Goal: Book appointment/travel/reservation

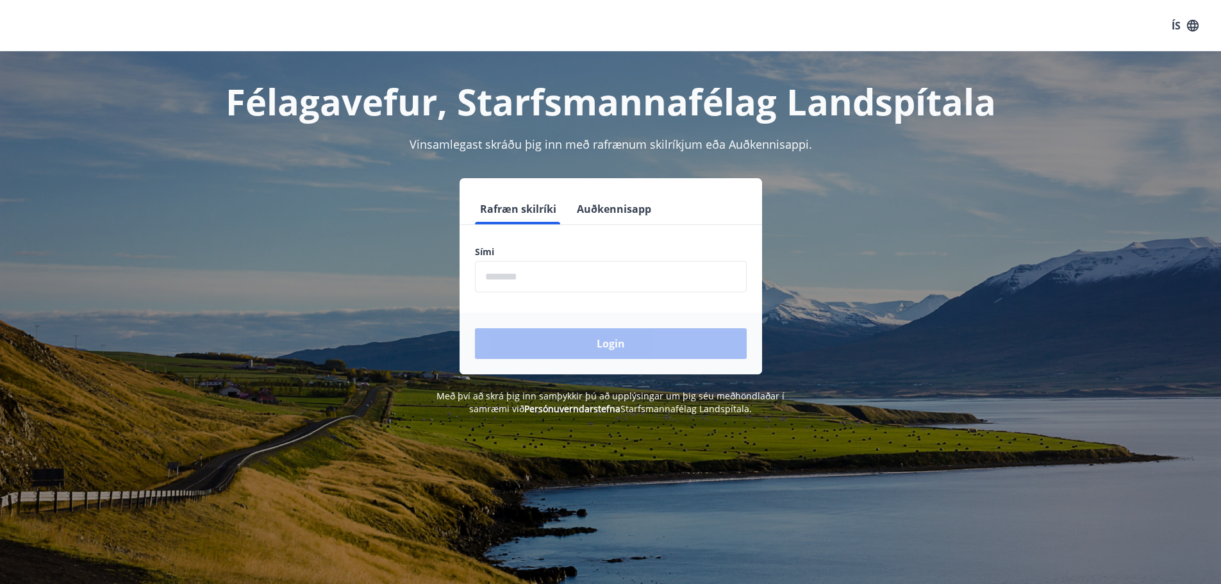
click at [514, 279] on input "phone" at bounding box center [611, 276] width 272 height 31
type input "********"
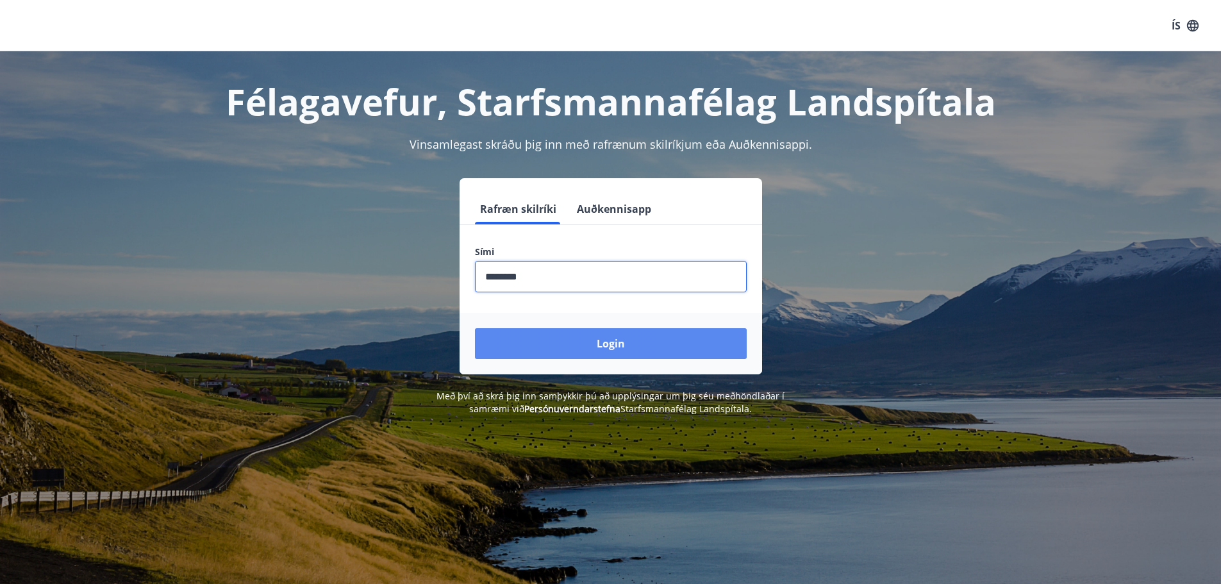
click at [561, 350] on button "Login" at bounding box center [611, 343] width 272 height 31
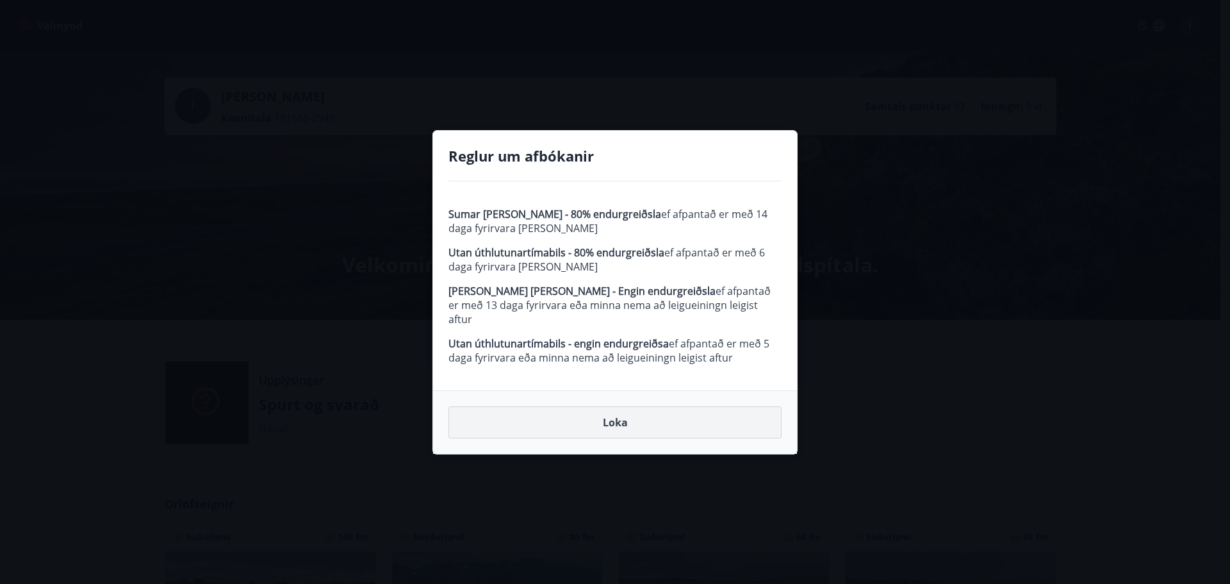
click at [634, 416] on button "Loka" at bounding box center [615, 422] width 333 height 32
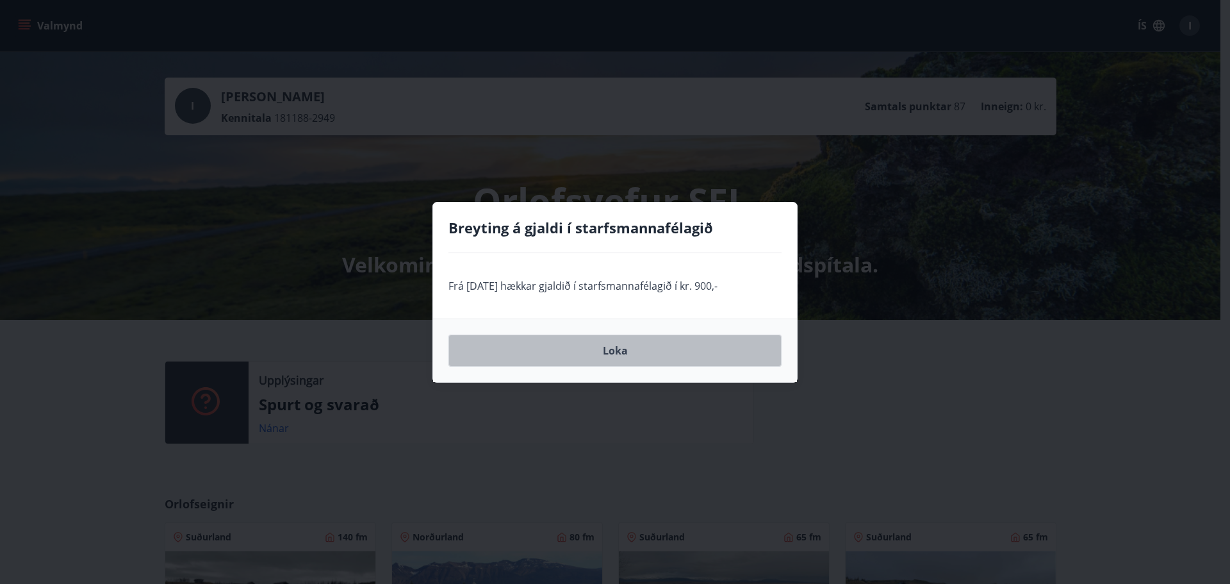
click at [627, 355] on button "Loka" at bounding box center [615, 351] width 333 height 32
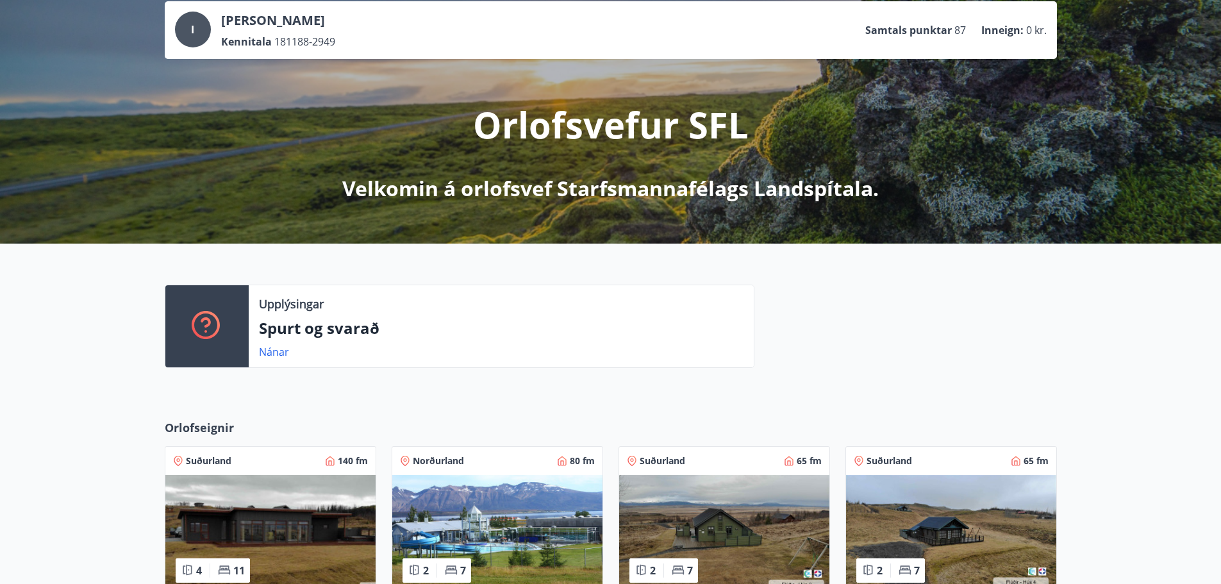
scroll to position [192, 0]
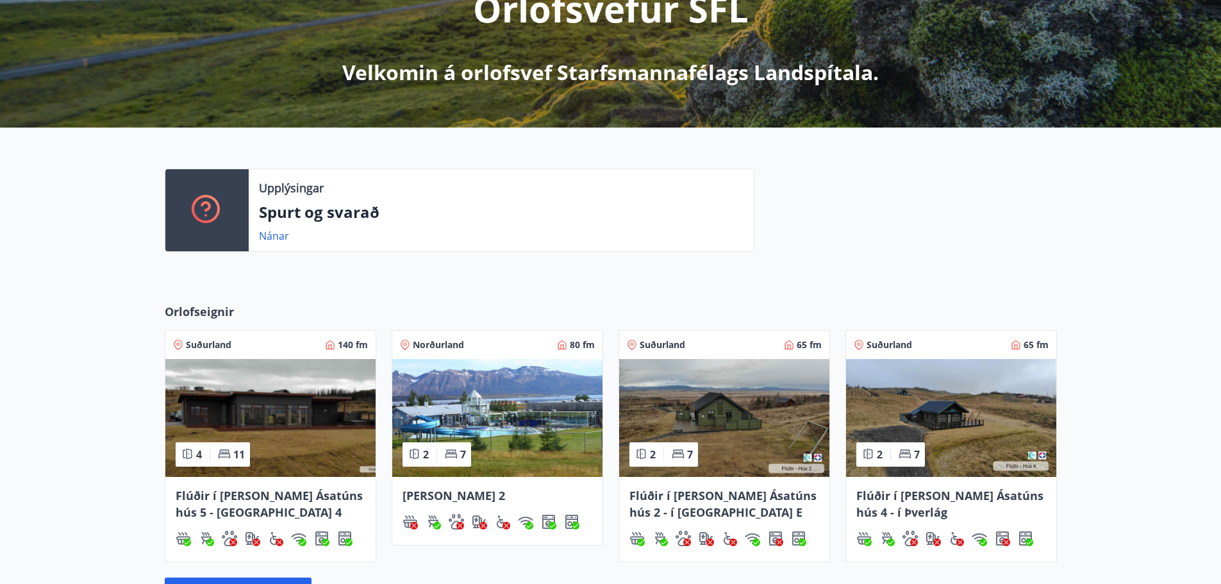
click at [283, 433] on img at bounding box center [270, 418] width 210 height 118
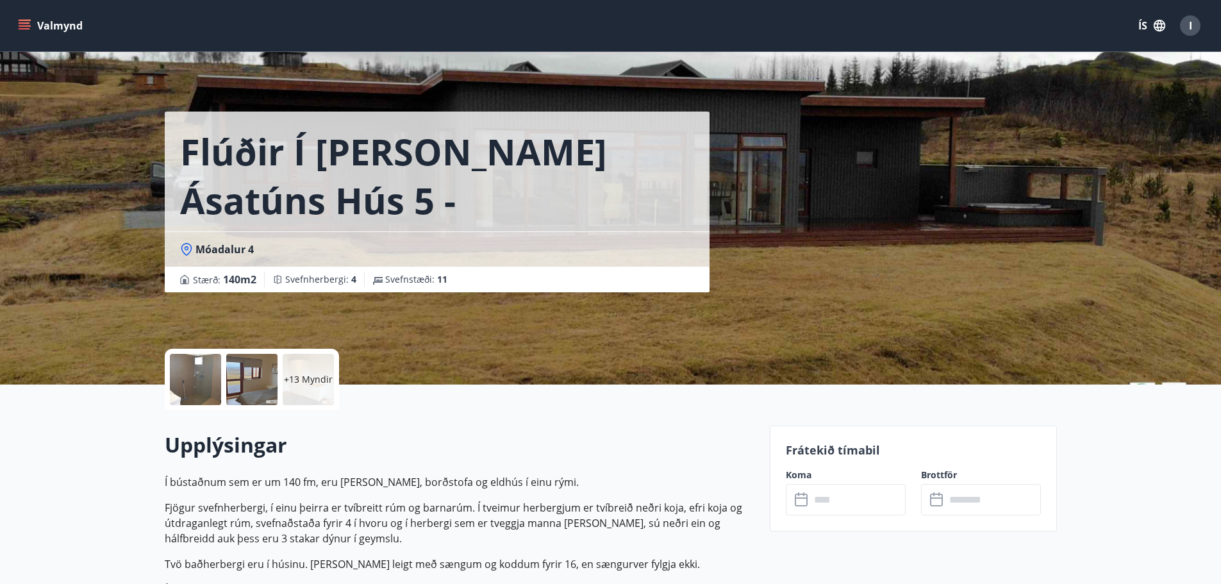
click at [255, 381] on div at bounding box center [251, 379] width 51 height 51
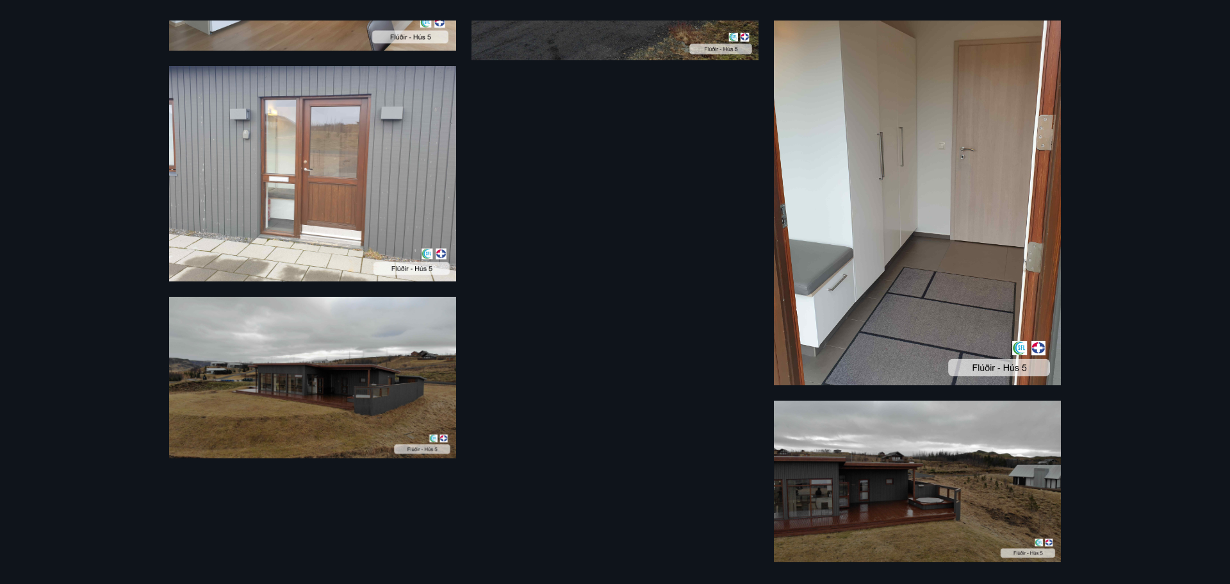
scroll to position [1329, 0]
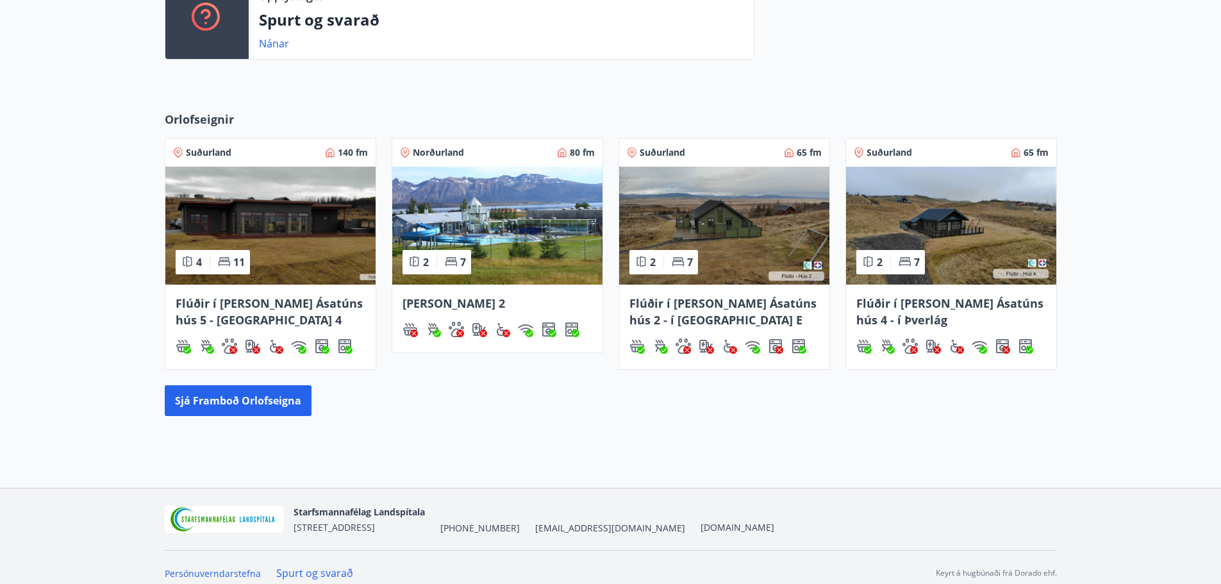
scroll to position [396, 0]
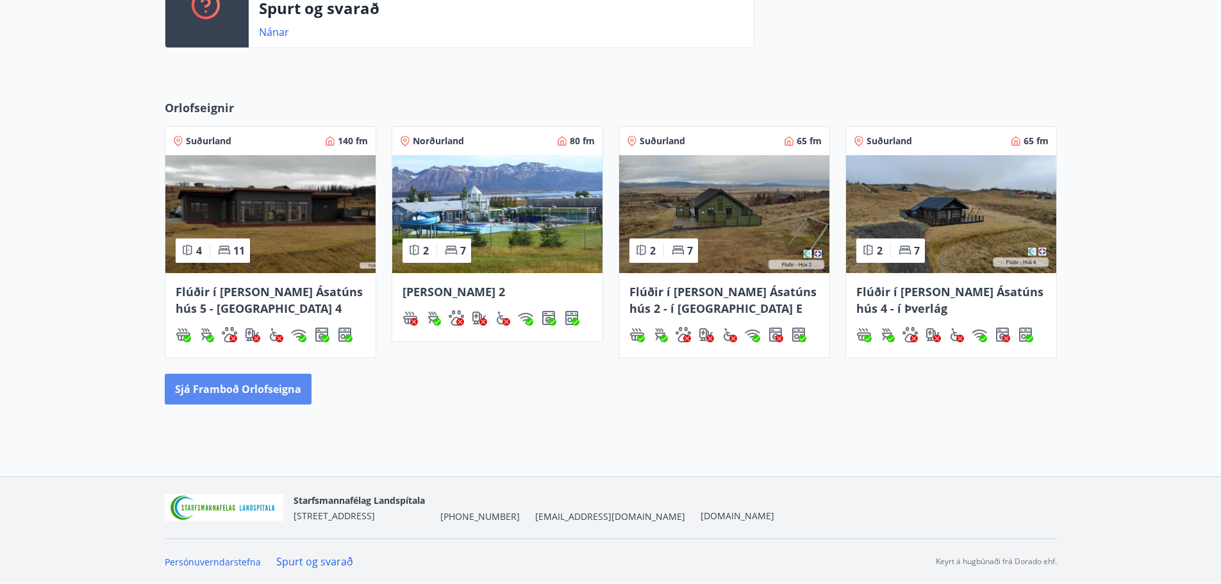
click at [209, 383] on button "Sjá framboð orlofseigna" at bounding box center [238, 389] width 147 height 31
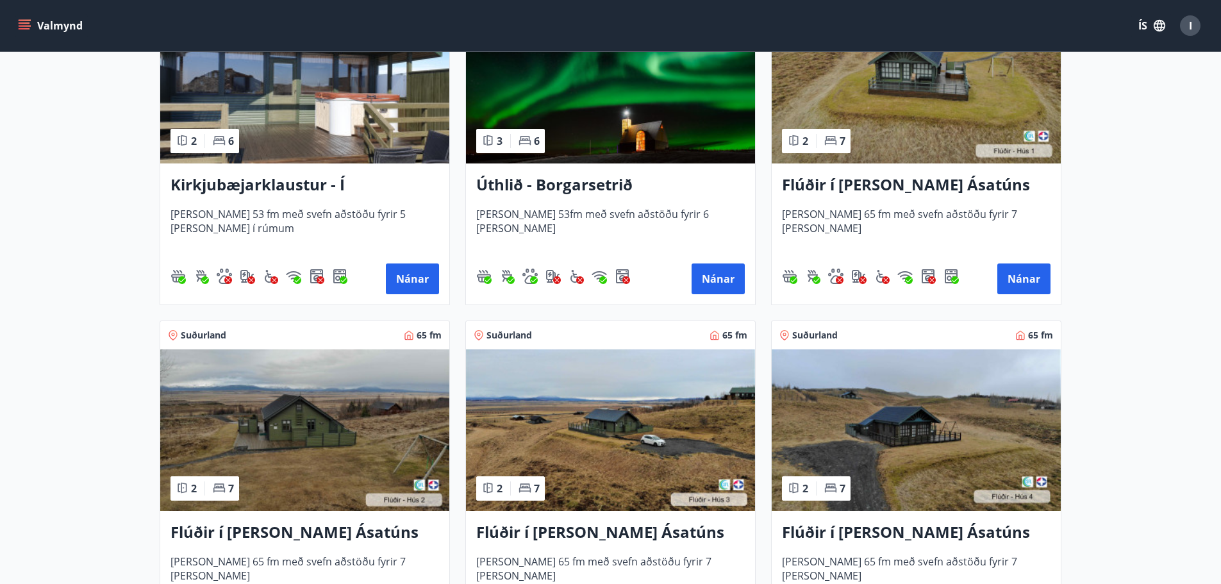
scroll to position [192, 0]
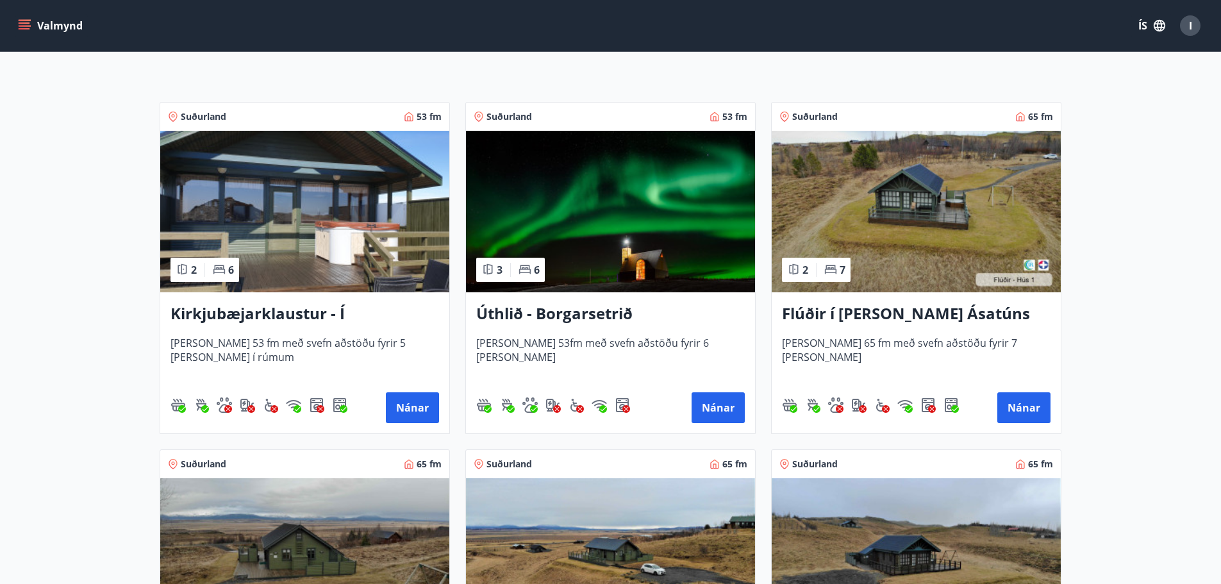
click at [534, 314] on h3 "Úthlið - Borgarsetrið" at bounding box center [610, 313] width 269 height 23
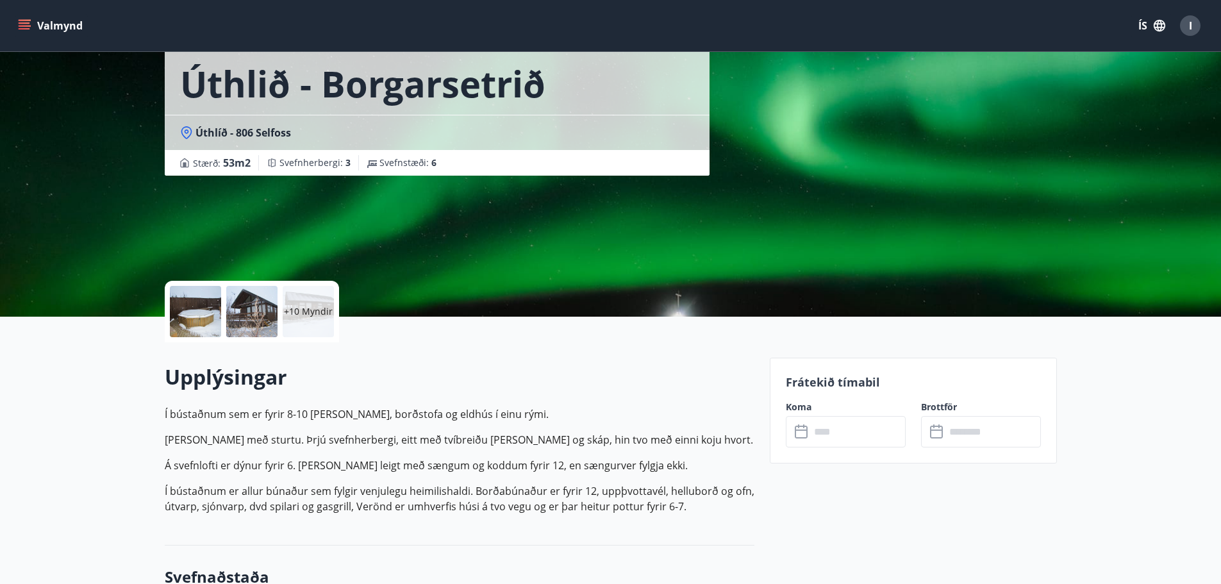
scroll to position [64, 0]
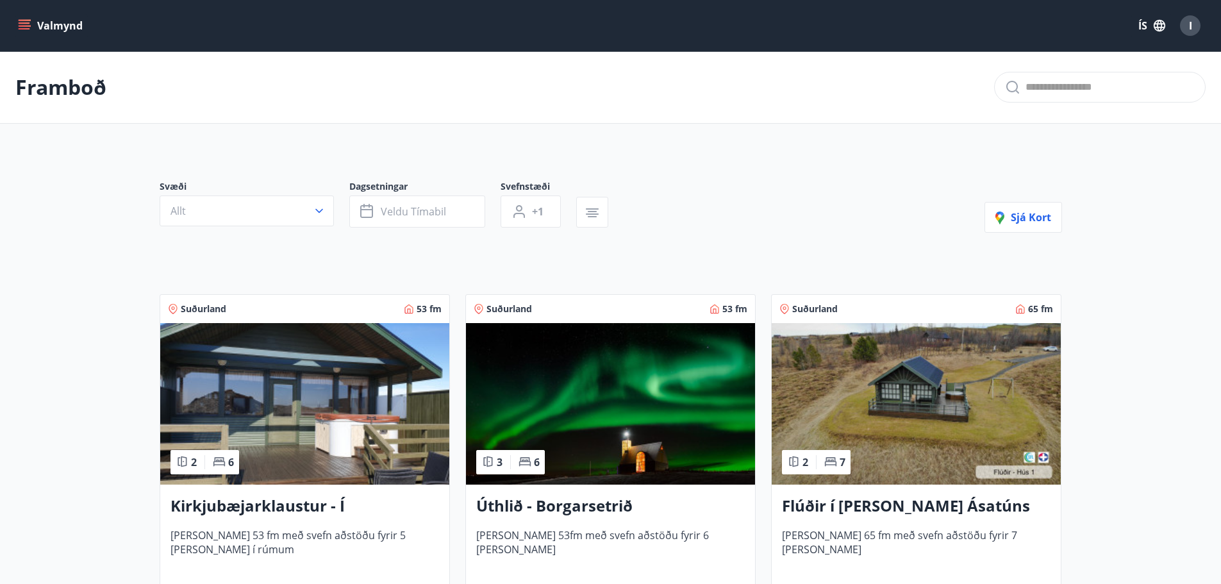
click at [345, 399] on img at bounding box center [304, 403] width 289 height 161
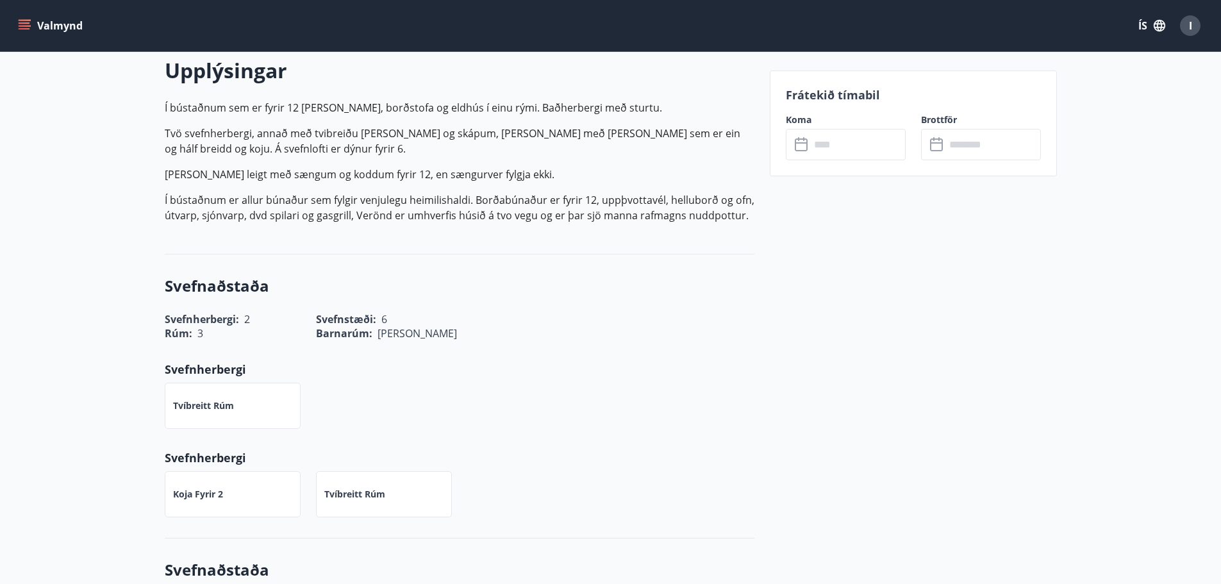
scroll to position [385, 0]
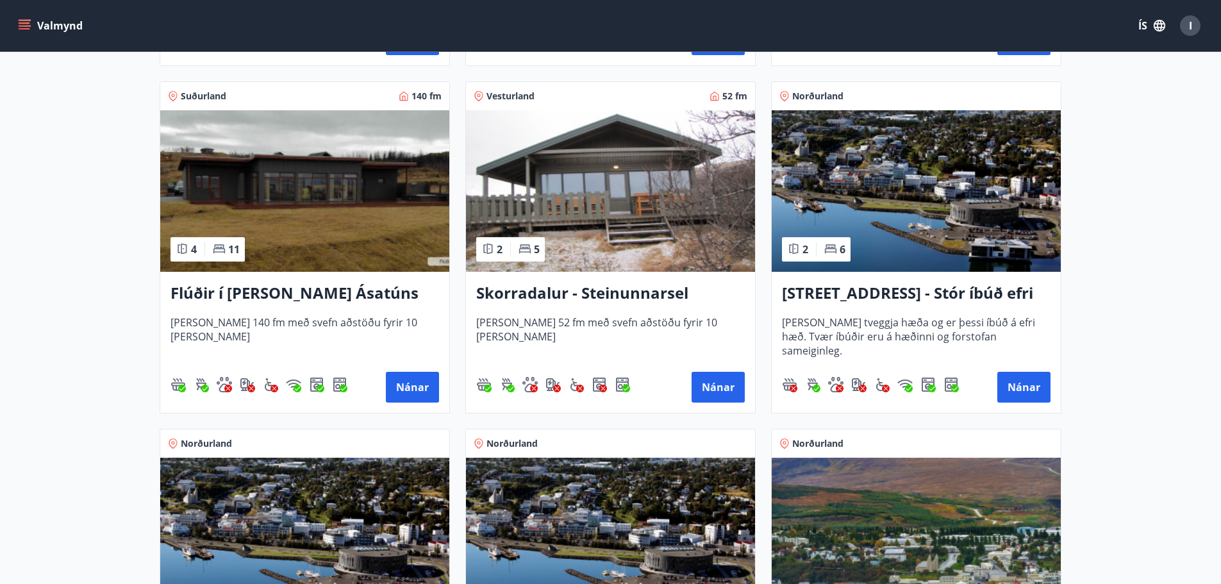
scroll to position [961, 0]
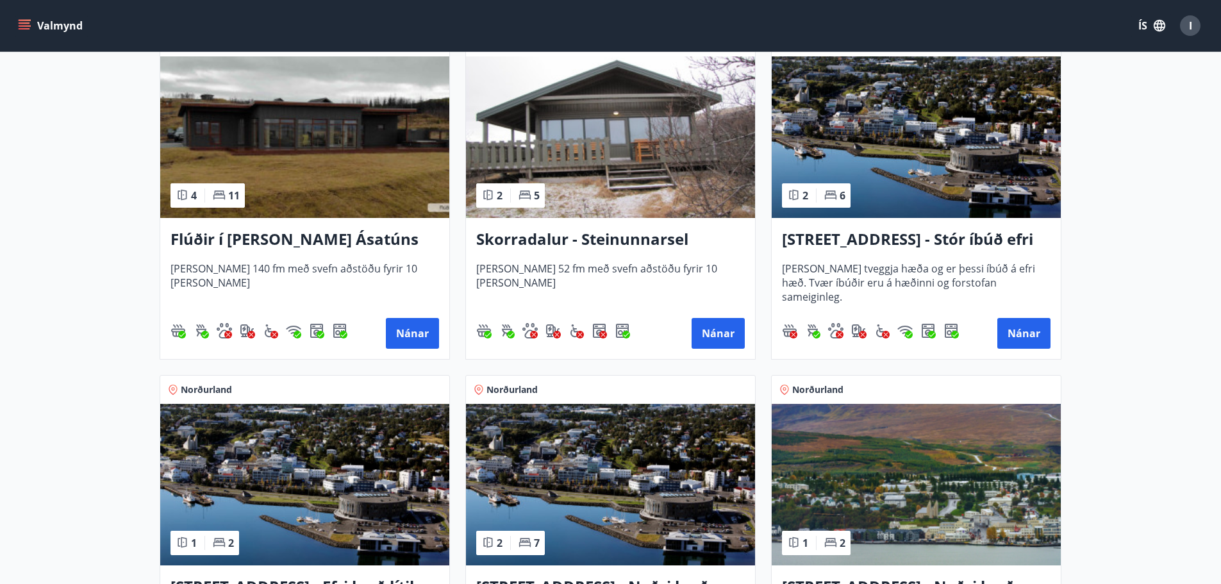
click at [894, 153] on img at bounding box center [916, 136] width 289 height 161
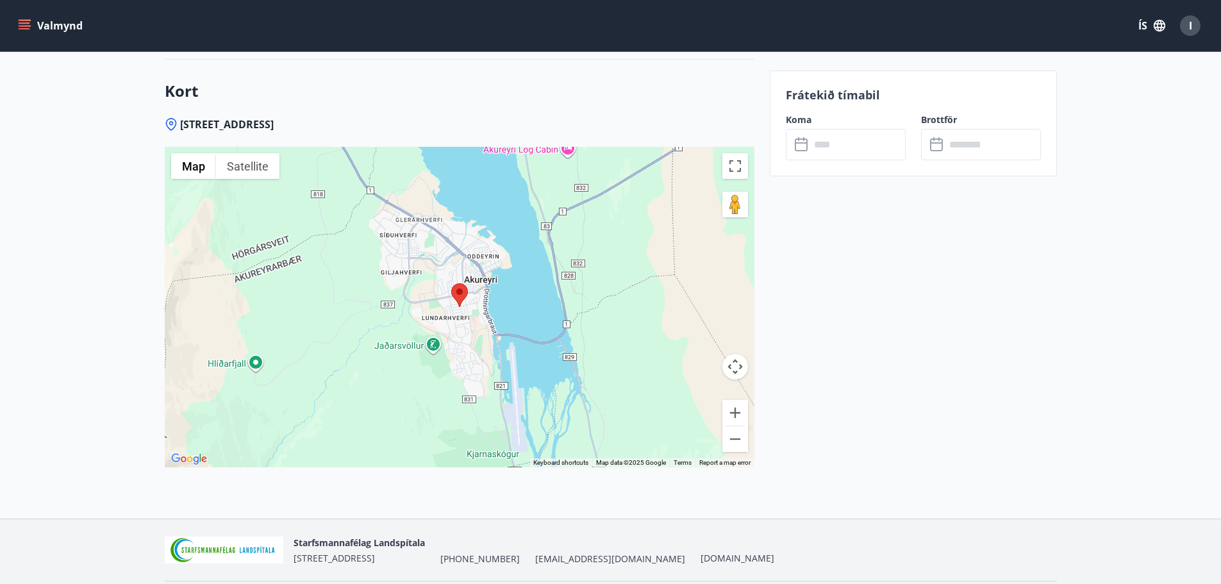
scroll to position [1882, 0]
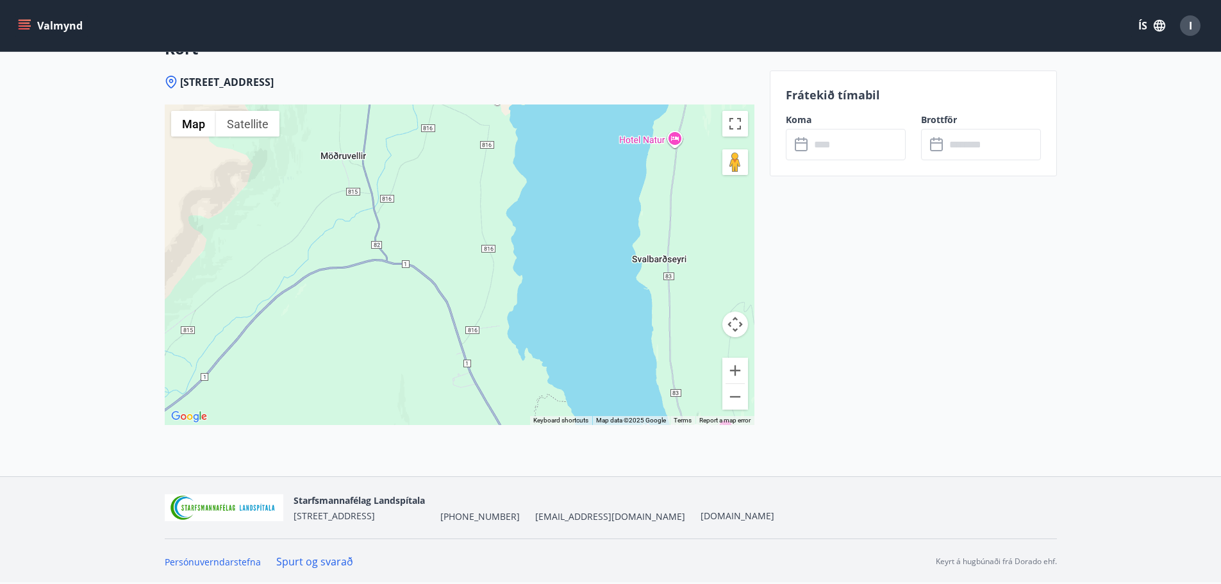
drag, startPoint x: 518, startPoint y: 204, endPoint x: 663, endPoint y: 512, distance: 340.6
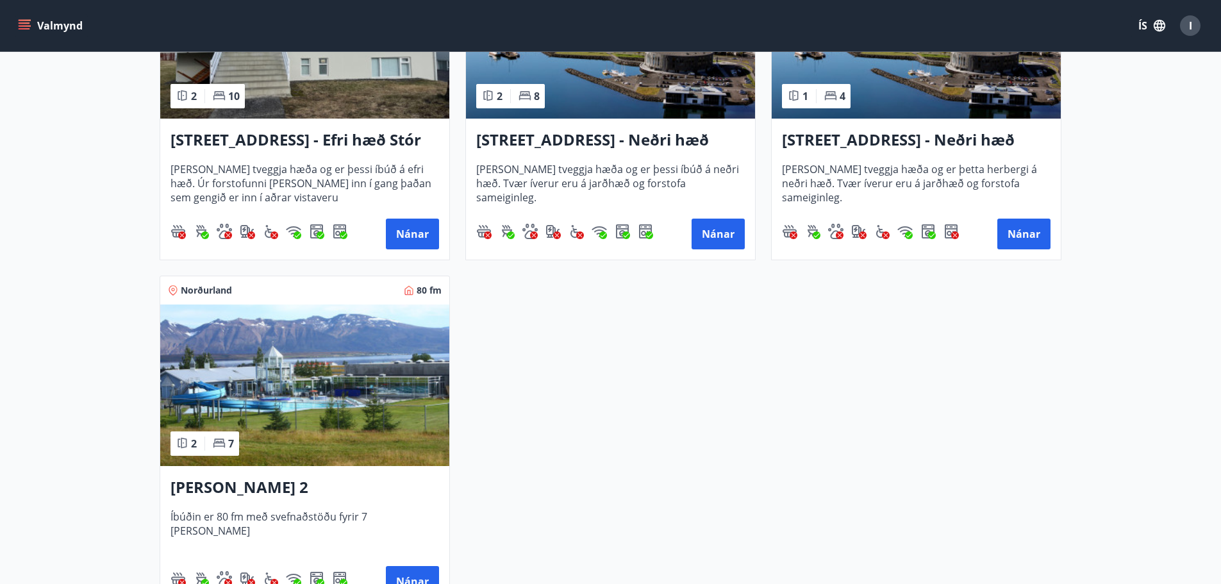
scroll to position [1860, 0]
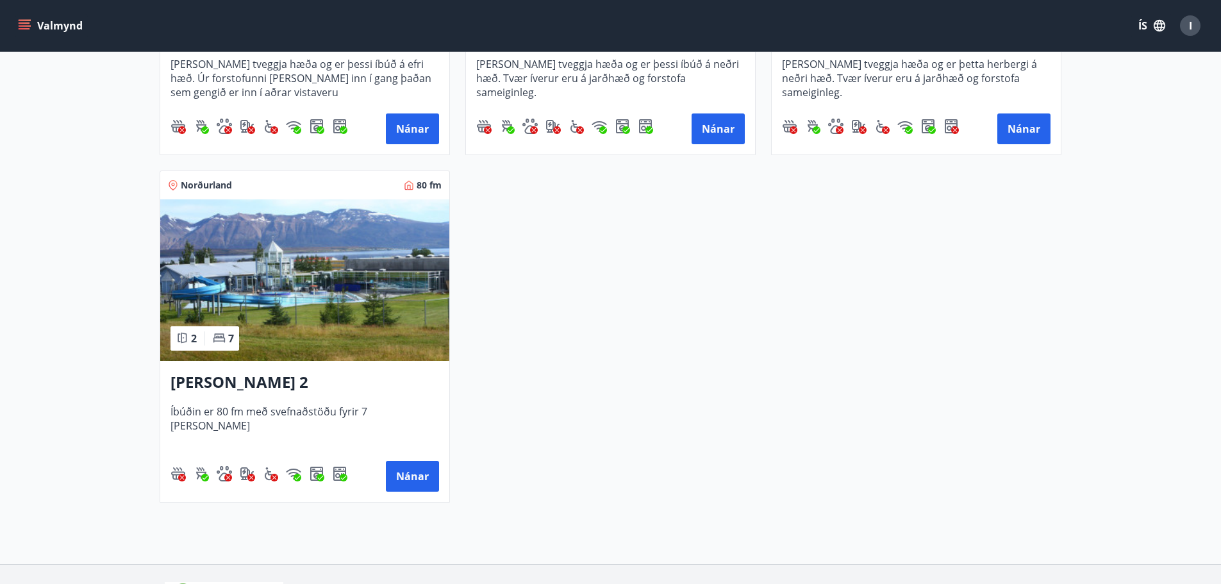
click at [234, 248] on img at bounding box center [304, 279] width 289 height 161
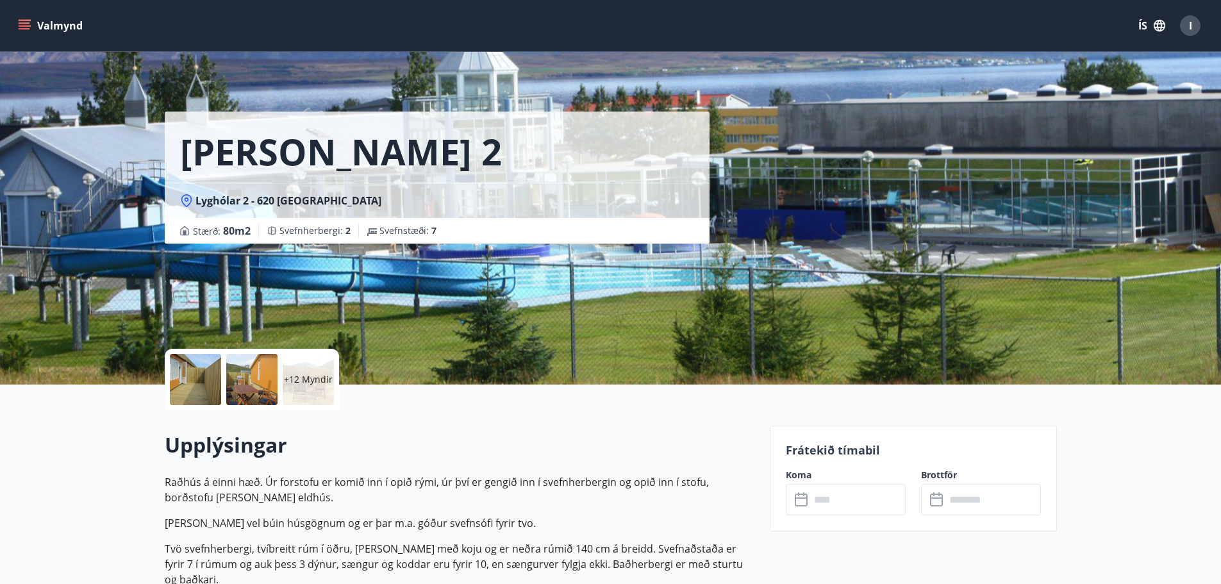
click at [217, 380] on div at bounding box center [195, 379] width 51 height 51
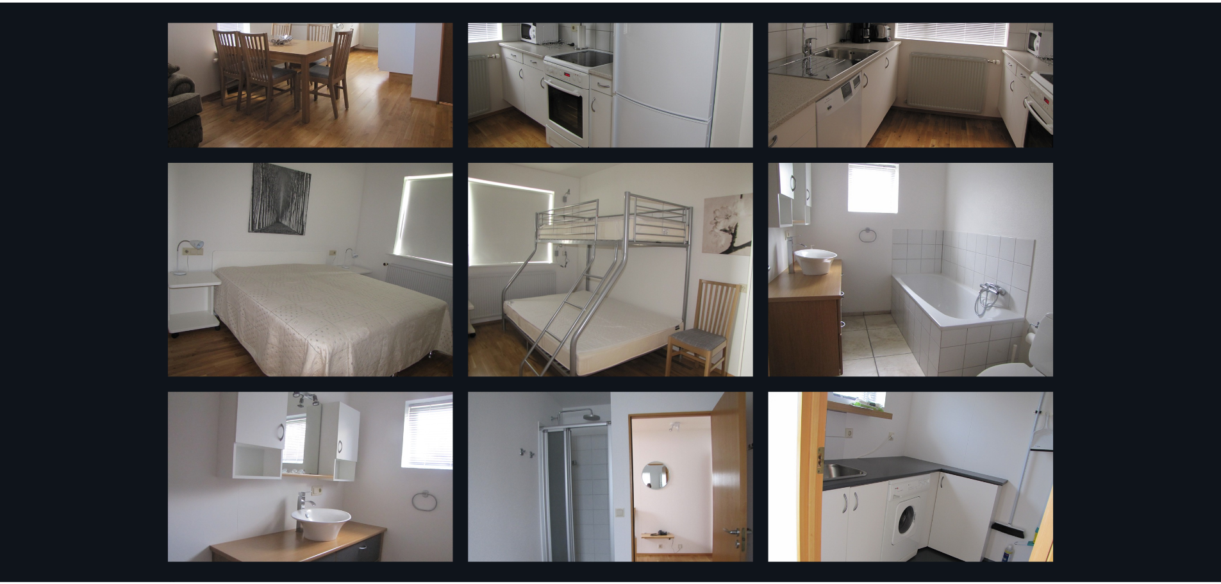
scroll to position [881, 0]
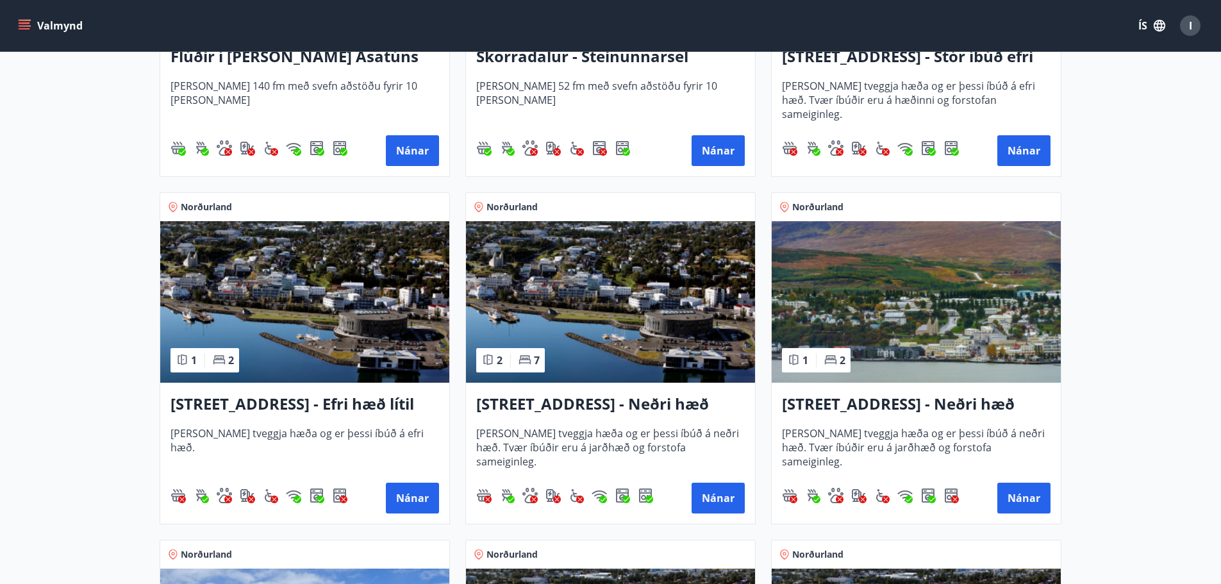
scroll to position [1115, 0]
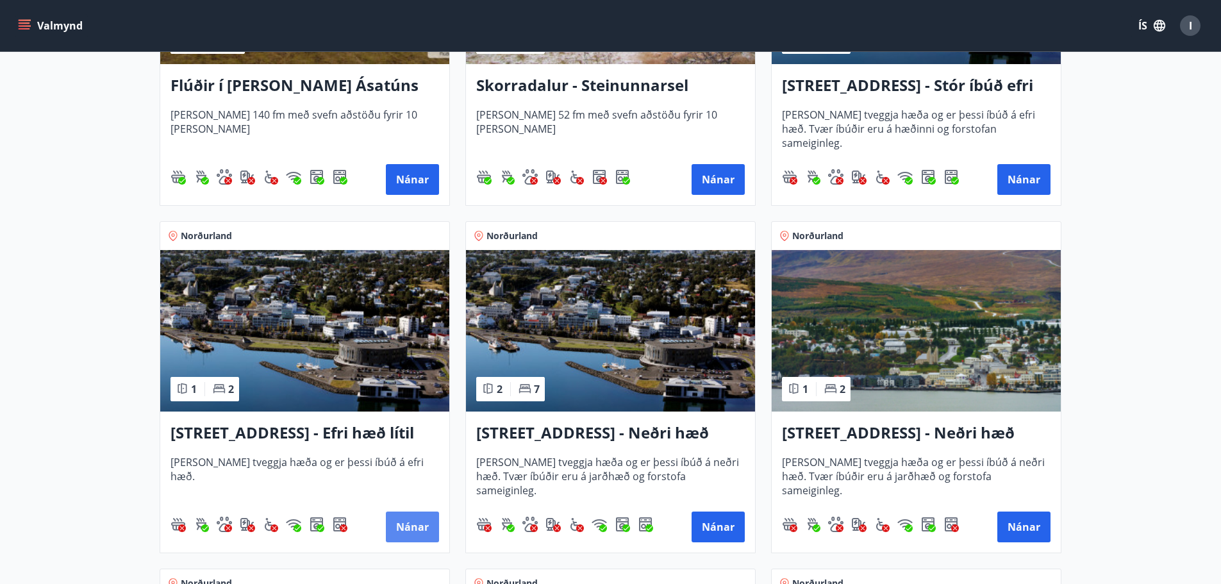
click at [422, 519] on button "Nánar" at bounding box center [412, 526] width 53 height 31
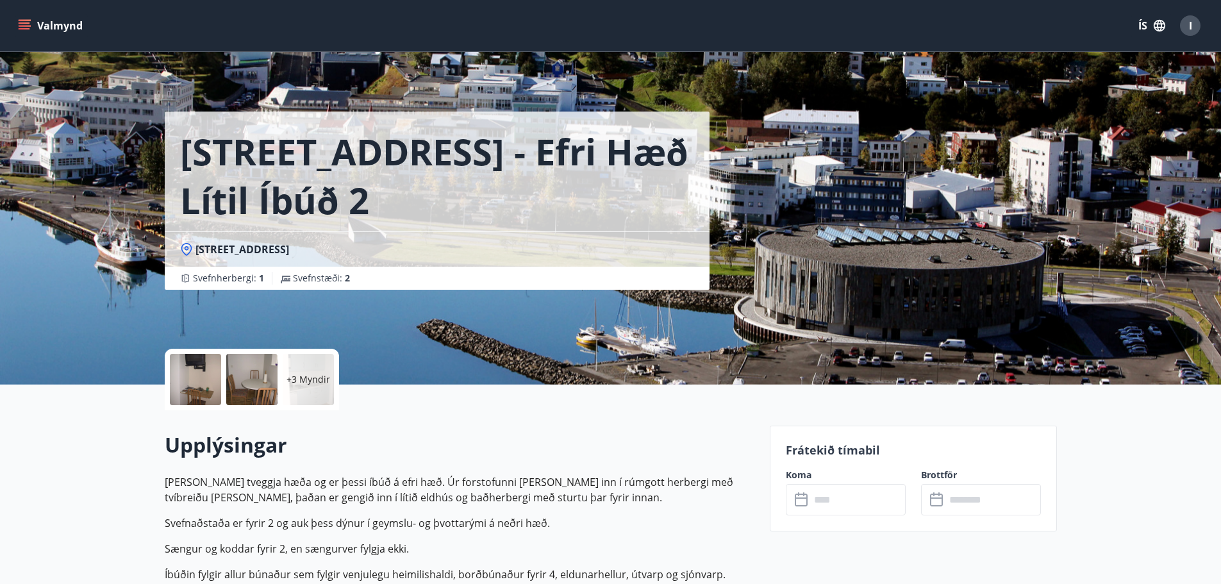
click at [199, 388] on div at bounding box center [195, 379] width 51 height 51
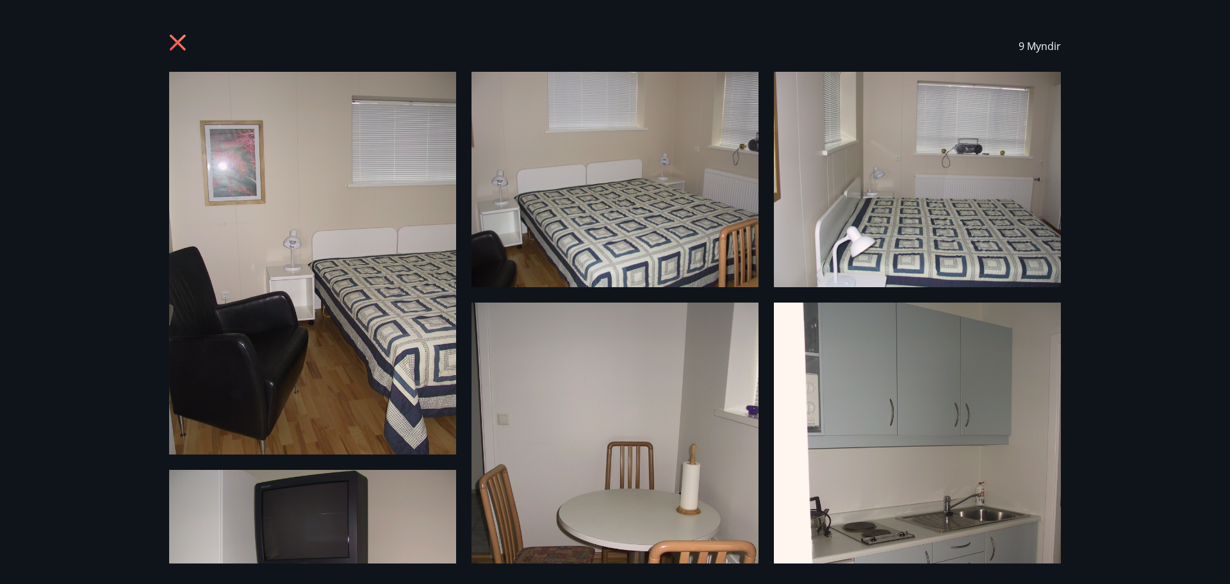
click at [181, 44] on icon at bounding box center [179, 44] width 21 height 21
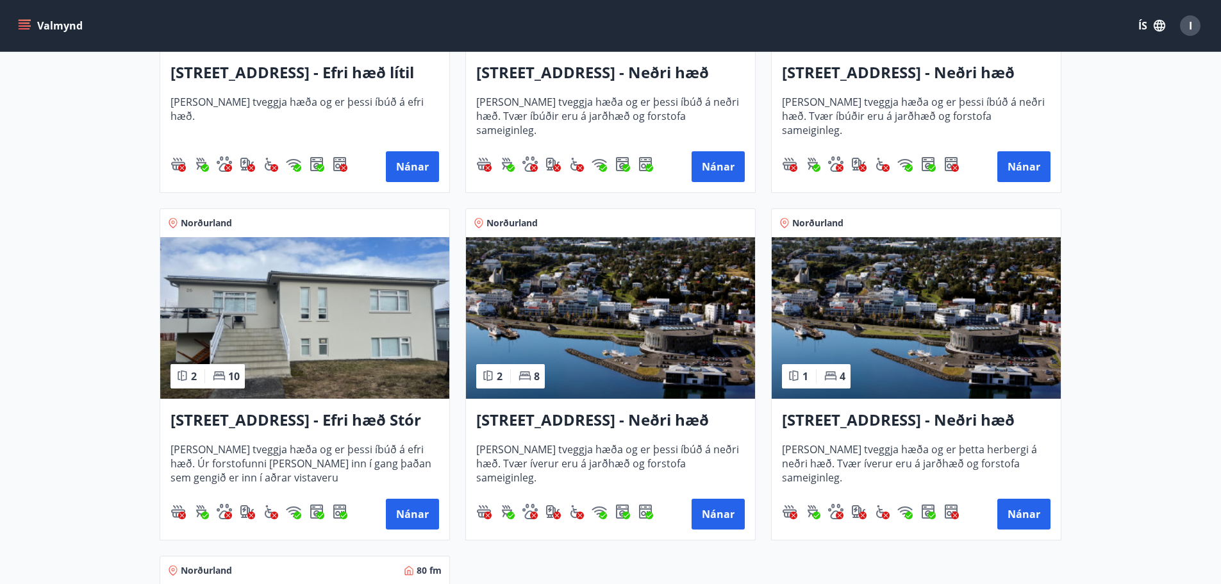
scroll to position [1476, 0]
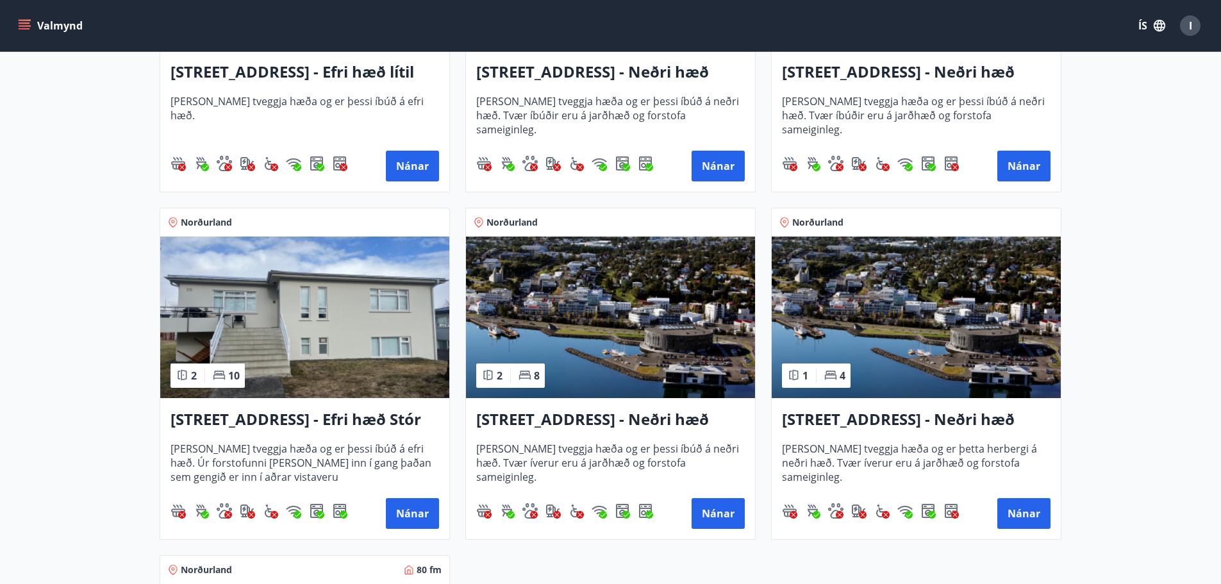
click at [213, 418] on h3 "Hrafnagilsstræti 26 - Efri hæð Stór íbúð 1" at bounding box center [304, 419] width 269 height 23
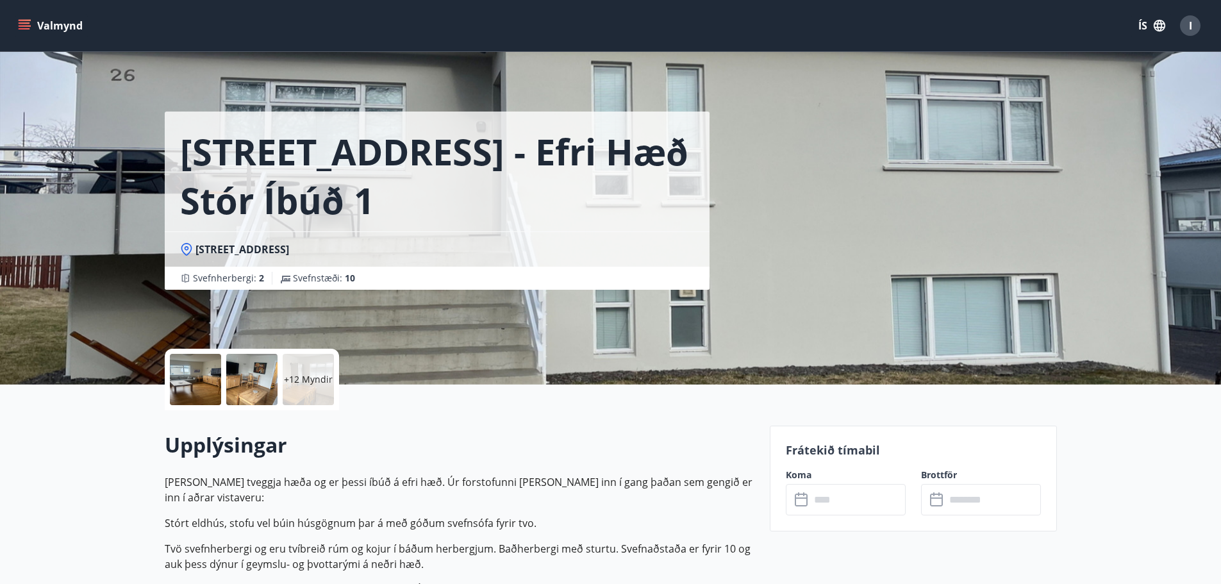
click at [211, 389] on div at bounding box center [195, 379] width 51 height 51
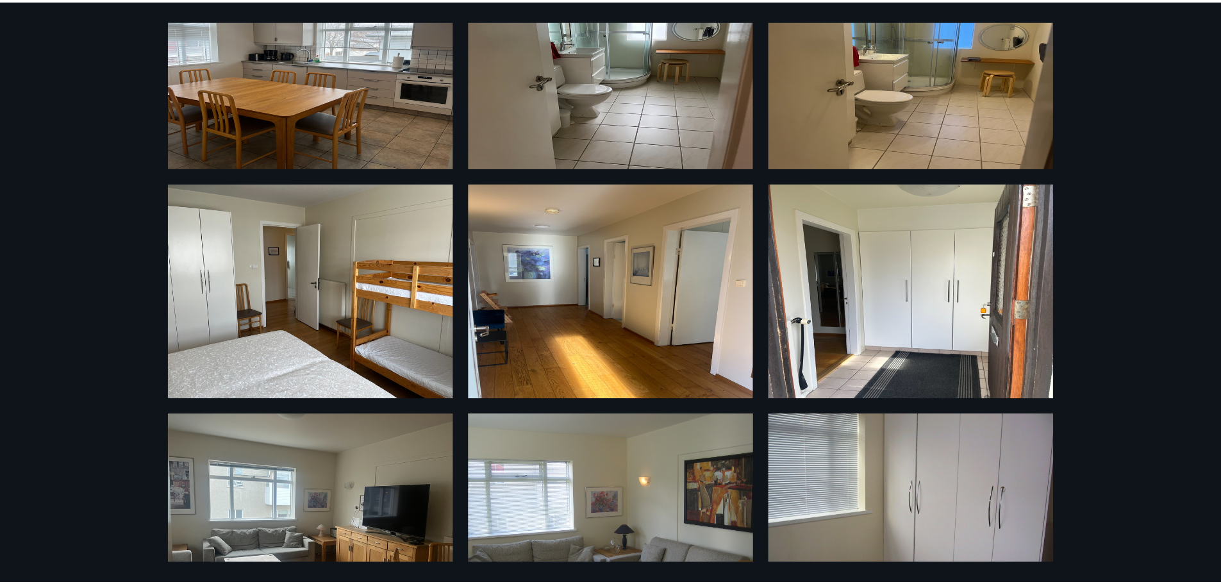
scroll to position [881, 0]
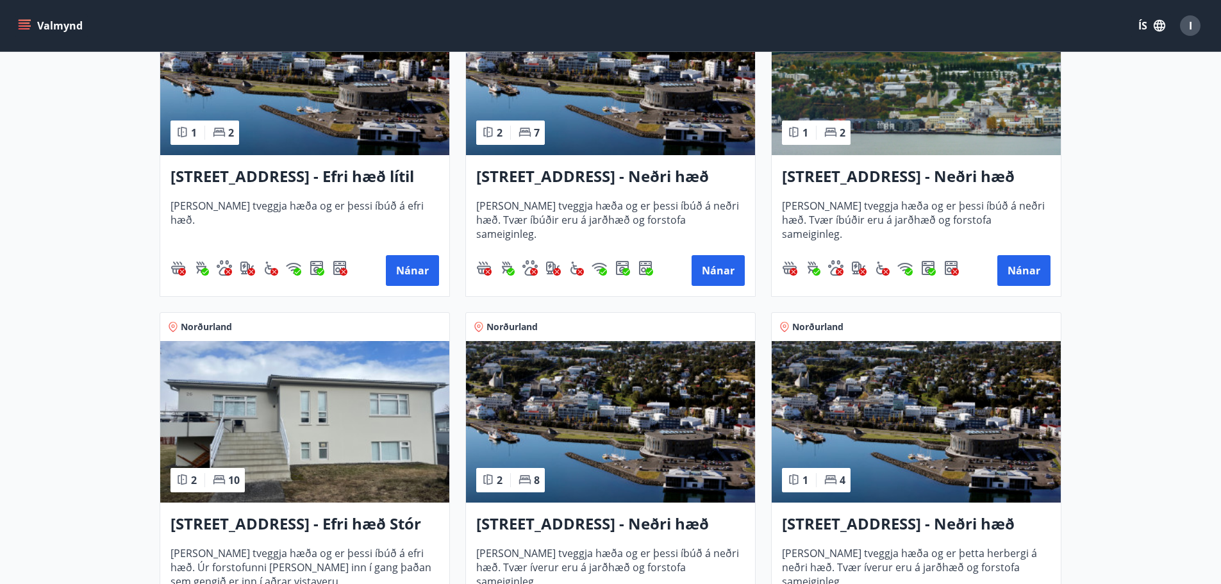
scroll to position [1436, 0]
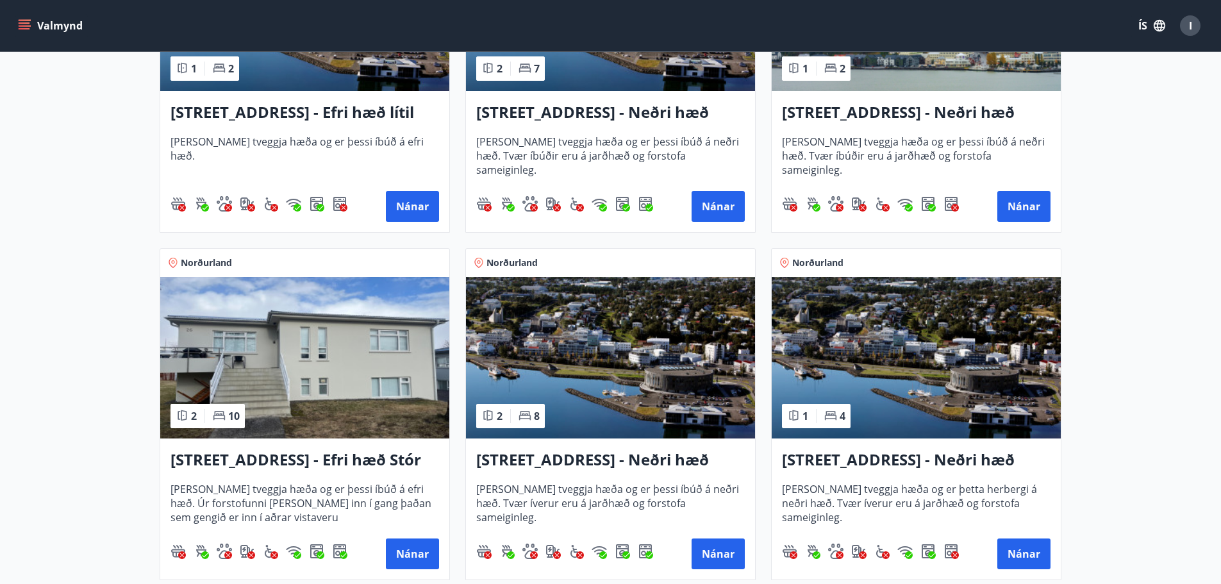
click at [967, 342] on img at bounding box center [916, 357] width 289 height 161
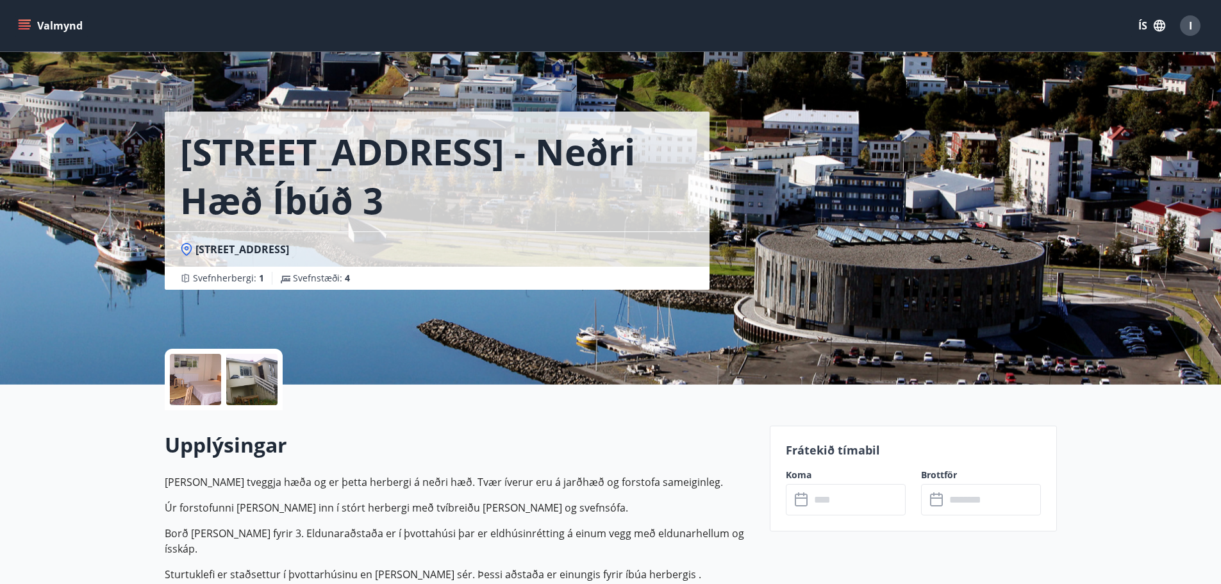
click at [181, 385] on div at bounding box center [195, 379] width 51 height 51
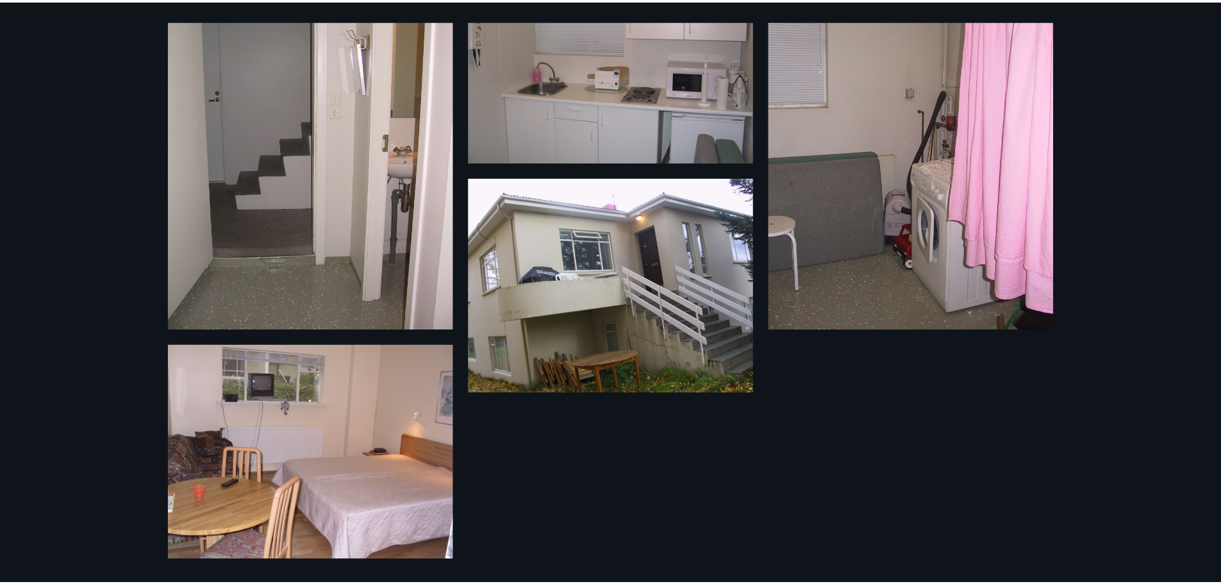
scroll to position [126, 0]
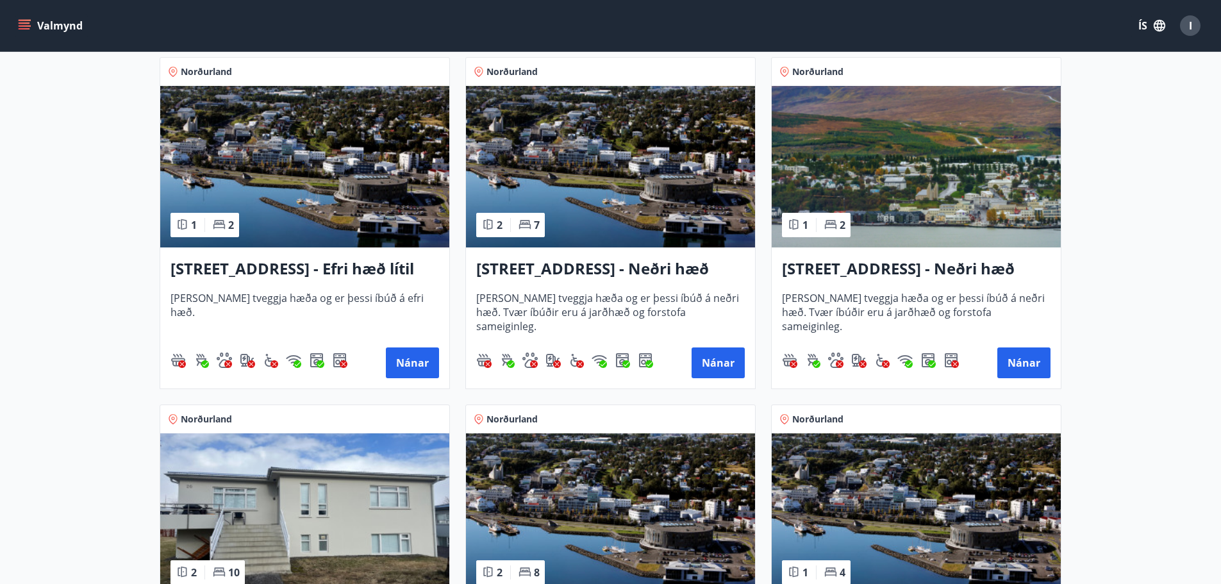
scroll to position [1282, 0]
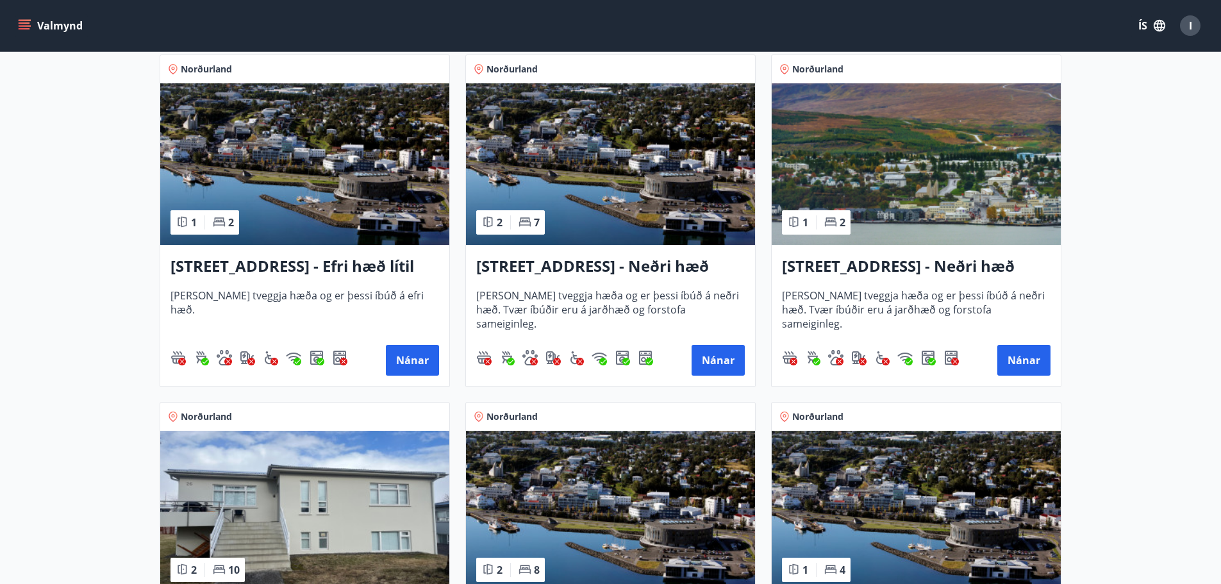
click at [899, 154] on img at bounding box center [916, 163] width 289 height 161
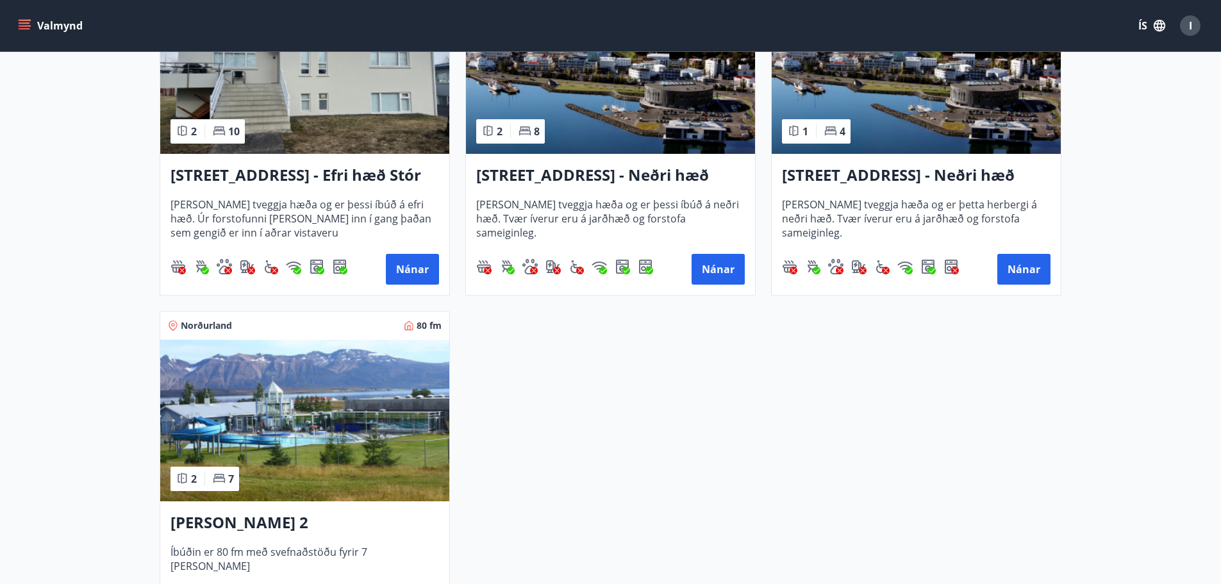
scroll to position [1794, 0]
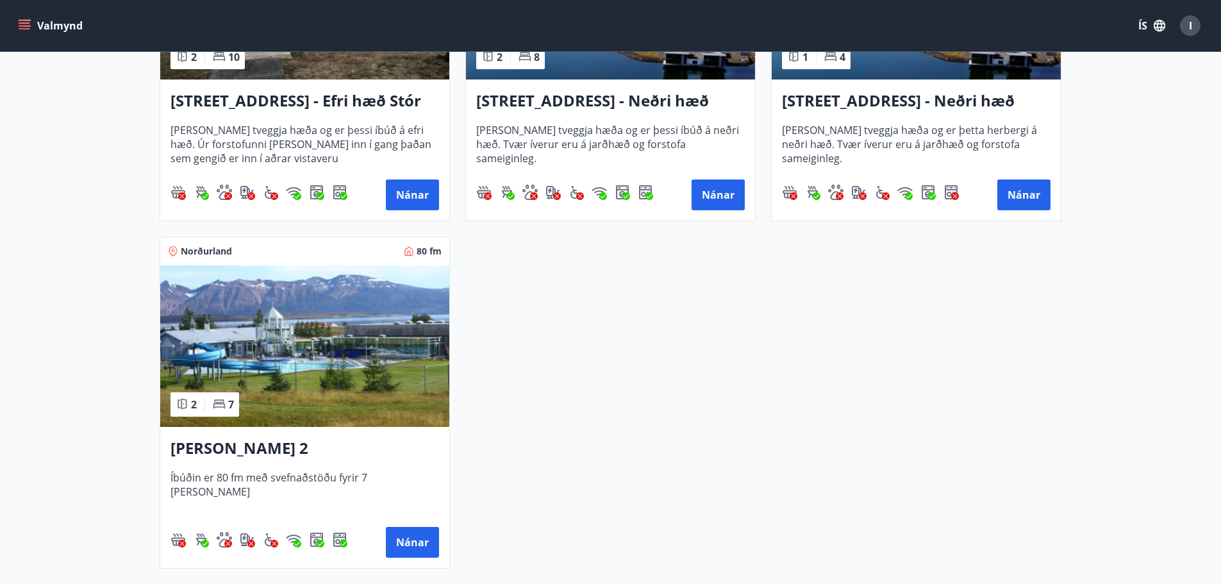
click at [166, 311] on img at bounding box center [304, 345] width 289 height 161
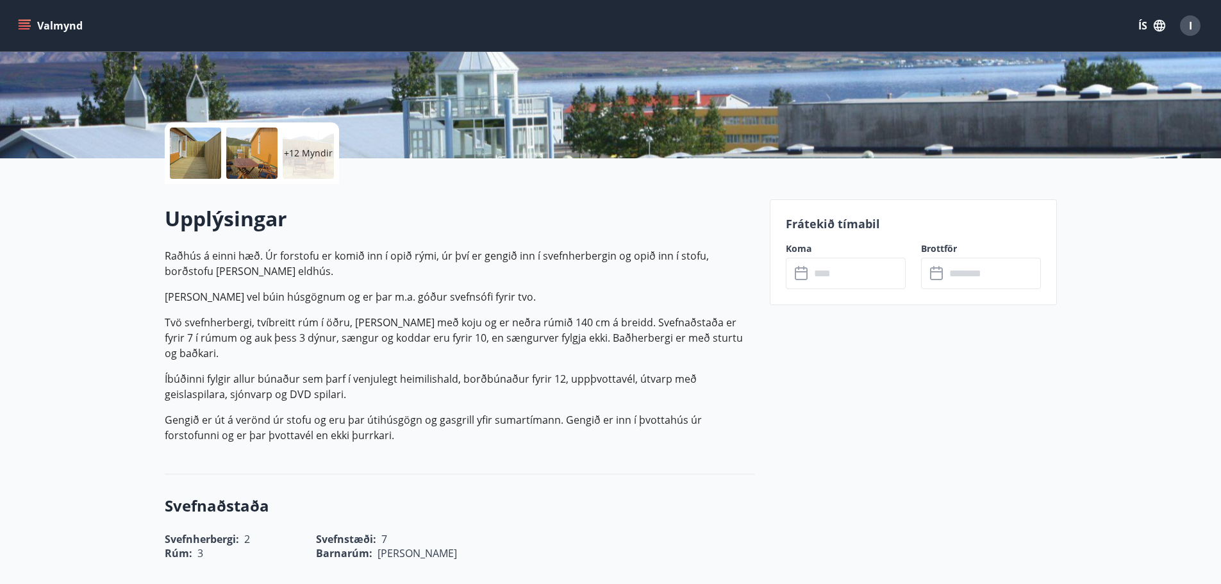
scroll to position [320, 0]
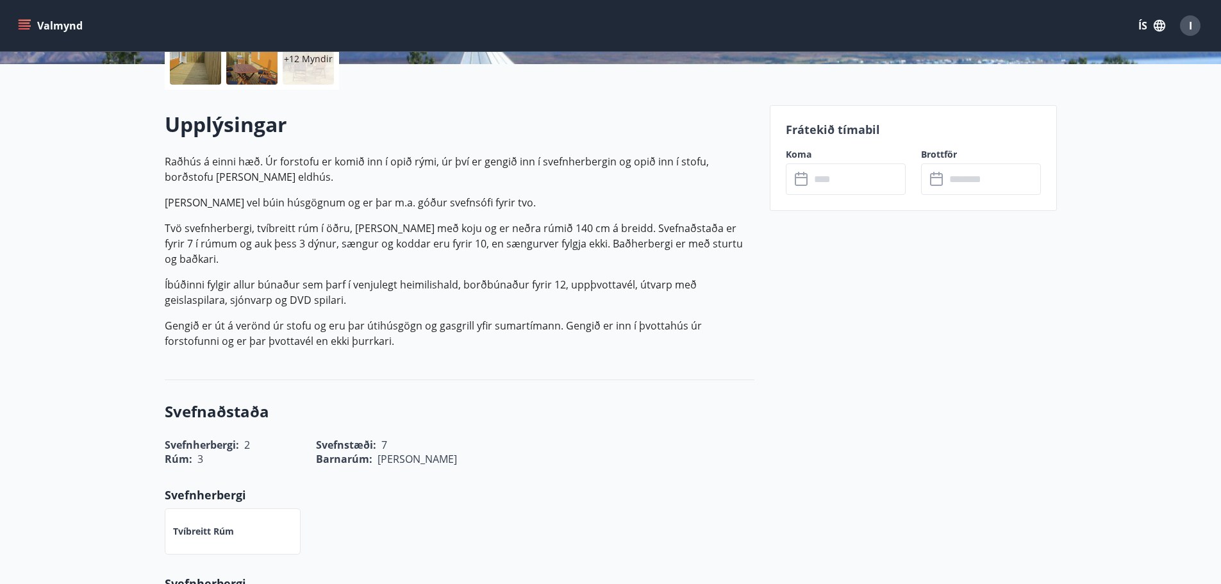
click at [856, 184] on input "text" at bounding box center [857, 178] width 95 height 31
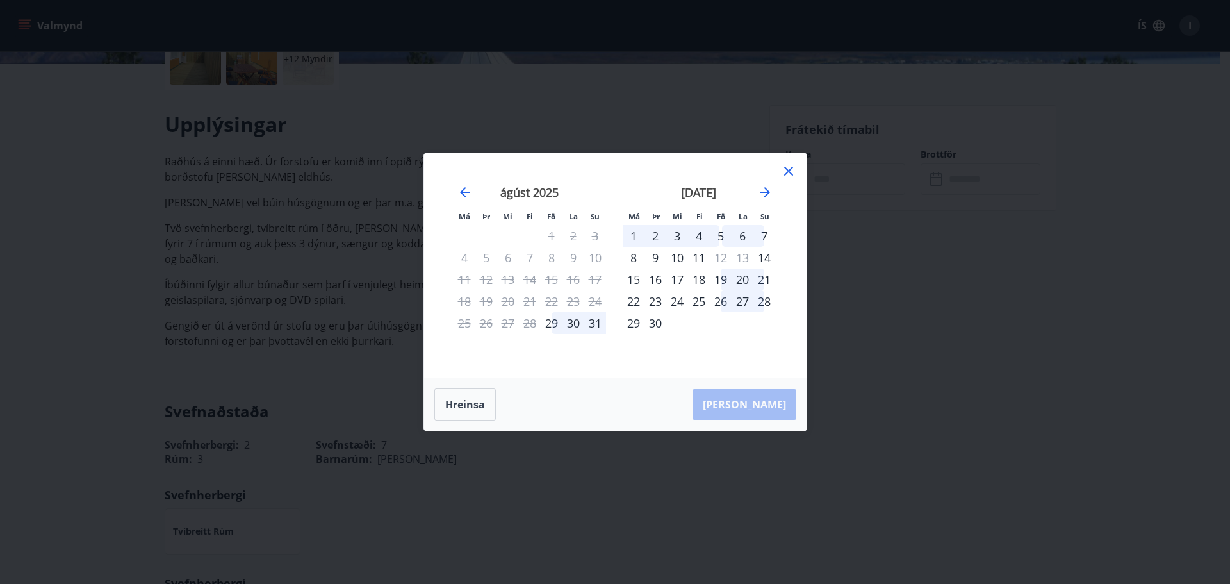
click at [788, 174] on icon at bounding box center [788, 170] width 15 height 15
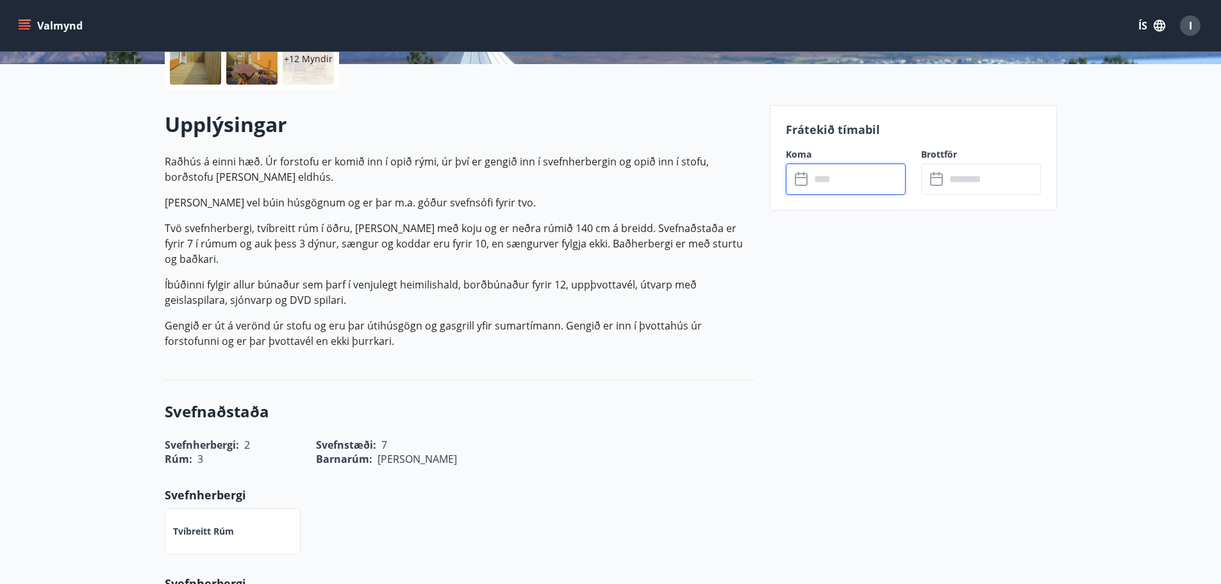
click at [872, 180] on input "text" at bounding box center [857, 178] width 95 height 31
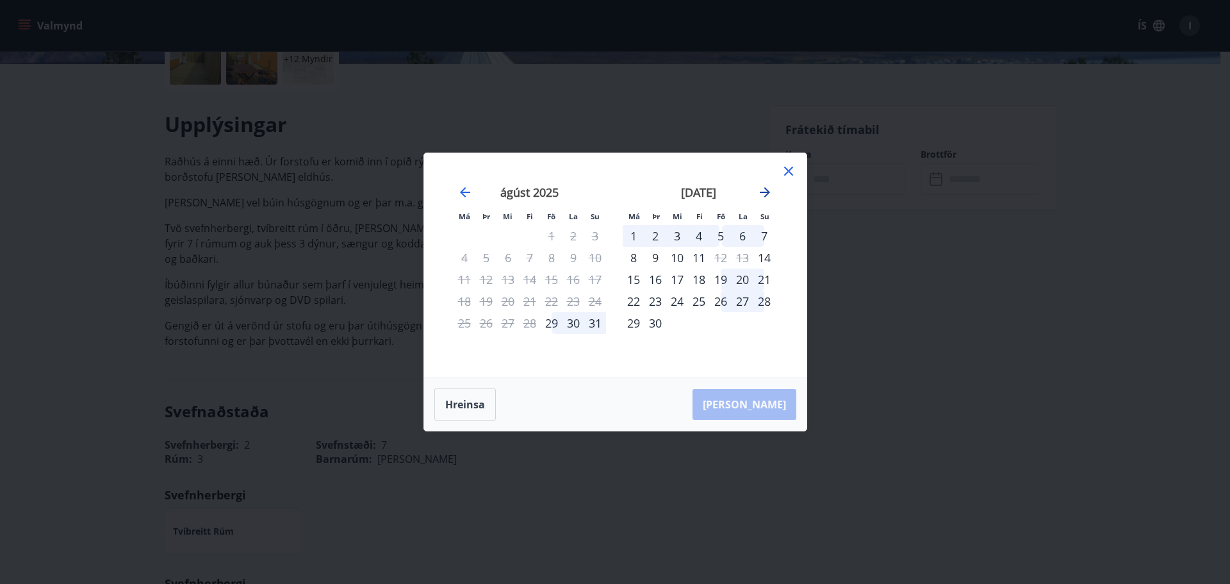
click at [766, 191] on icon "Move forward to switch to the next month." at bounding box center [764, 192] width 15 height 15
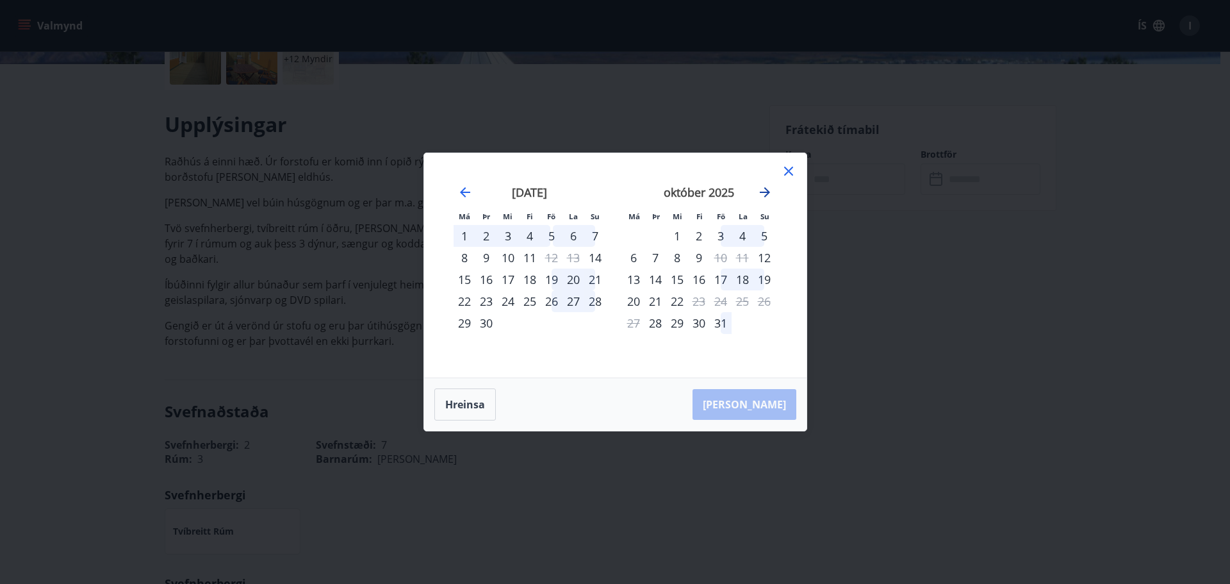
click at [766, 191] on icon "Move forward to switch to the next month." at bounding box center [764, 192] width 15 height 15
click at [772, 196] on icon "Move forward to switch to the next month." at bounding box center [764, 192] width 15 height 15
click at [770, 194] on icon "Move forward to switch to the next month." at bounding box center [764, 192] width 15 height 15
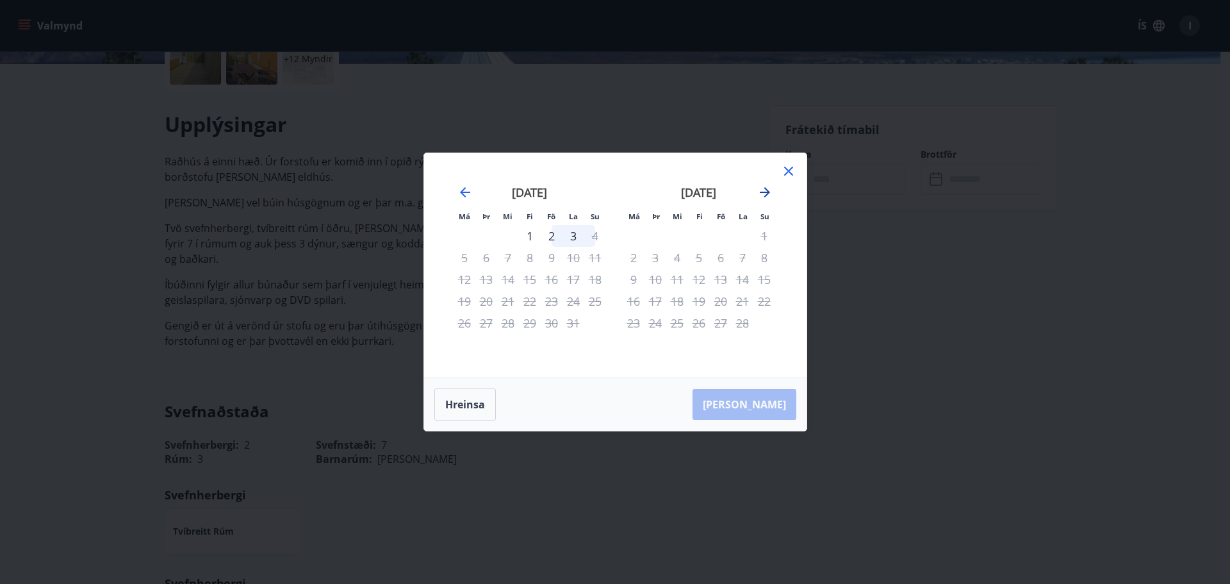
click at [770, 194] on icon "Move forward to switch to the next month." at bounding box center [764, 192] width 15 height 15
click at [770, 193] on icon "Move forward to switch to the next month." at bounding box center [764, 192] width 15 height 15
click at [769, 193] on icon "Move forward to switch to the next month." at bounding box center [765, 192] width 10 height 10
click at [793, 171] on icon at bounding box center [788, 170] width 15 height 15
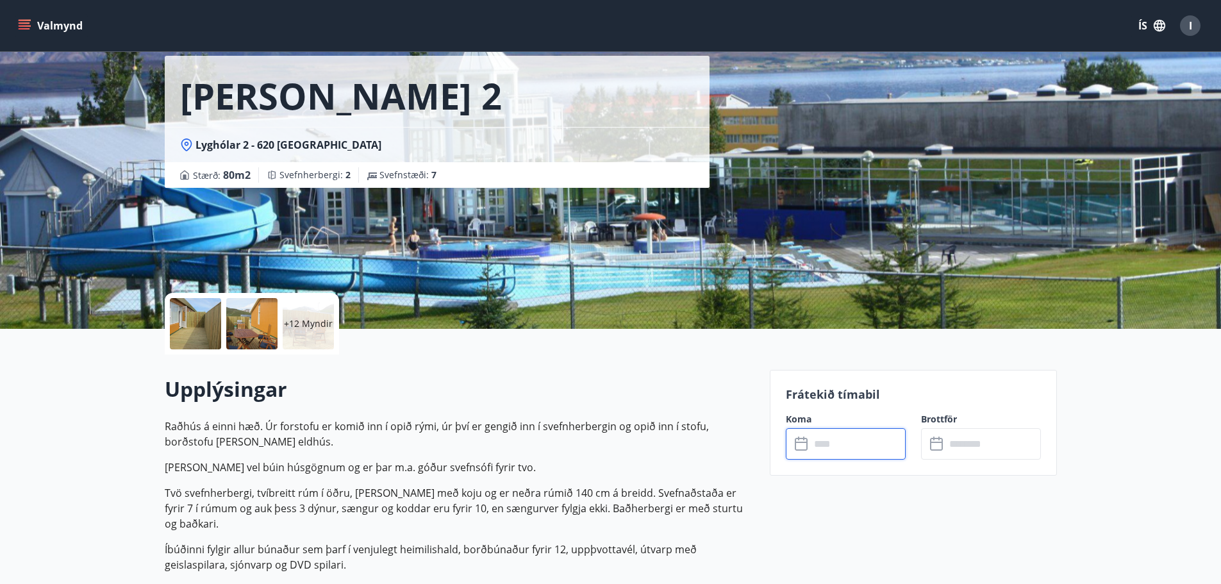
scroll to position [0, 0]
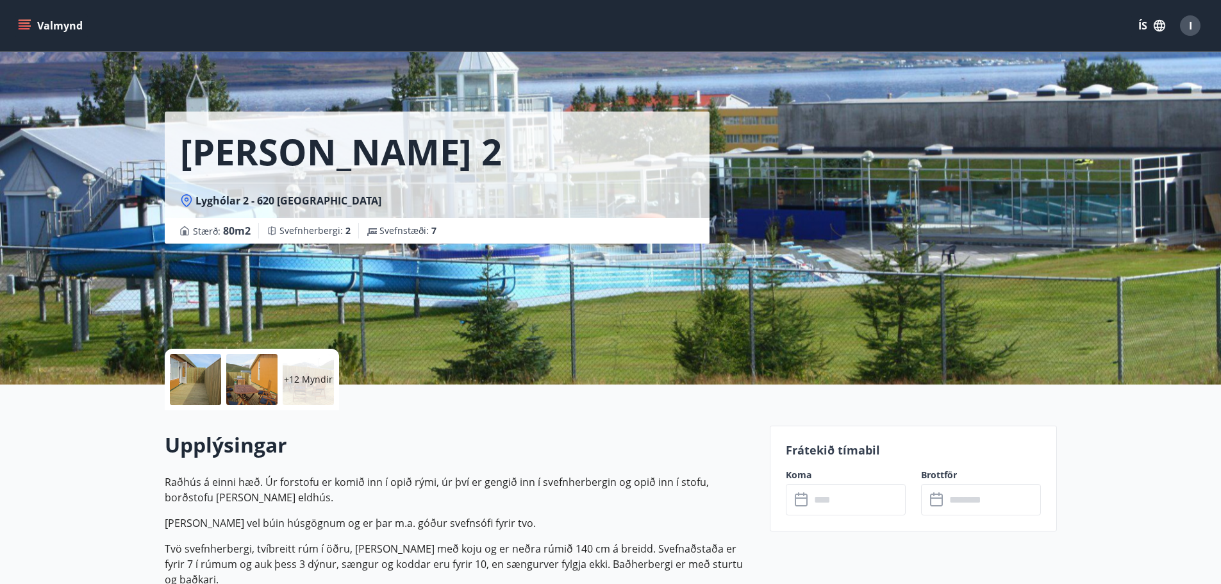
click at [19, 25] on icon "menu" at bounding box center [24, 25] width 13 height 13
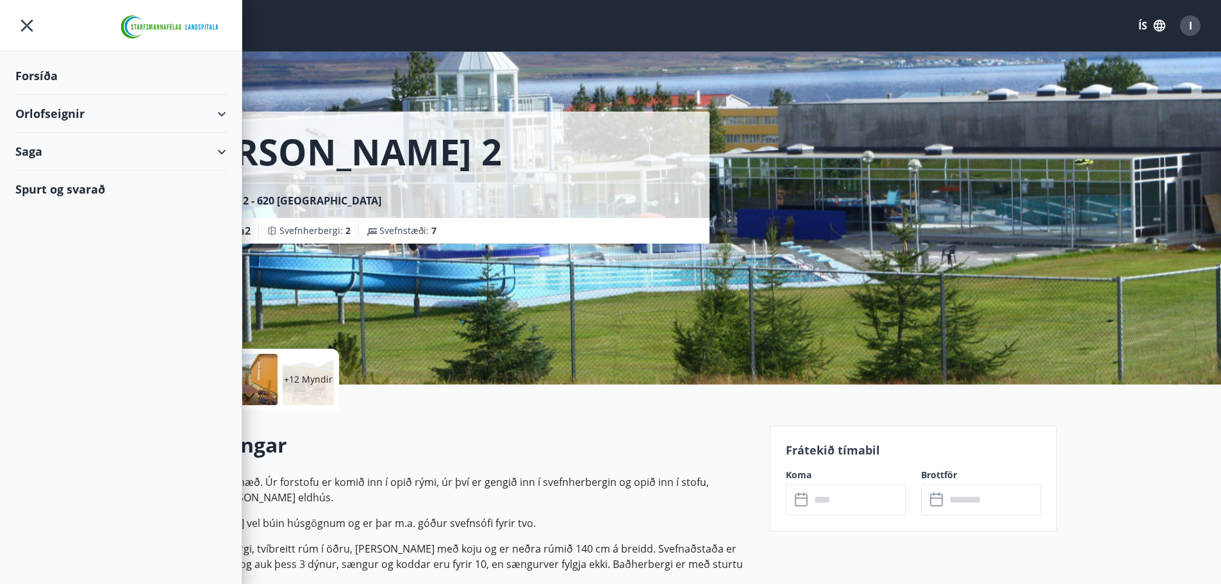
click at [33, 185] on div "Spurt og svarað" at bounding box center [120, 188] width 211 height 37
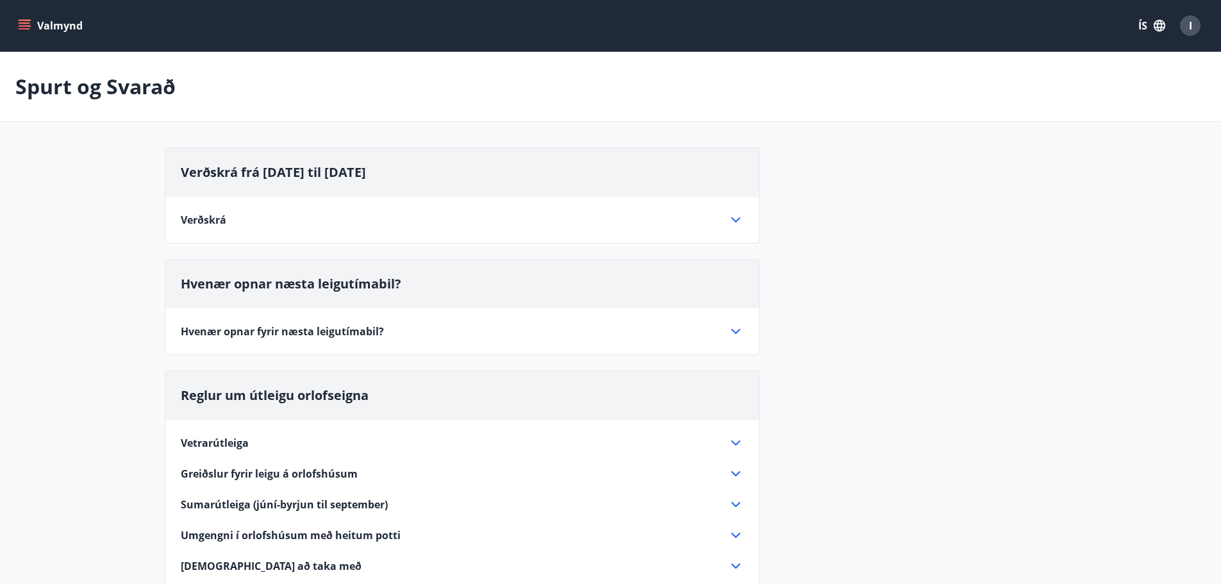
click at [738, 326] on icon at bounding box center [735, 331] width 15 height 15
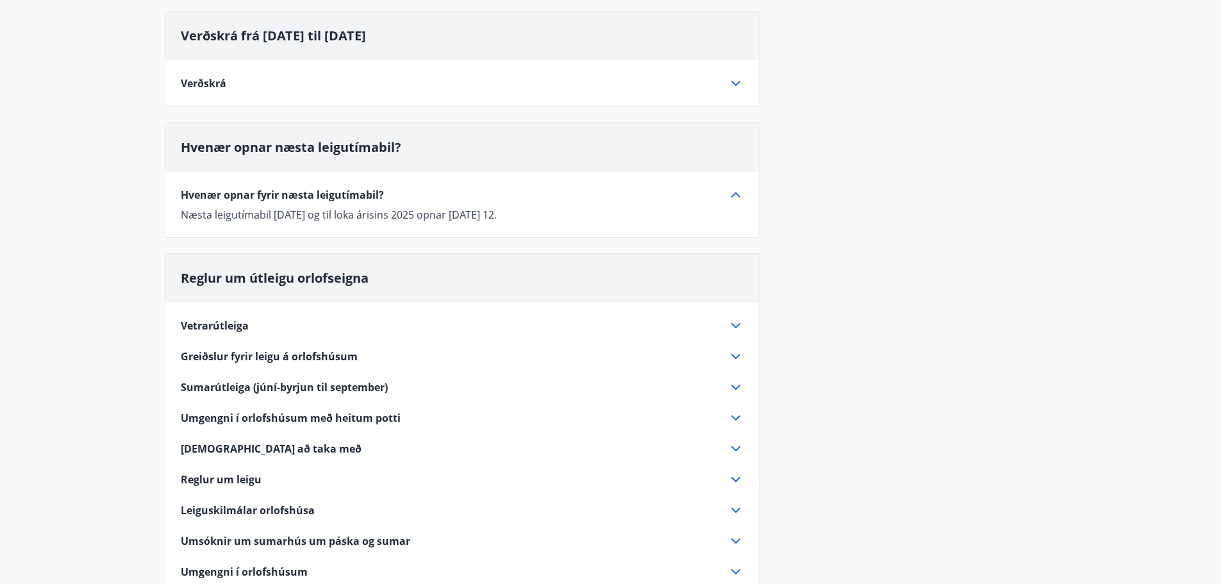
scroll to position [192, 0]
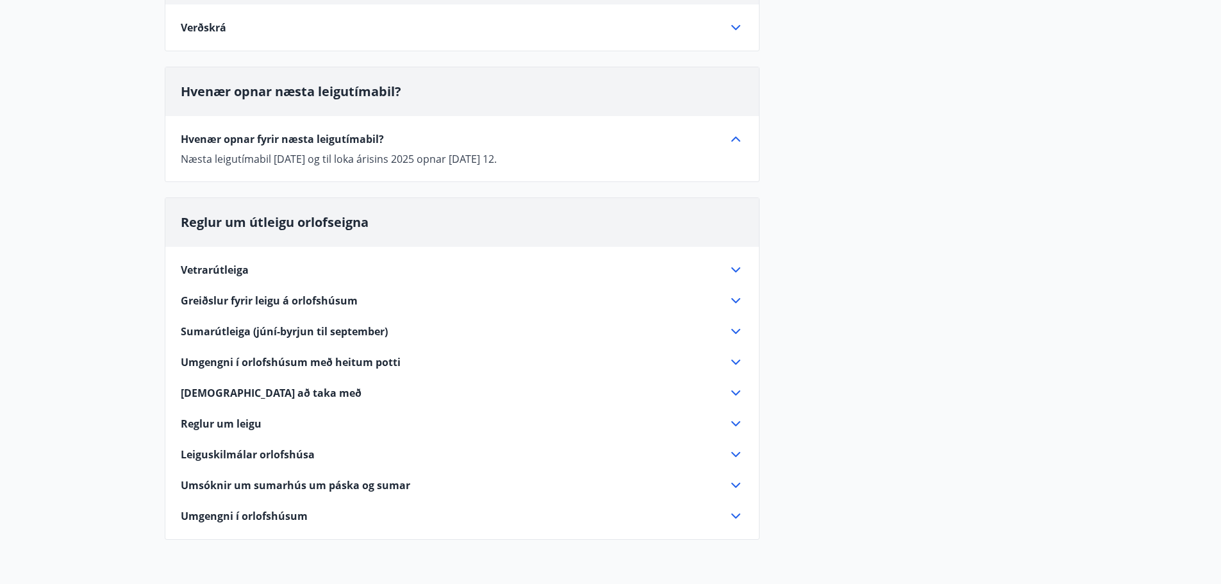
click at [217, 274] on span "Vetrarútleiga" at bounding box center [215, 270] width 68 height 14
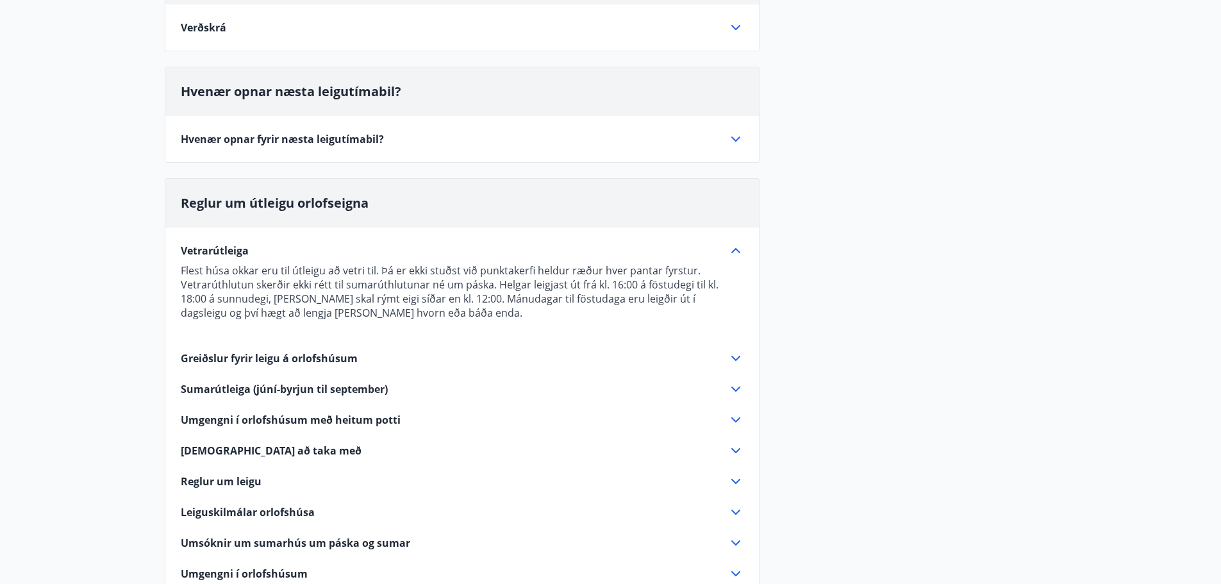
click at [306, 360] on span "Greiðslur fyrir leigu á orlofshúsum" at bounding box center [269, 358] width 177 height 14
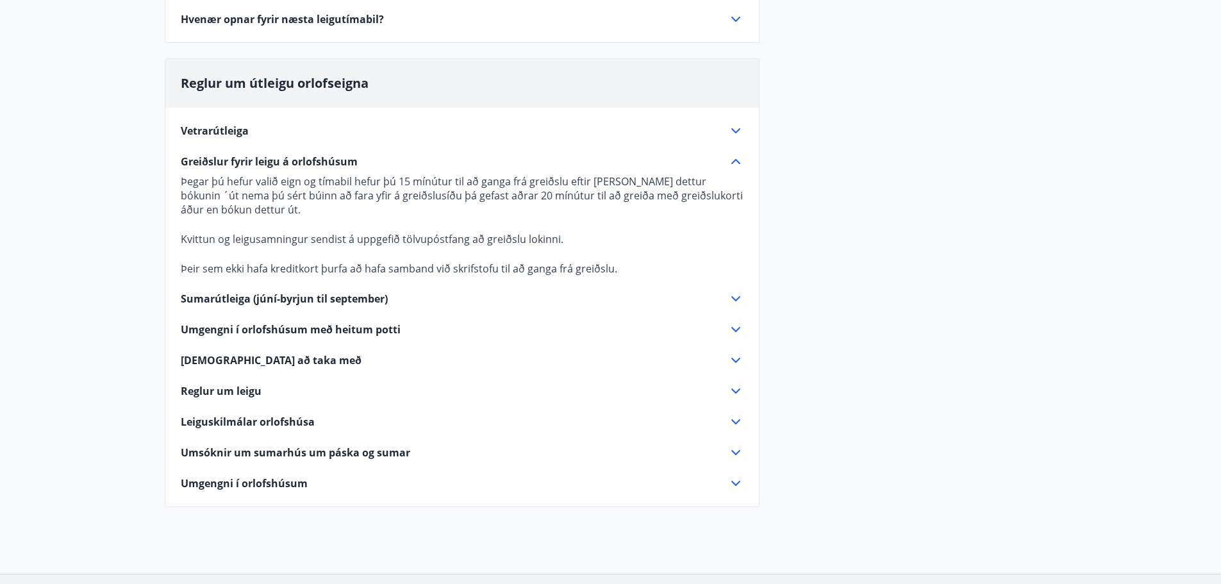
scroll to position [320, 0]
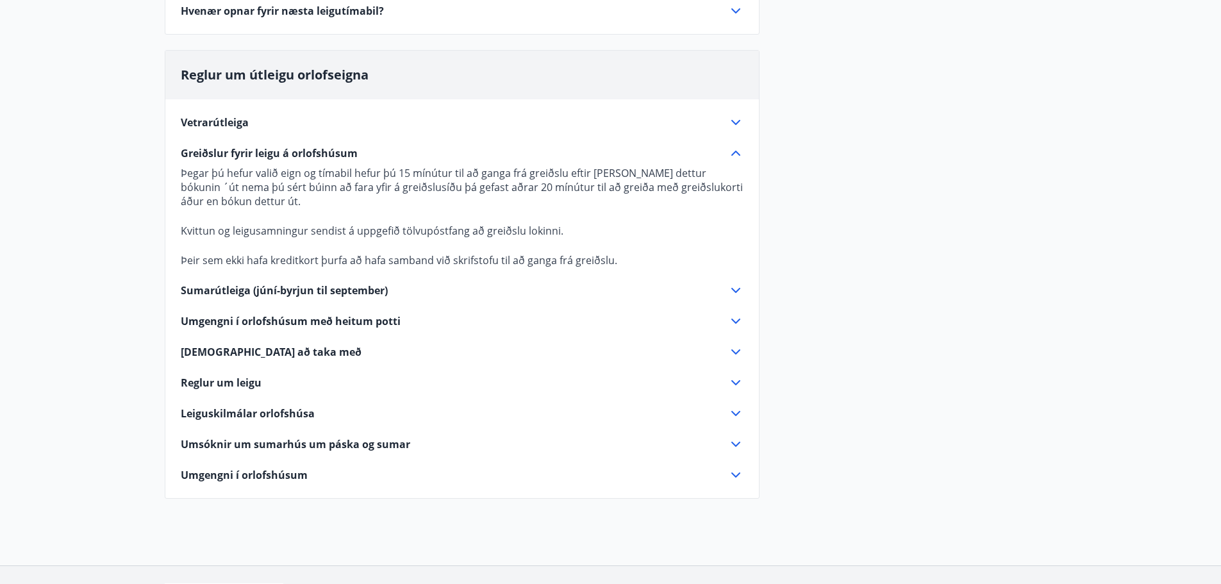
click at [297, 292] on span "Sumarútleiga (júní-byrjun til september)" at bounding box center [284, 290] width 207 height 14
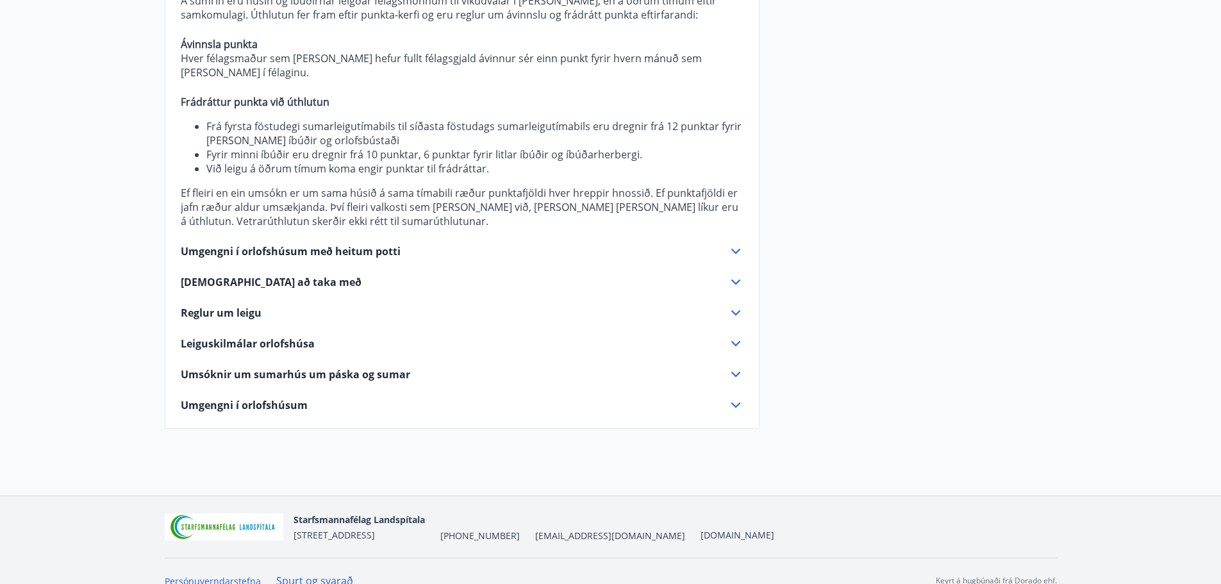
scroll to position [615, 0]
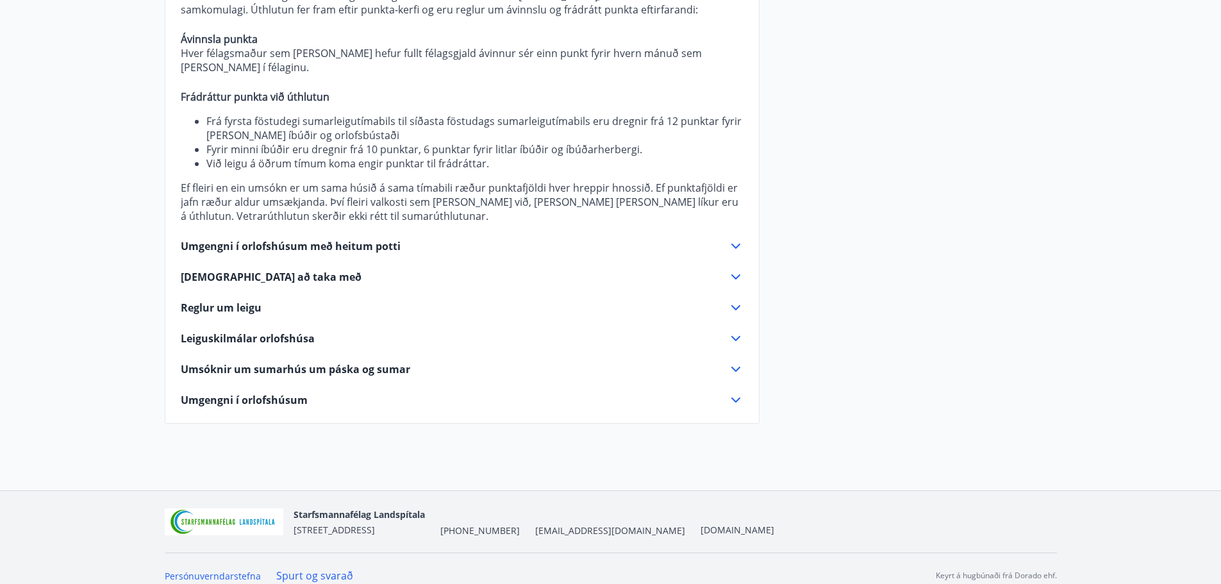
click at [219, 239] on span "Umgengni í orlofshúsum með heitum potti" at bounding box center [291, 246] width 220 height 14
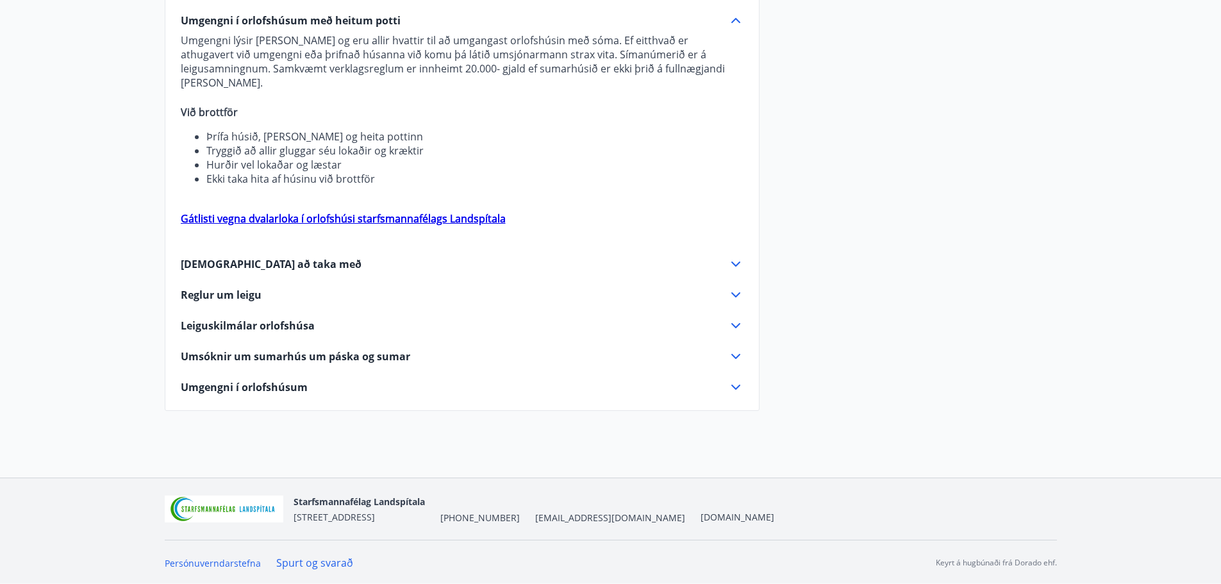
scroll to position [502, 0]
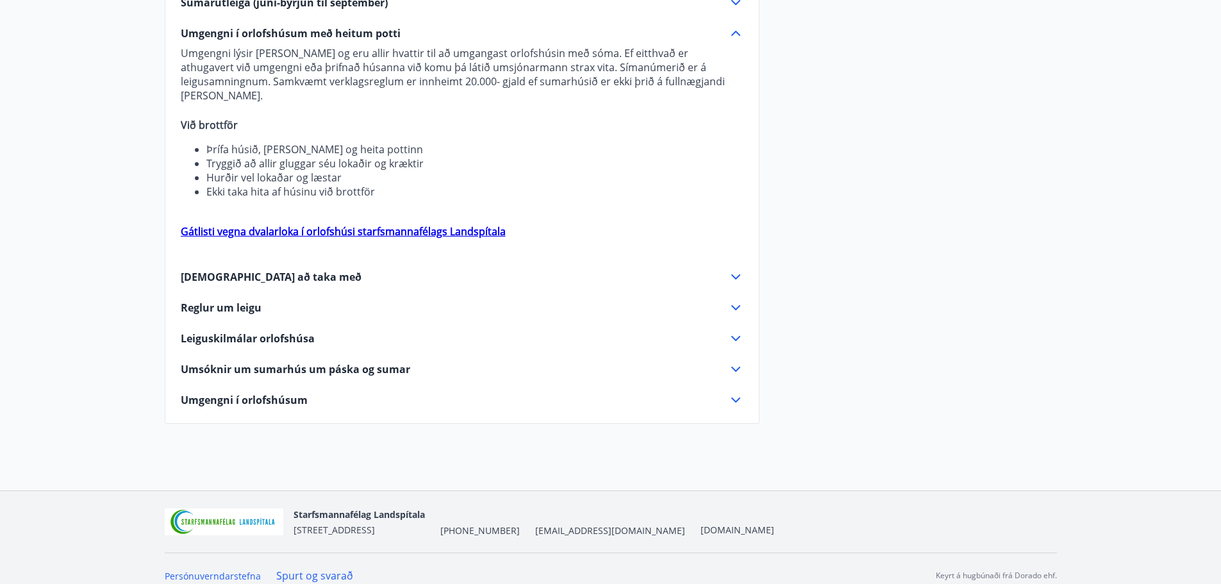
click at [289, 362] on span "Umsóknir um sumarhús um páska og sumar" at bounding box center [295, 369] width 229 height 14
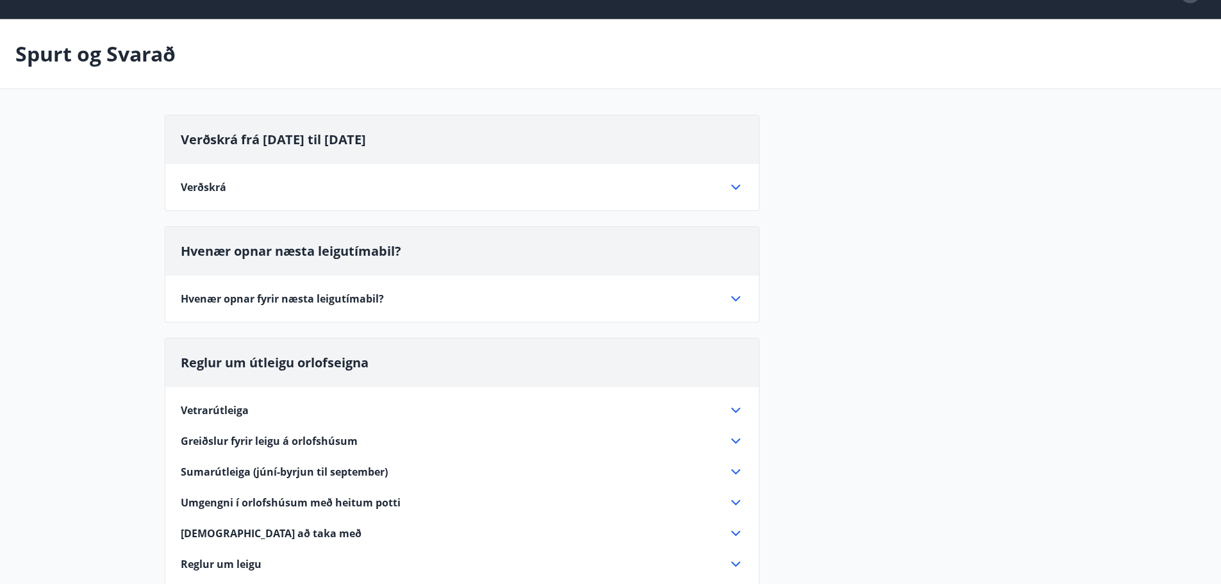
scroll to position [0, 0]
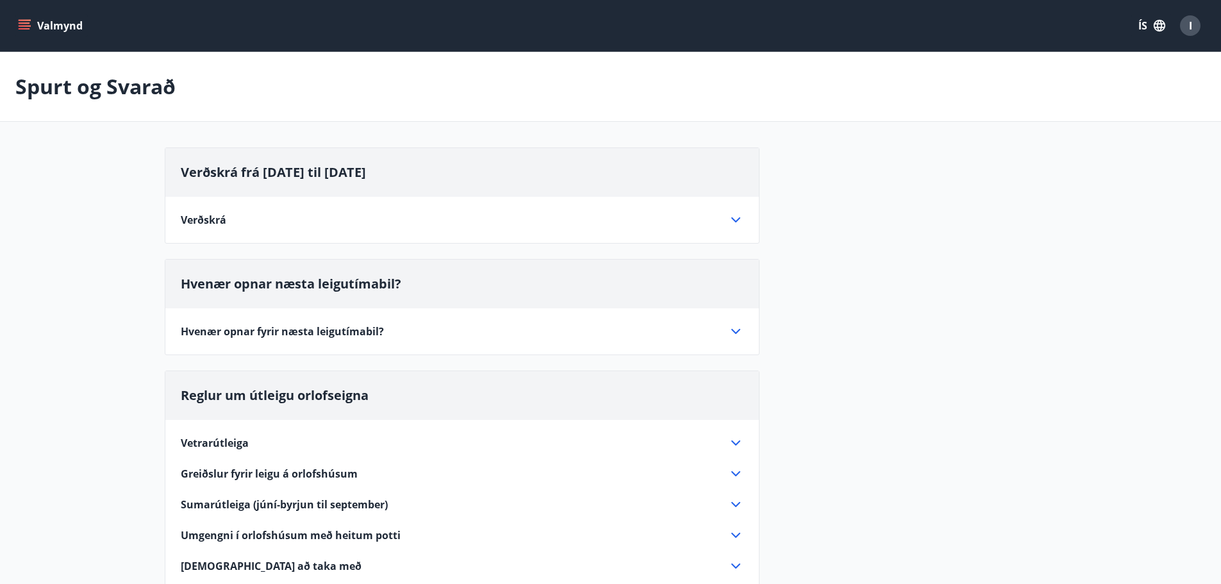
click at [17, 22] on button "Valmynd" at bounding box center [51, 25] width 72 height 23
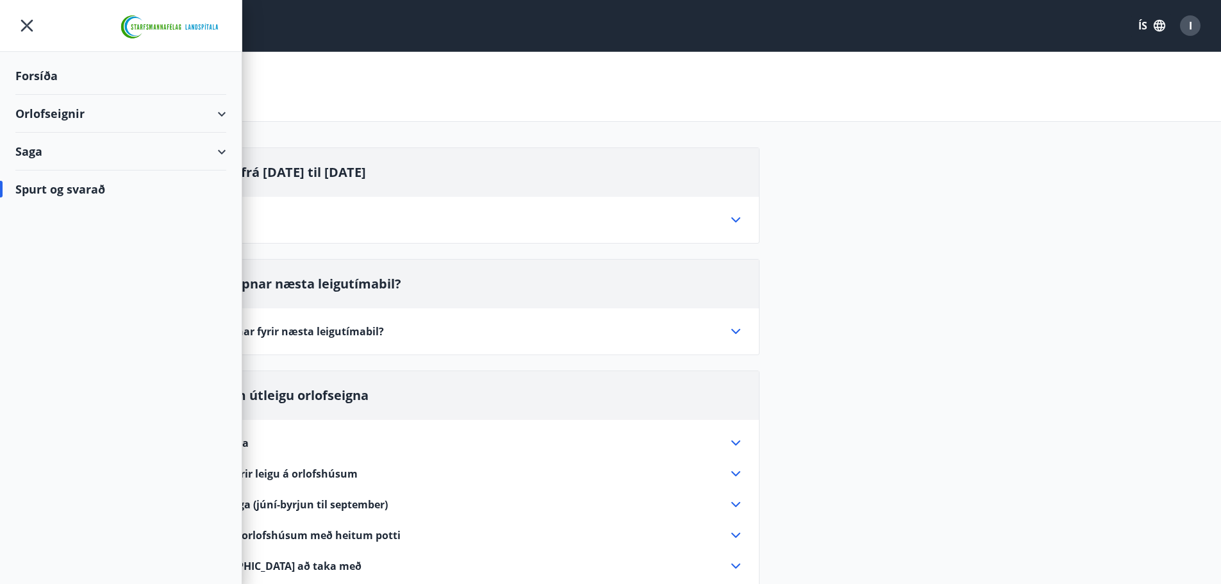
click at [22, 149] on div "Saga" at bounding box center [120, 152] width 211 height 38
click at [56, 270] on div "Inneign" at bounding box center [121, 264] width 190 height 27
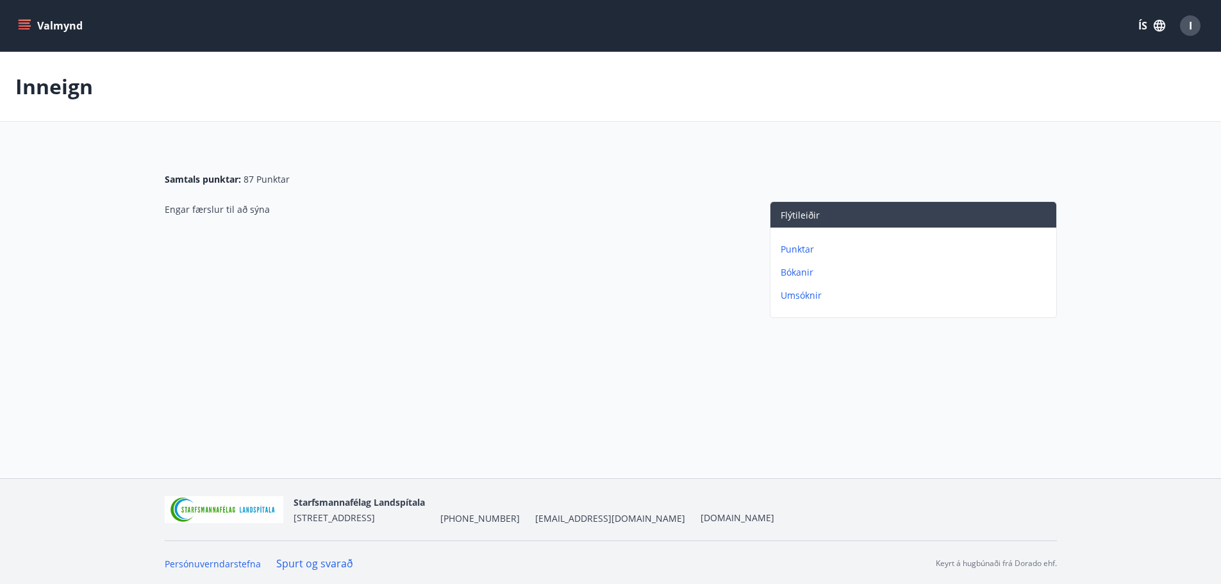
click at [802, 251] on p "Punktar" at bounding box center [916, 249] width 270 height 13
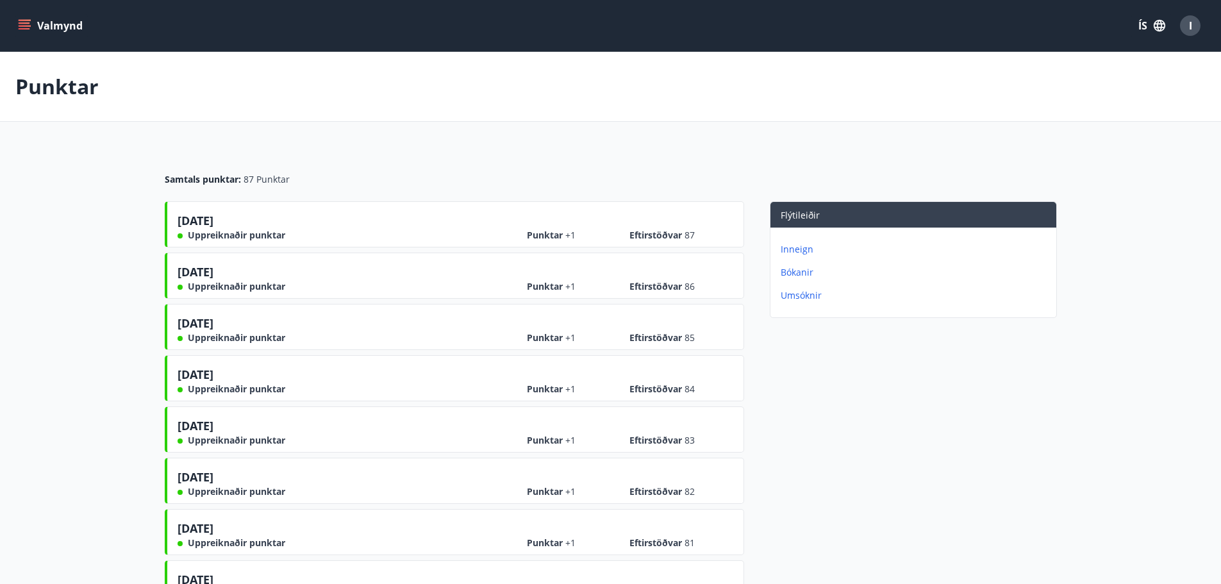
click at [806, 275] on p "Bókanir" at bounding box center [916, 272] width 270 height 13
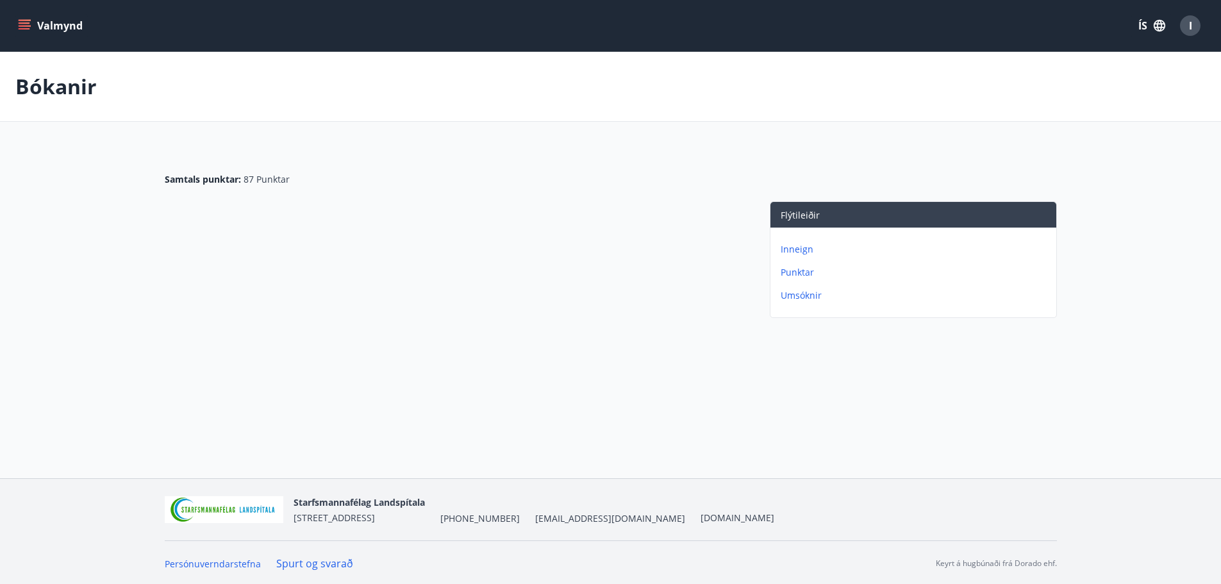
click at [807, 252] on p "Inneign" at bounding box center [916, 249] width 270 height 13
click at [50, 90] on p "Inneign" at bounding box center [54, 86] width 78 height 28
click at [42, 24] on button "Valmynd" at bounding box center [51, 25] width 72 height 23
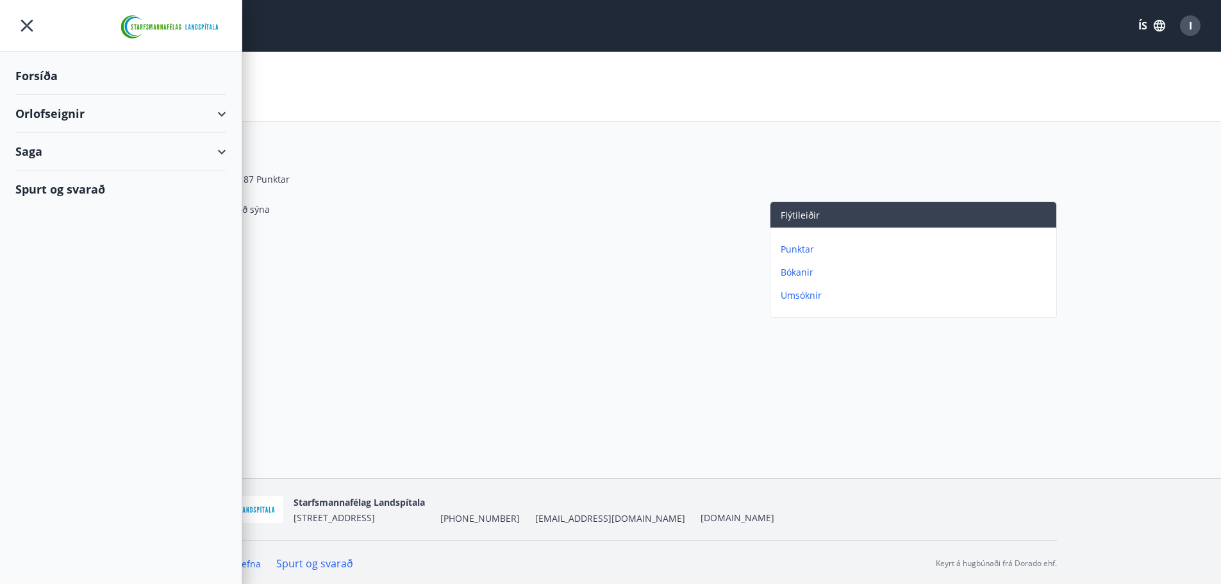
click at [222, 111] on div "Orlofseignir" at bounding box center [120, 114] width 211 height 38
click at [39, 69] on div "Forsíða" at bounding box center [120, 76] width 211 height 38
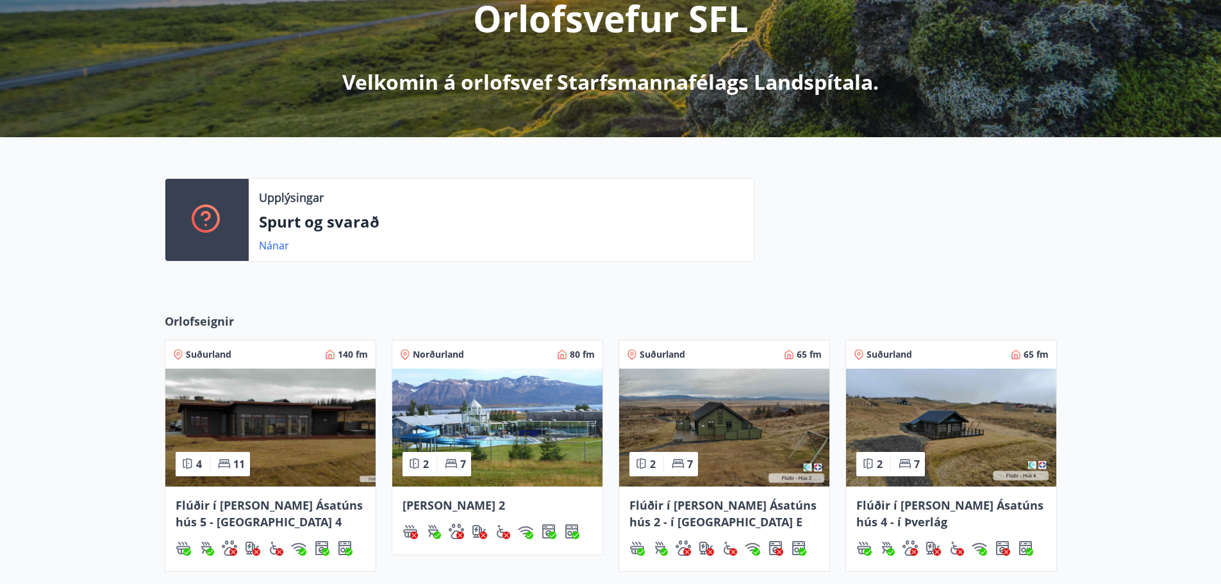
scroll to position [385, 0]
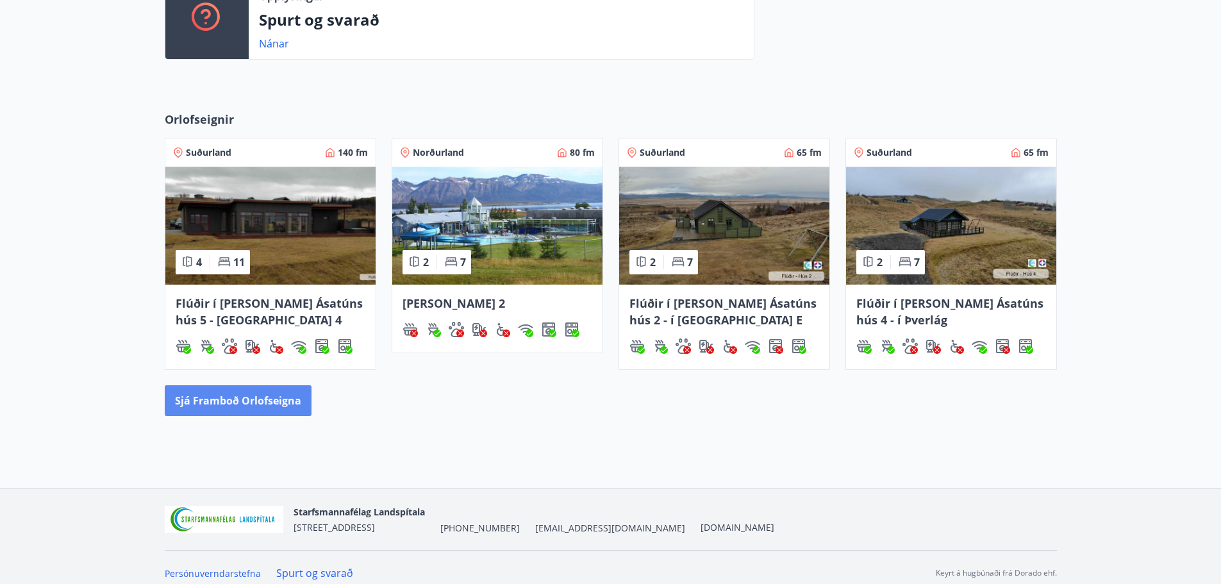
click at [275, 401] on button "Sjá framboð orlofseigna" at bounding box center [238, 400] width 147 height 31
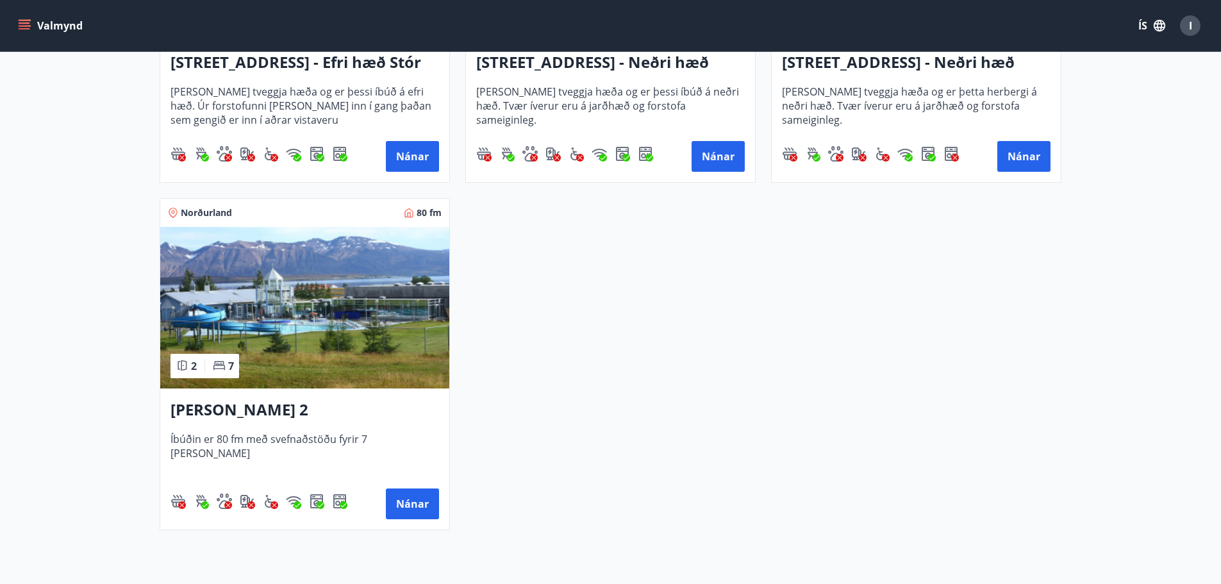
scroll to position [1884, 0]
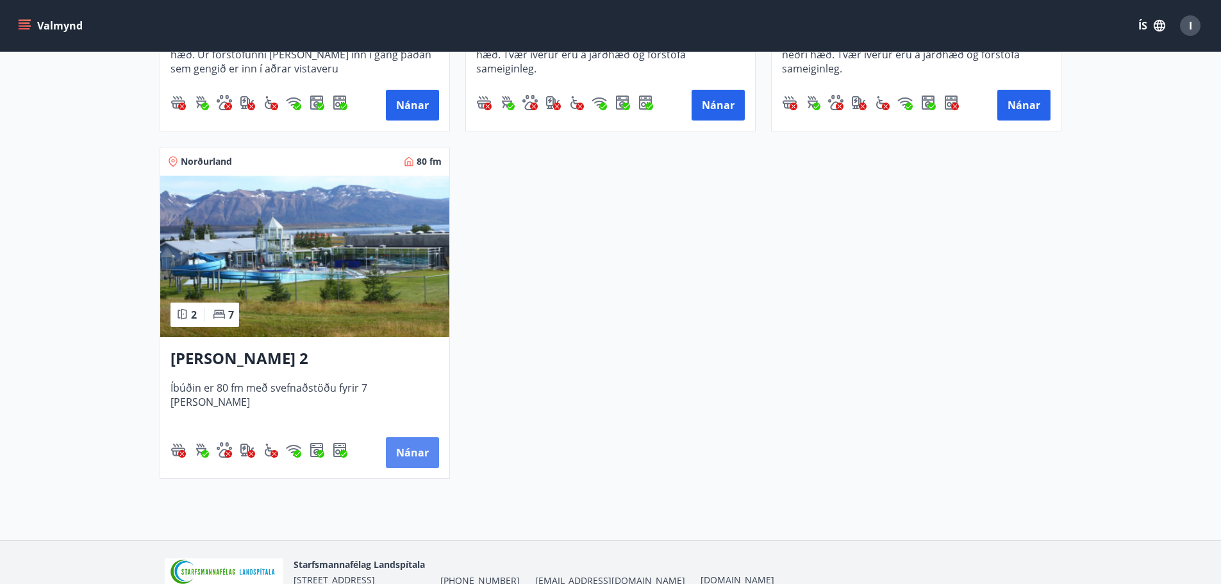
click at [424, 462] on button "Nánar" at bounding box center [412, 452] width 53 height 31
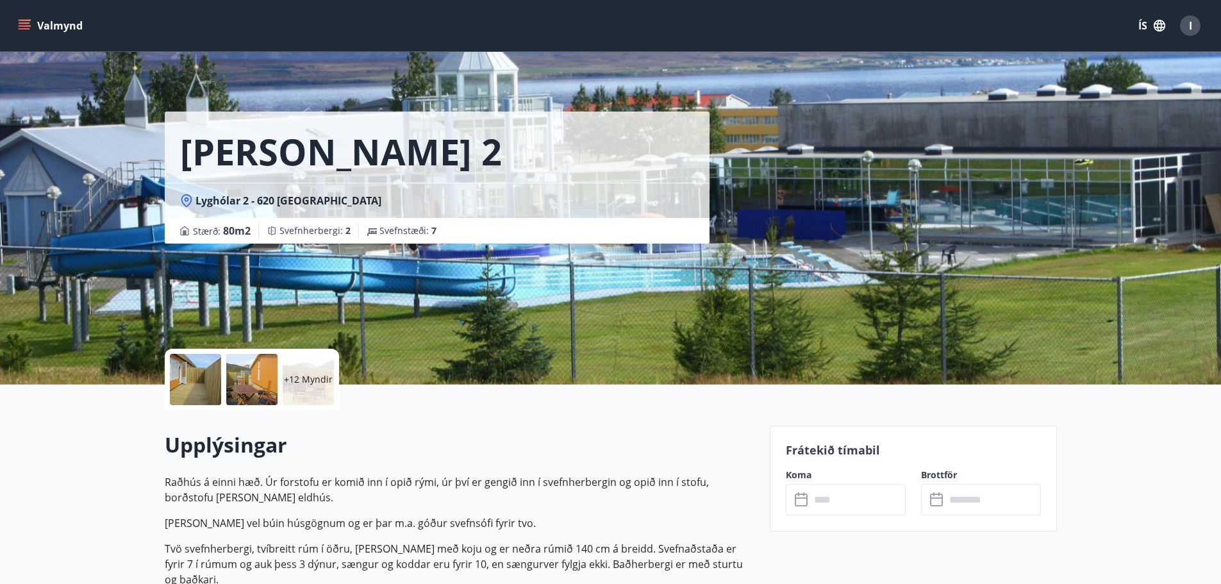
click at [804, 503] on icon at bounding box center [802, 499] width 15 height 15
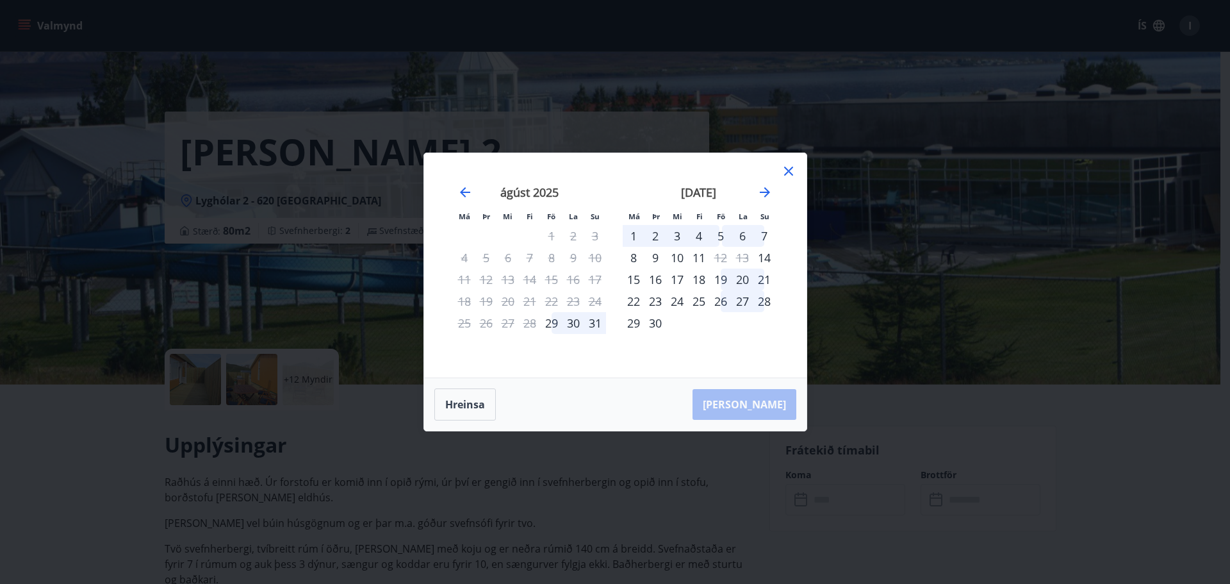
click at [638, 279] on div "15" at bounding box center [634, 280] width 22 height 22
click at [723, 281] on div "19" at bounding box center [721, 280] width 22 height 22
click at [760, 275] on div "21" at bounding box center [765, 280] width 22 height 22
click at [744, 281] on div "20" at bounding box center [743, 280] width 22 height 22
click at [636, 280] on div "15" at bounding box center [634, 280] width 22 height 22
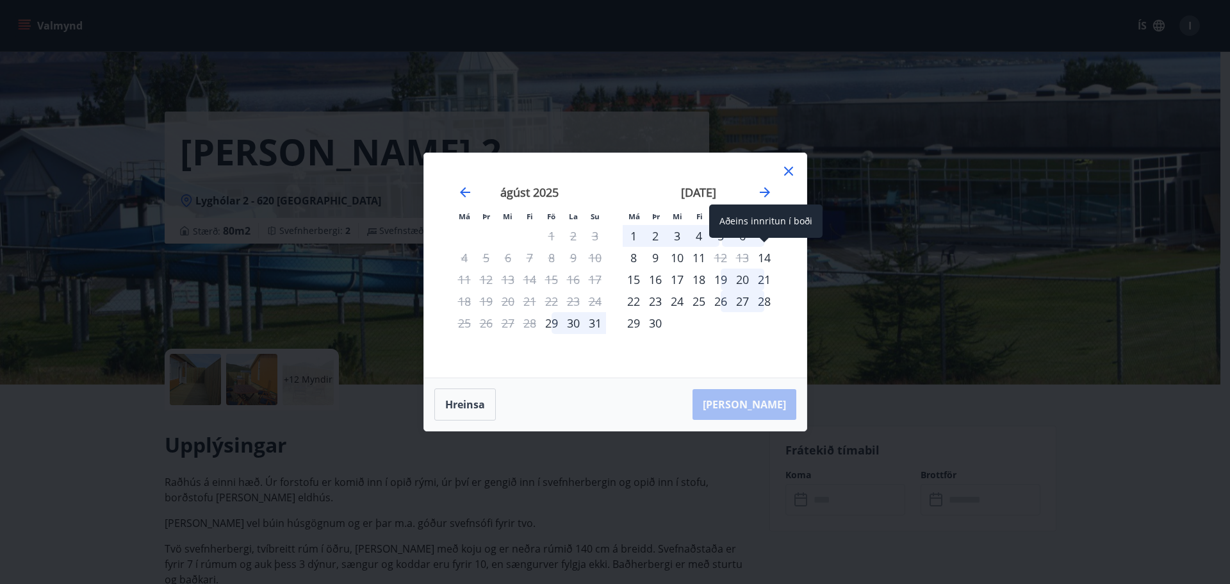
click at [763, 261] on div "14" at bounding box center [765, 258] width 22 height 22
click at [768, 254] on div "14" at bounding box center [765, 258] width 22 height 22
click at [790, 172] on icon at bounding box center [788, 171] width 9 height 9
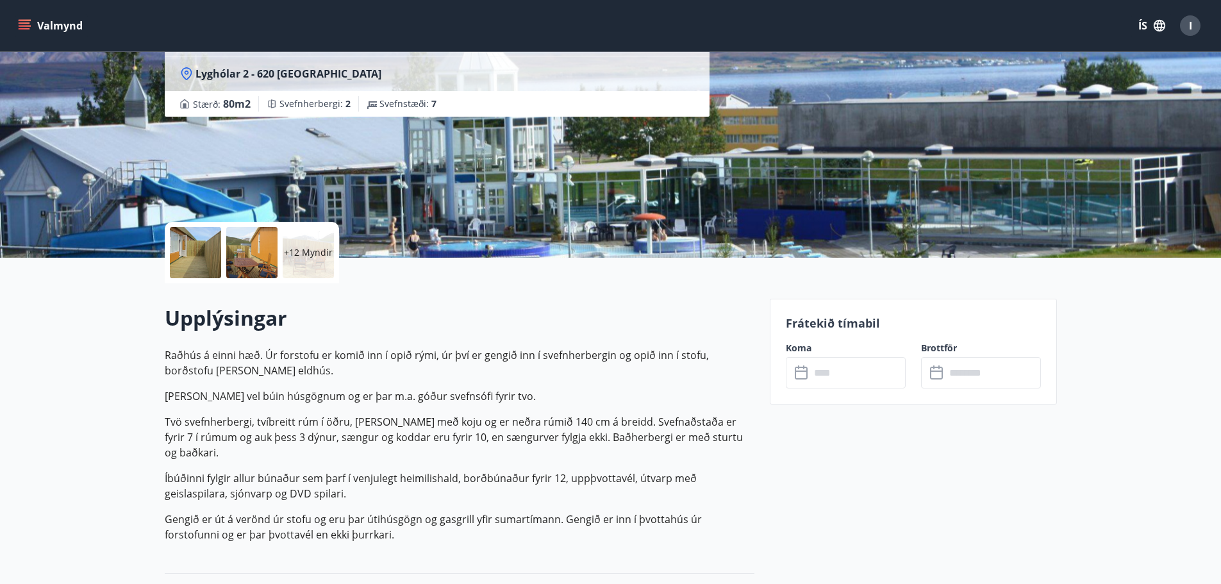
scroll to position [128, 0]
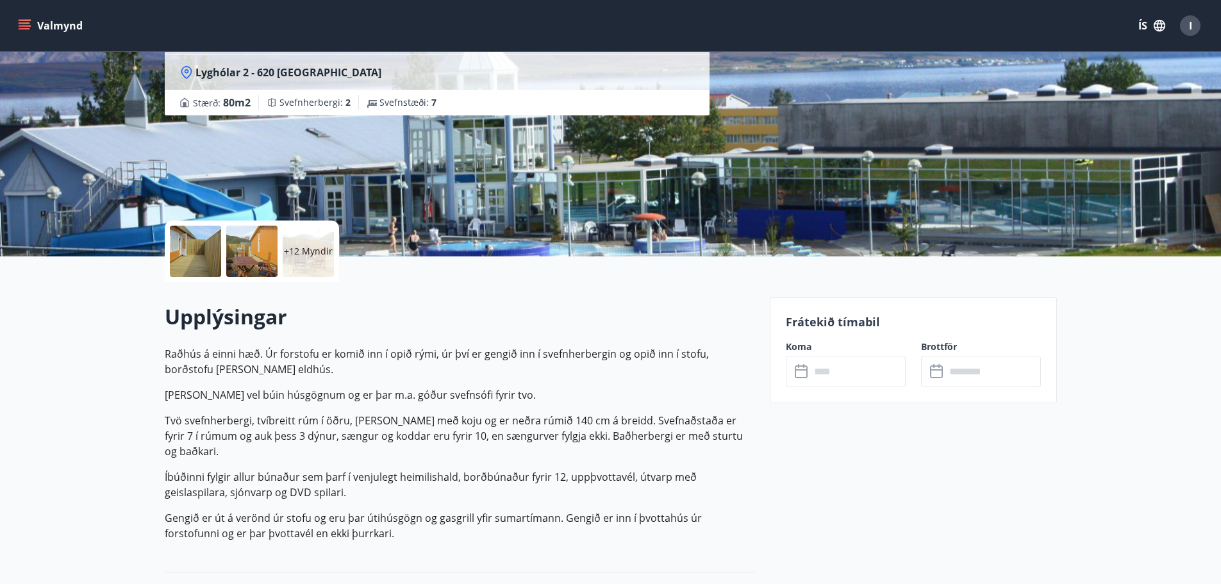
click at [804, 378] on icon at bounding box center [802, 371] width 15 height 15
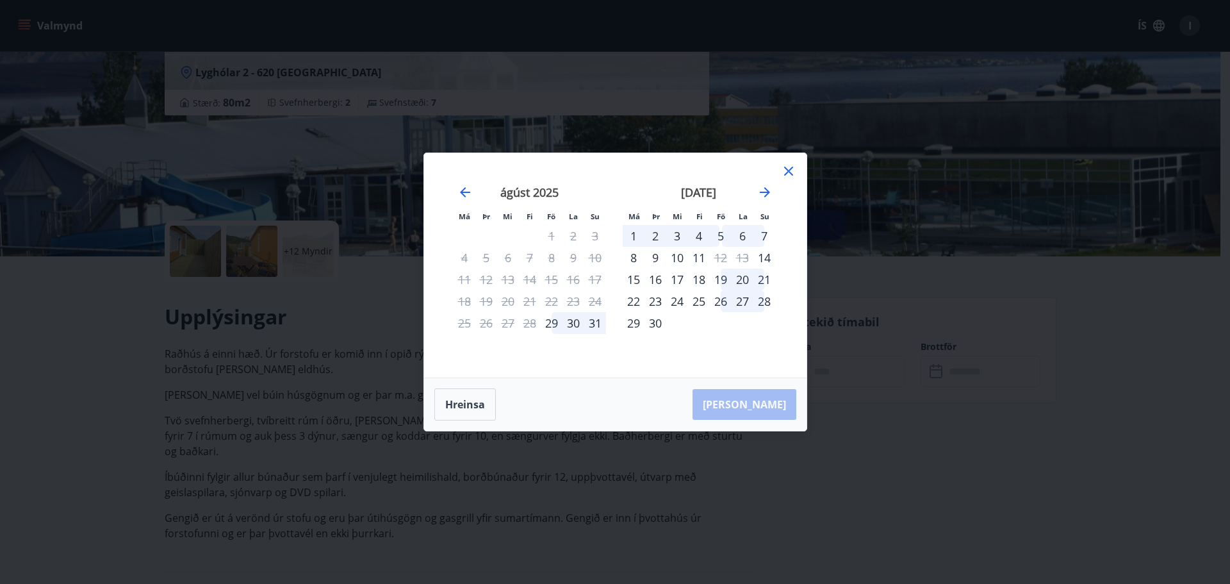
click at [718, 279] on div "19" at bounding box center [721, 280] width 22 height 22
click at [728, 277] on div "19" at bounding box center [721, 280] width 22 height 22
click at [744, 279] on div "20" at bounding box center [743, 280] width 22 height 22
click at [685, 267] on div "10" at bounding box center [677, 258] width 22 height 22
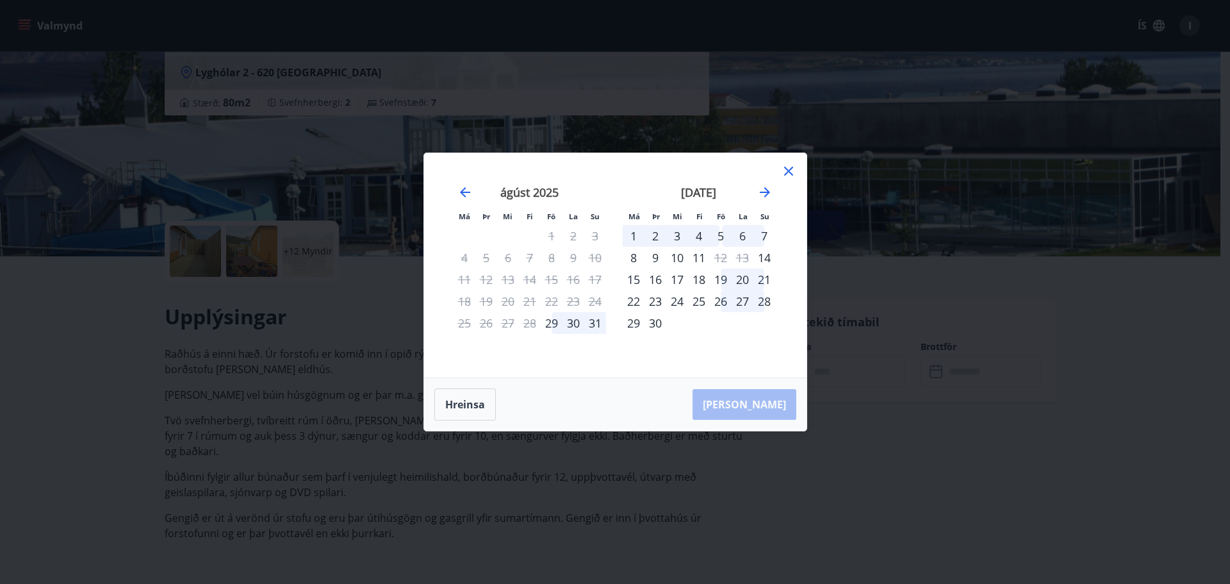
click at [685, 267] on div "10" at bounding box center [677, 258] width 22 height 22
click at [766, 199] on icon "Move forward to switch to the next month." at bounding box center [764, 192] width 15 height 15
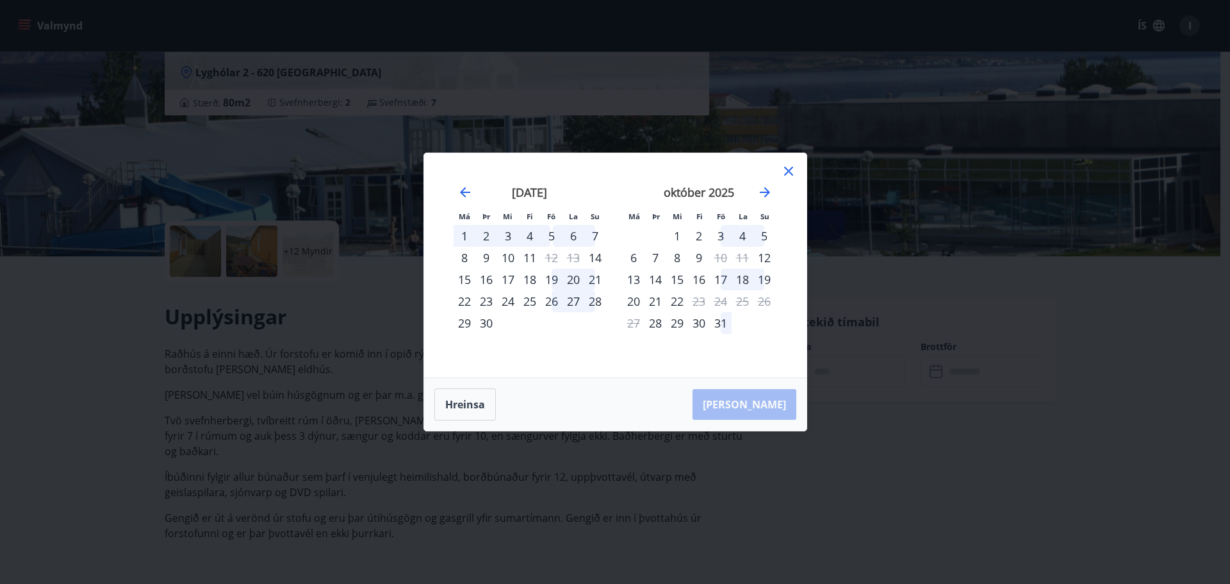
click at [742, 279] on div "18" at bounding box center [743, 280] width 22 height 22
click at [768, 277] on div "19" at bounding box center [765, 280] width 22 height 22
click at [636, 280] on div "13" at bounding box center [634, 280] width 22 height 22
click at [482, 404] on button "Hreinsa" at bounding box center [466, 404] width 62 height 32
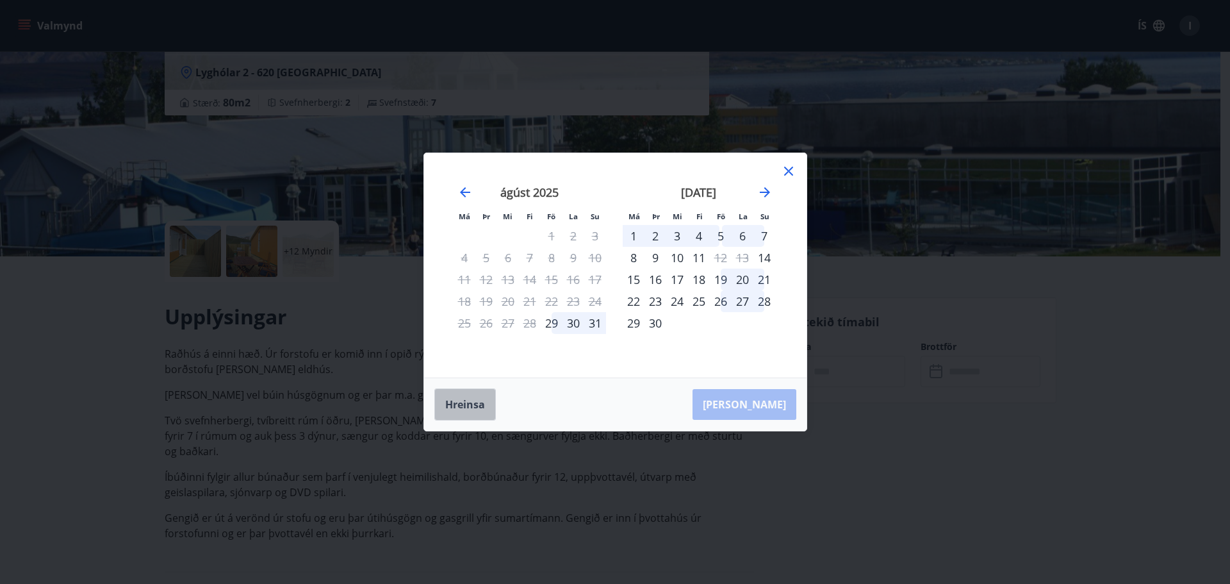
click at [449, 416] on button "Hreinsa" at bounding box center [466, 404] width 62 height 32
click at [659, 276] on div "16" at bounding box center [656, 280] width 22 height 22
click at [765, 192] on icon "Move forward to switch to the next month." at bounding box center [765, 192] width 10 height 10
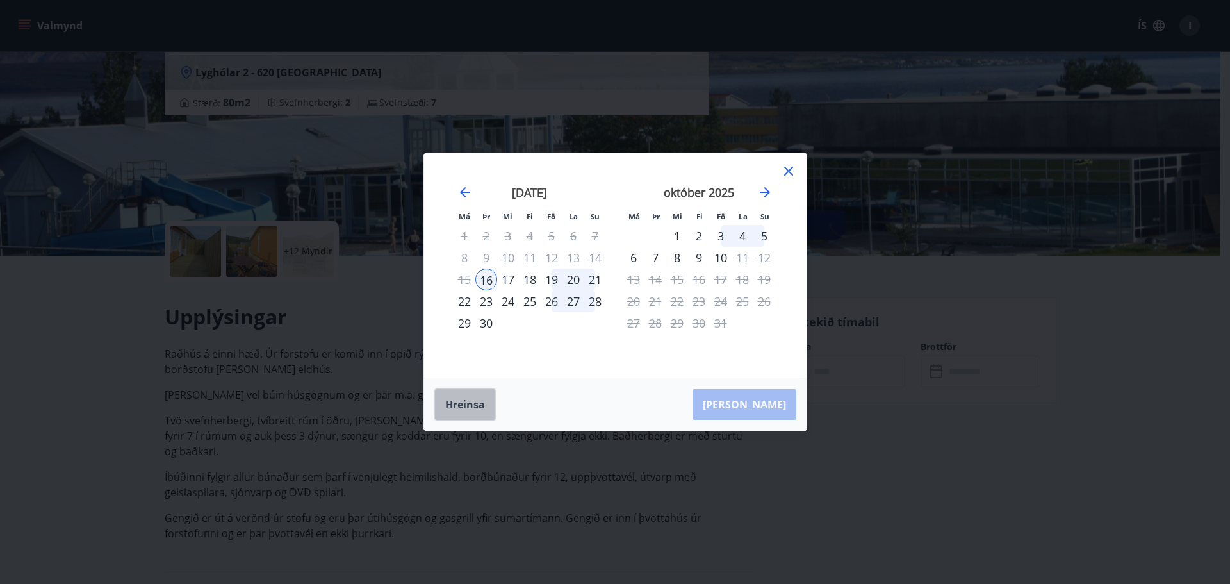
click at [483, 406] on button "Hreinsa" at bounding box center [466, 404] width 62 height 32
click at [765, 190] on icon "Move forward to switch to the next month." at bounding box center [764, 192] width 15 height 15
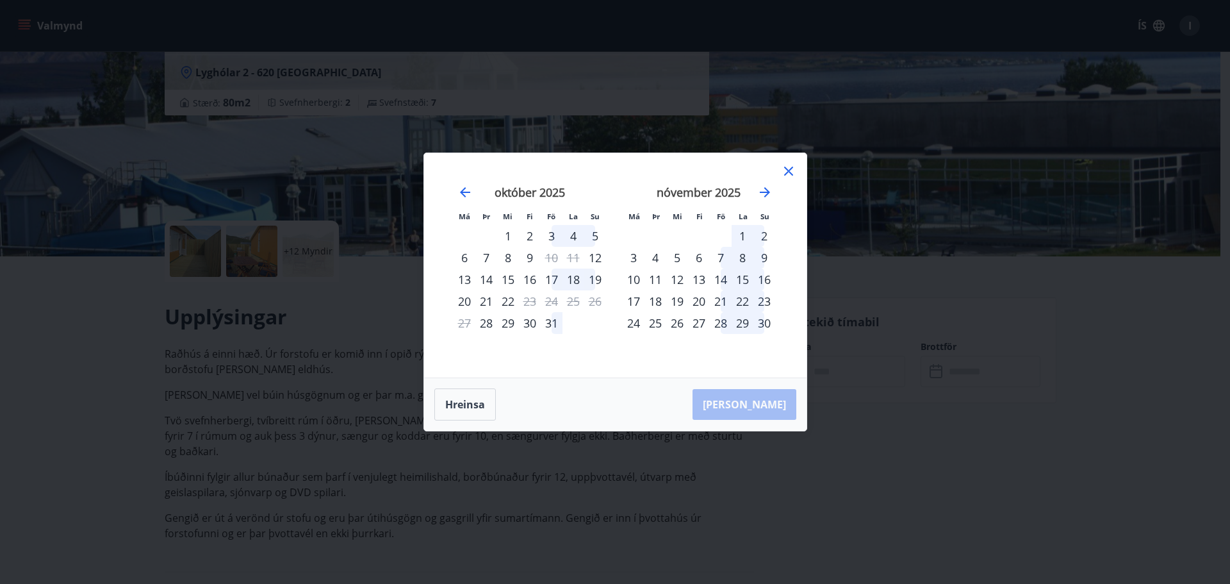
click at [459, 276] on div "13" at bounding box center [465, 280] width 22 height 22
click at [549, 279] on div "17" at bounding box center [552, 280] width 22 height 22
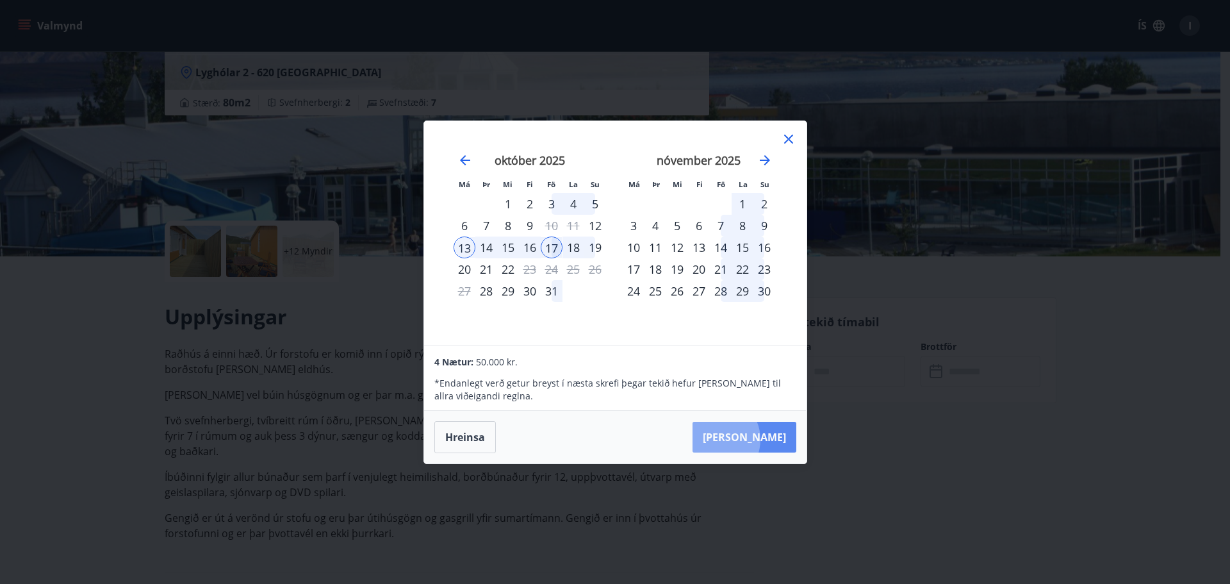
click at [756, 439] on button "Taka Frá" at bounding box center [745, 437] width 104 height 31
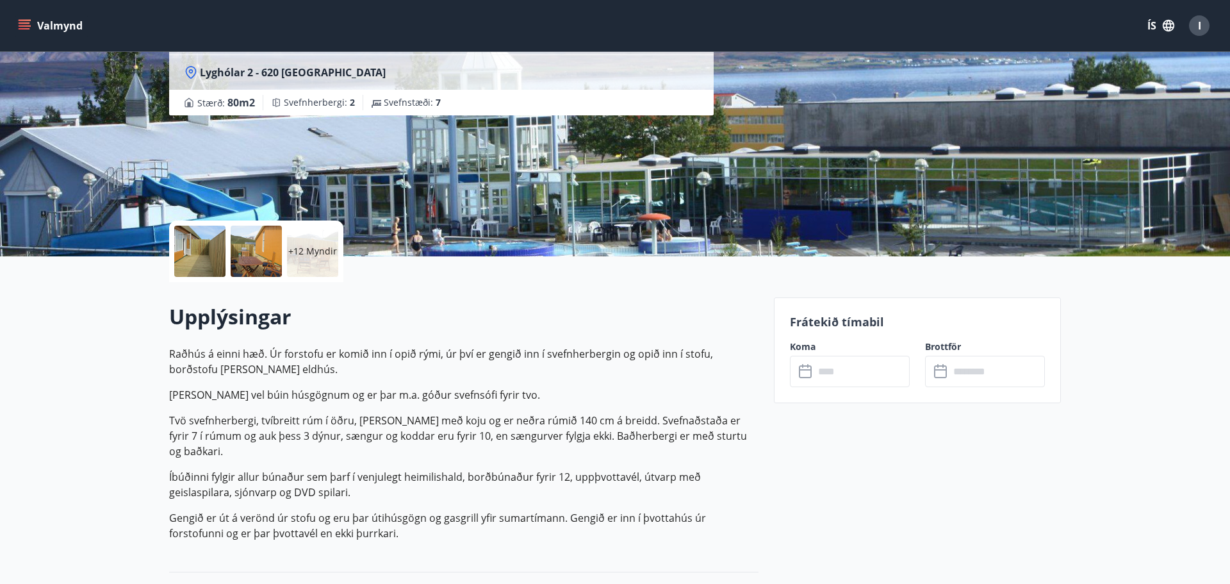
type input "******"
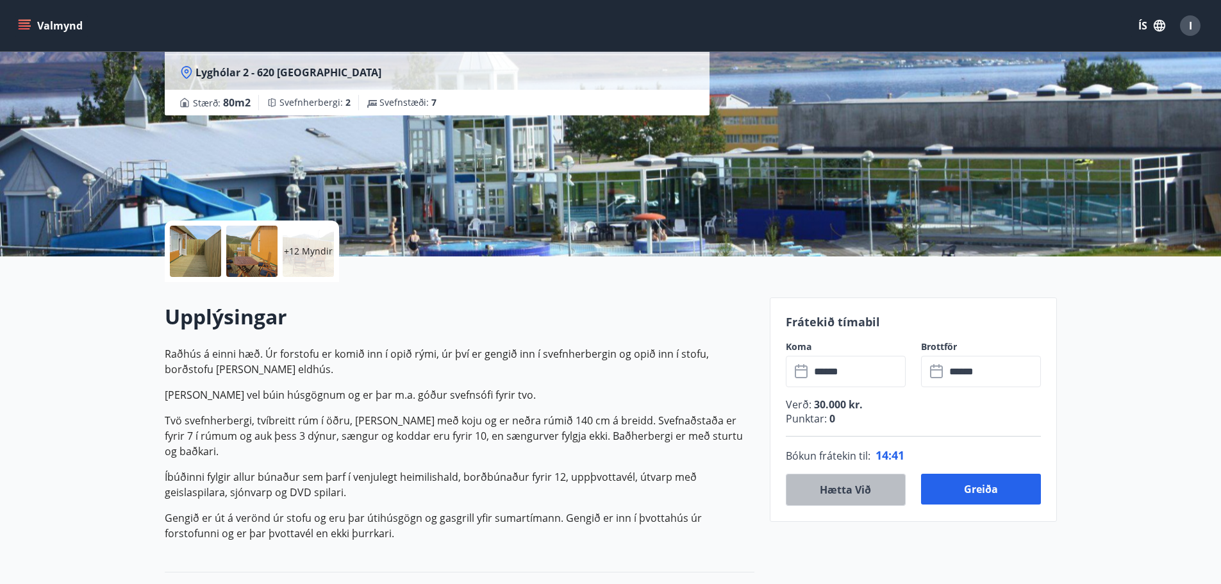
click at [862, 490] on button "Hætta við" at bounding box center [846, 490] width 120 height 32
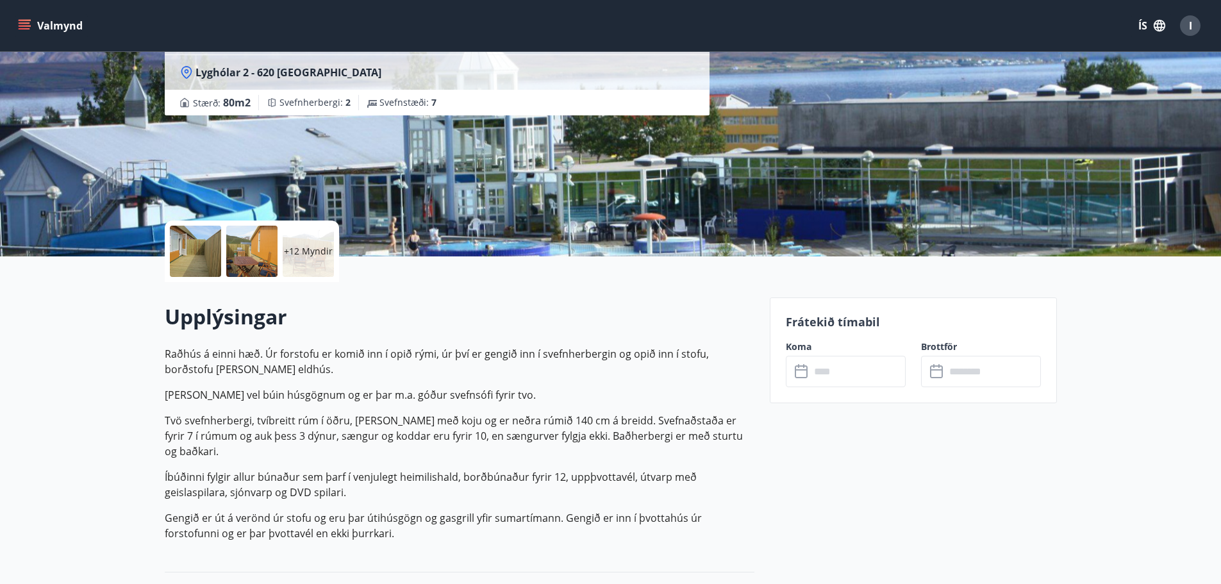
click at [24, 29] on icon "menu" at bounding box center [25, 28] width 12 height 1
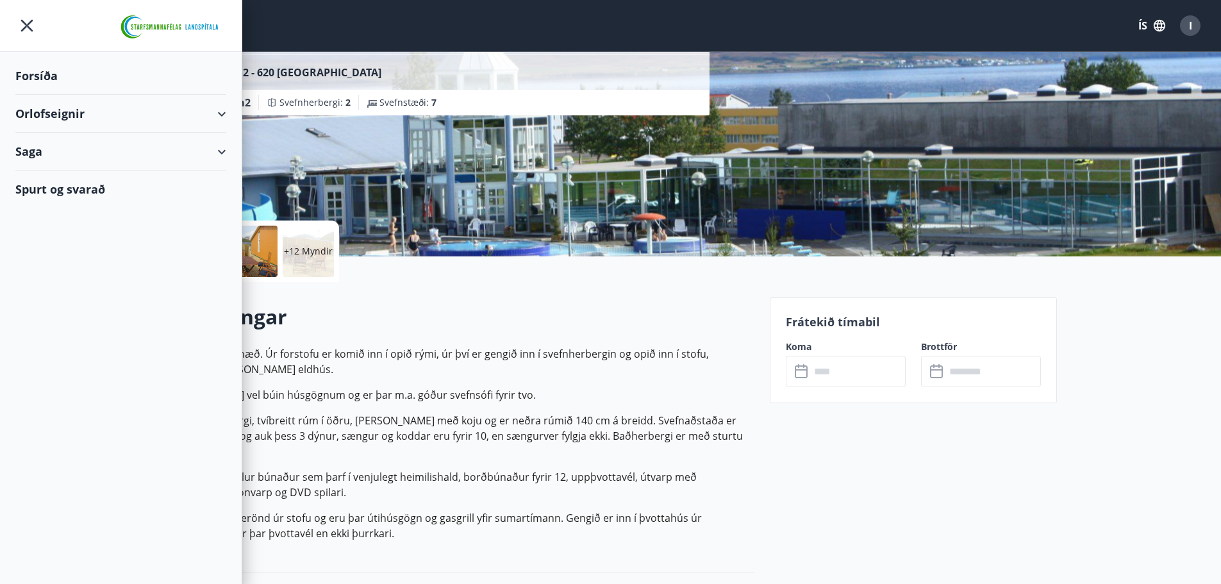
click at [224, 115] on div "Orlofseignir" at bounding box center [120, 114] width 211 height 38
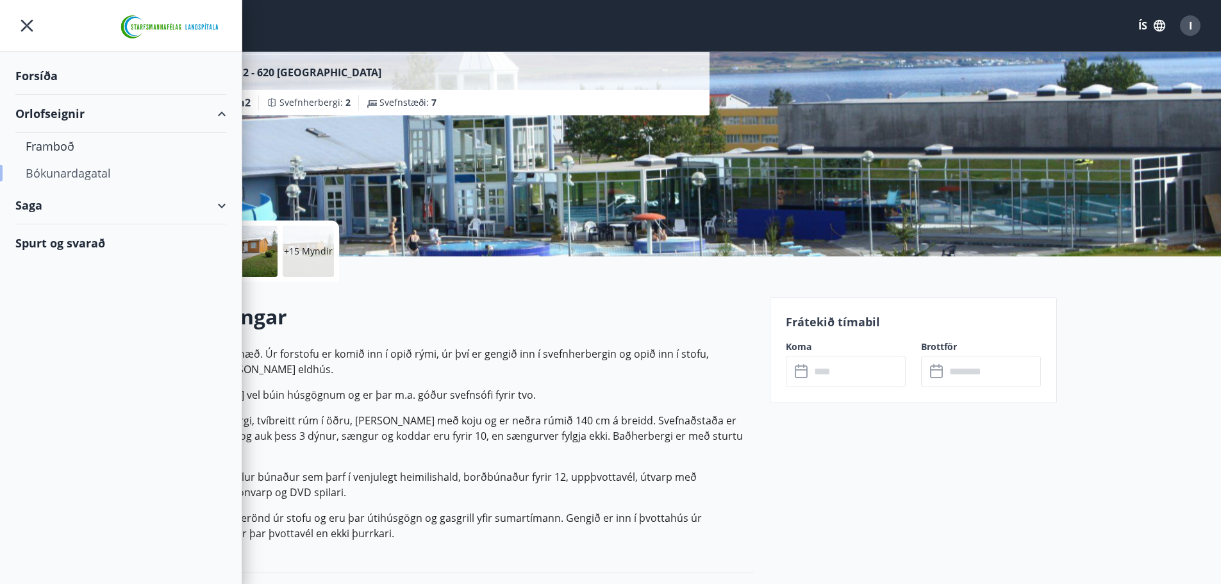
click at [56, 170] on div "Bókunardagatal" at bounding box center [121, 173] width 190 height 27
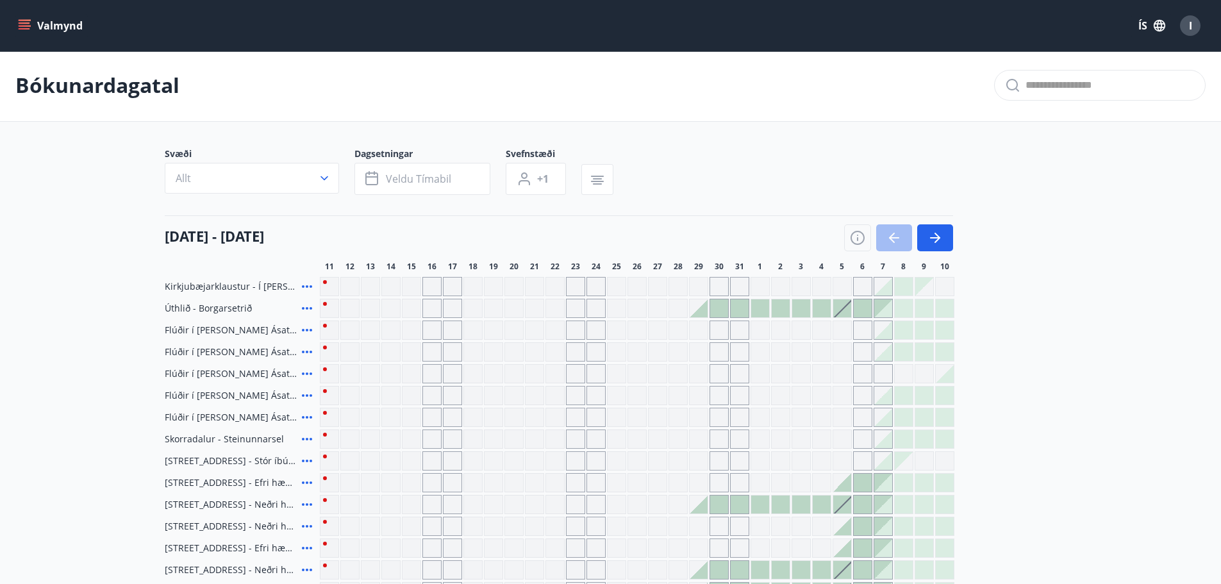
scroll to position [128, 0]
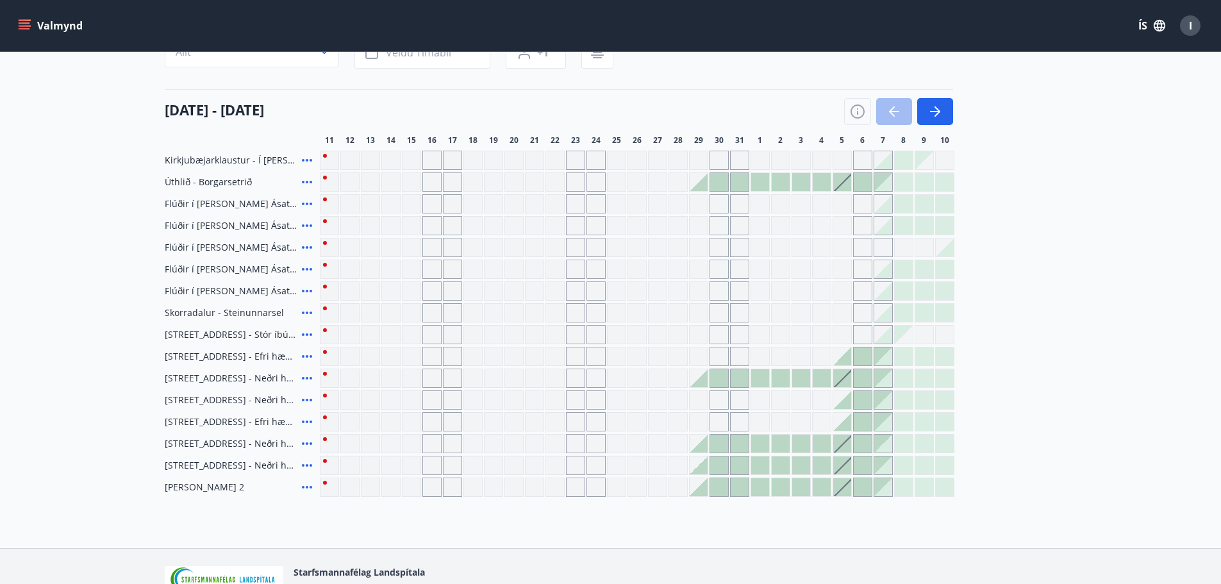
click at [27, 24] on icon "menu" at bounding box center [25, 22] width 12 height 1
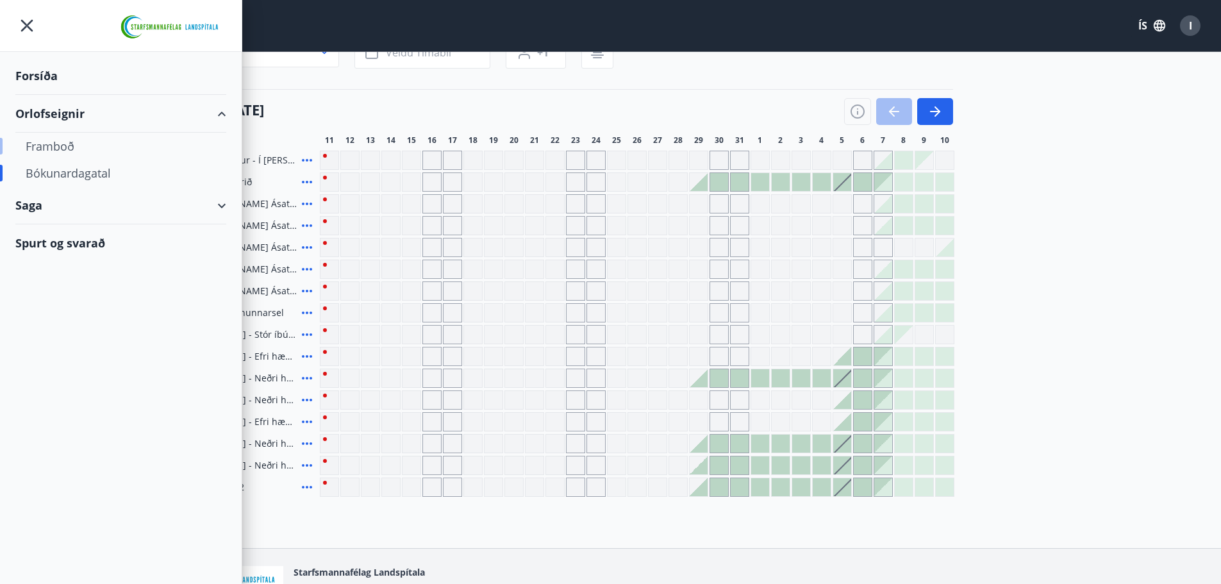
click at [54, 149] on div "Framboð" at bounding box center [121, 146] width 190 height 27
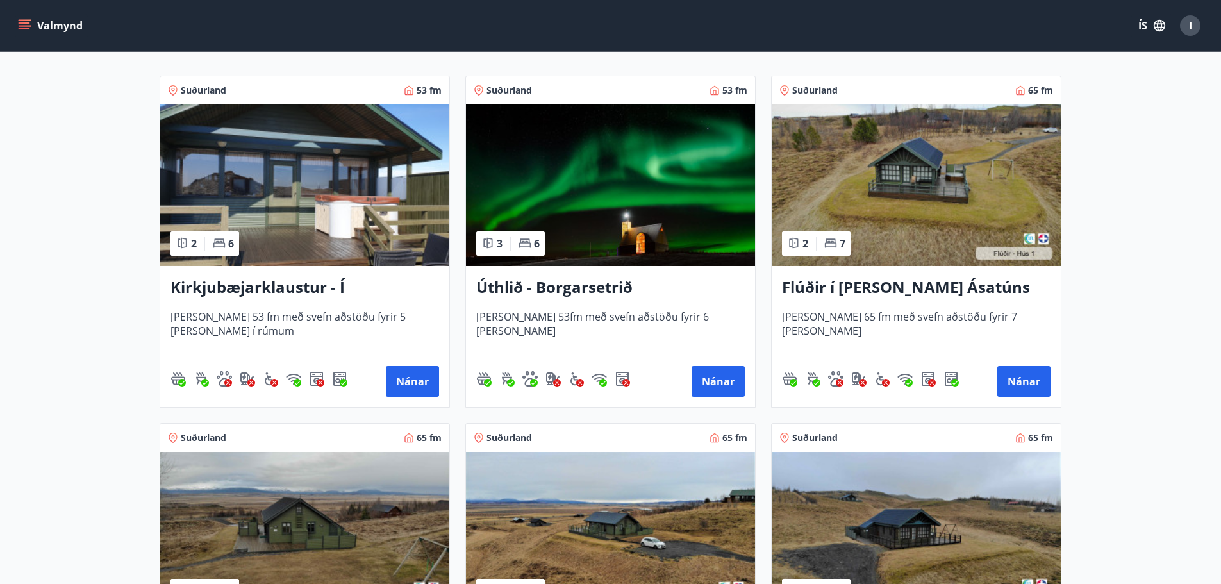
scroll to position [192, 0]
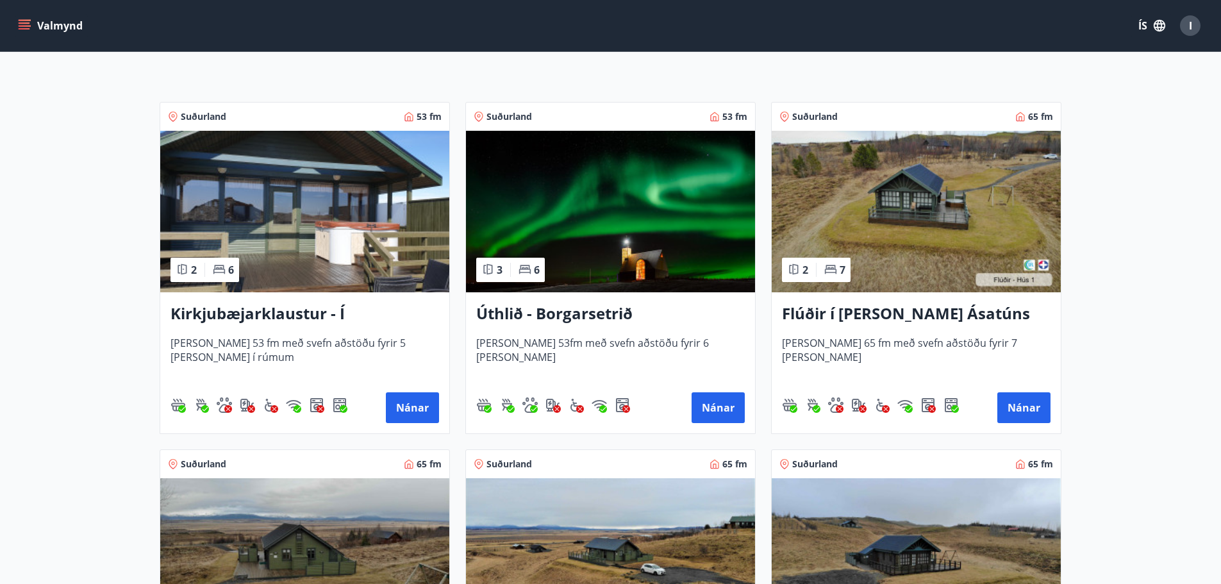
click at [275, 247] on img at bounding box center [304, 211] width 289 height 161
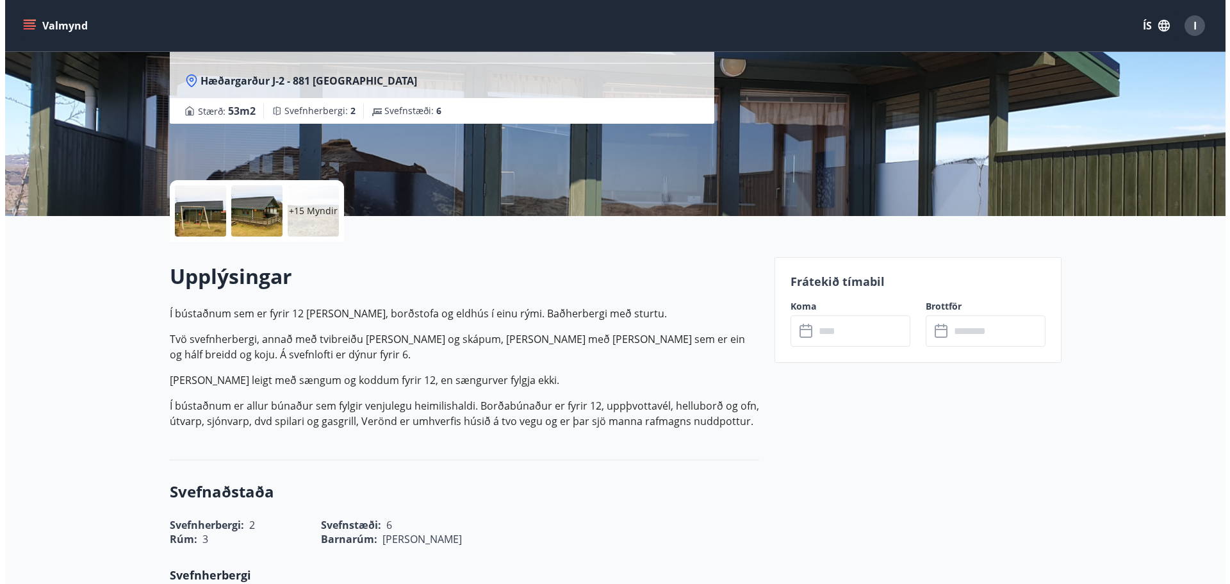
scroll to position [167, 0]
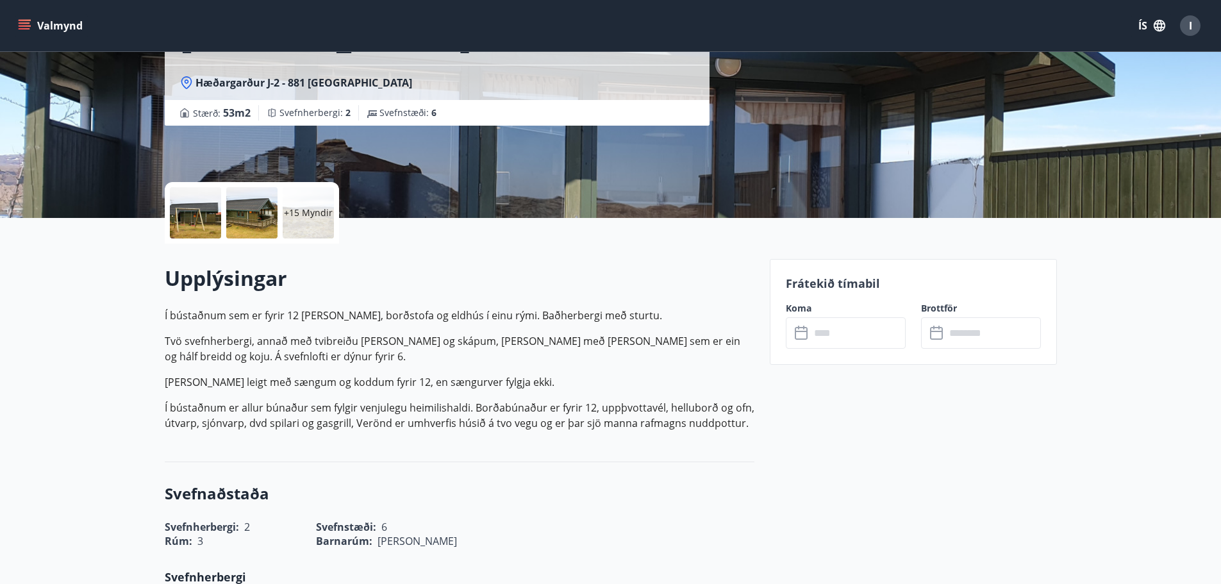
click at [311, 220] on div "+15 Myndir" at bounding box center [308, 212] width 51 height 51
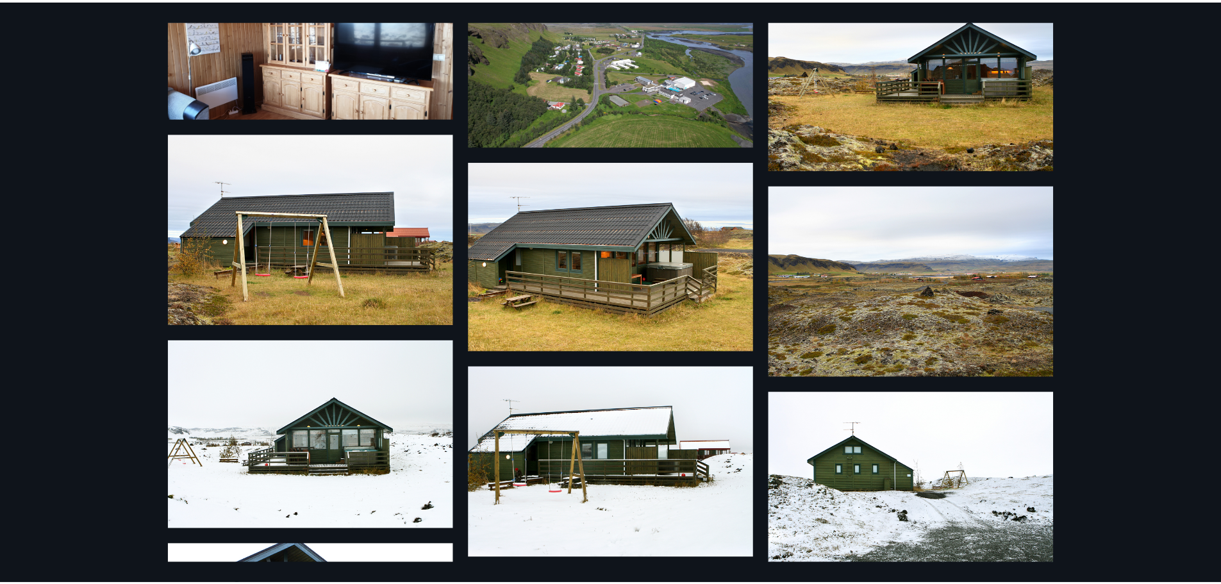
scroll to position [0, 0]
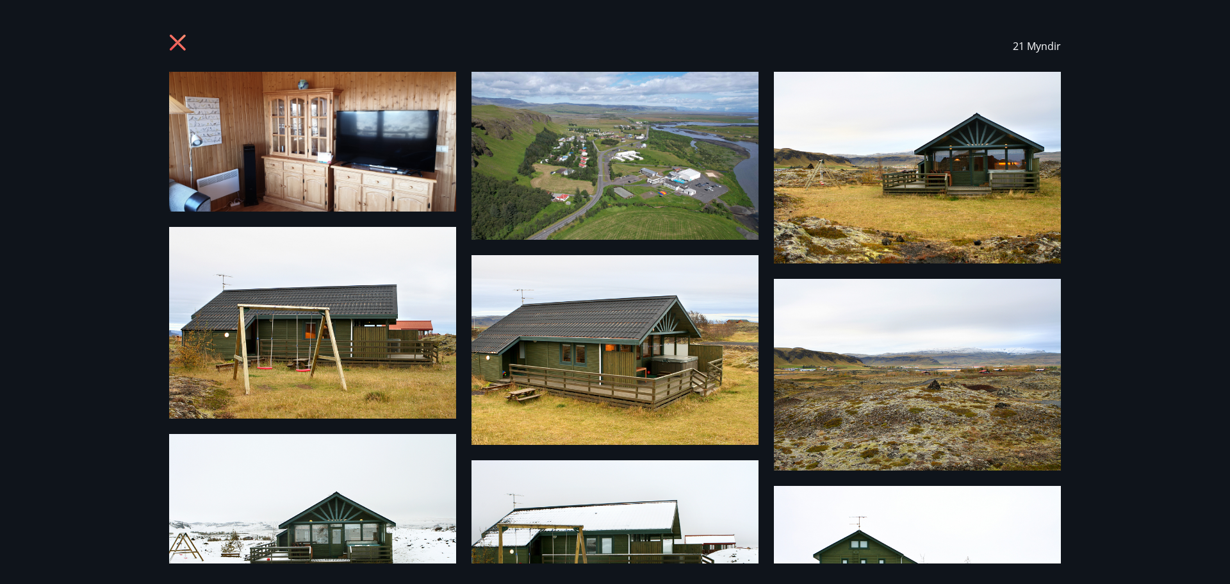
click at [178, 38] on icon at bounding box center [179, 44] width 21 height 21
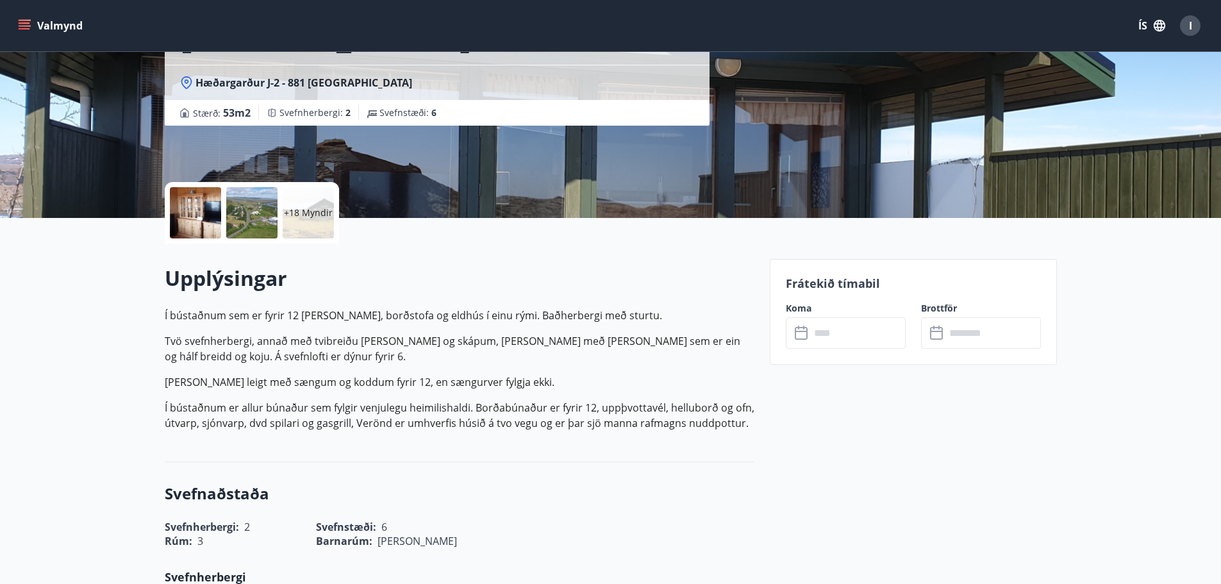
click at [22, 24] on icon "menu" at bounding box center [25, 22] width 12 height 1
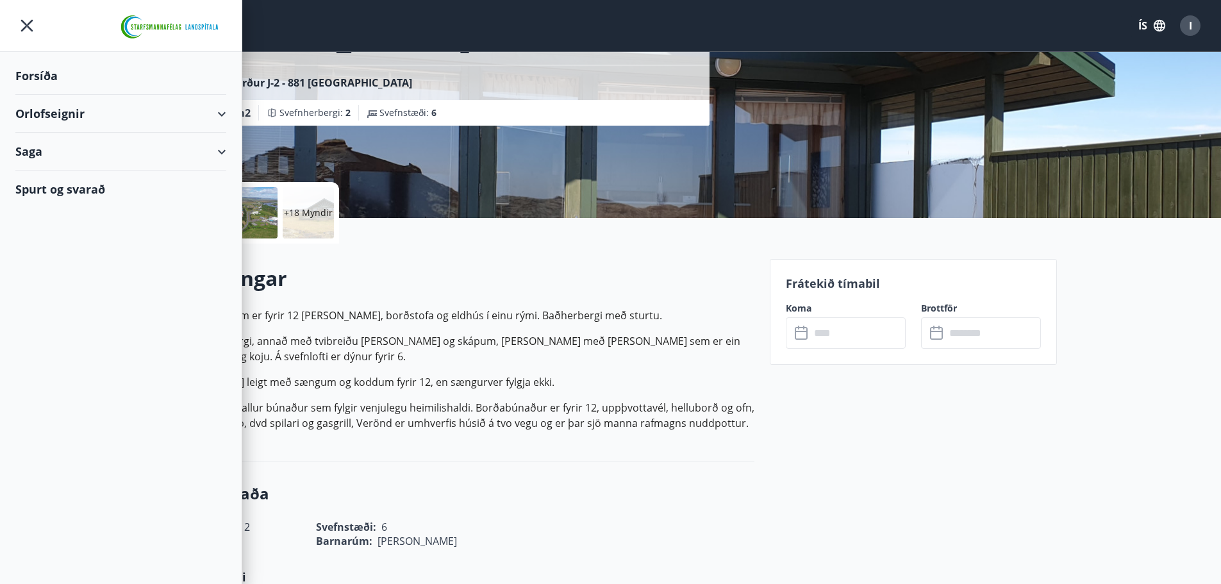
click at [222, 110] on div "Orlofseignir" at bounding box center [120, 114] width 211 height 38
click at [57, 147] on div "Framboð" at bounding box center [121, 146] width 190 height 27
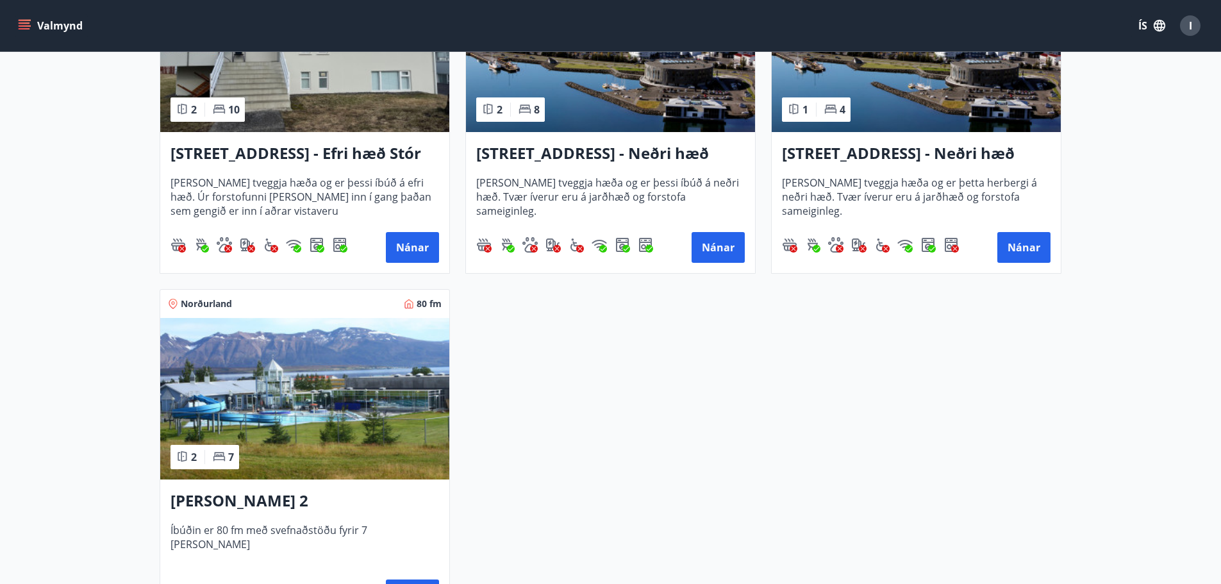
scroll to position [1858, 0]
